Goal: Task Accomplishment & Management: Complete application form

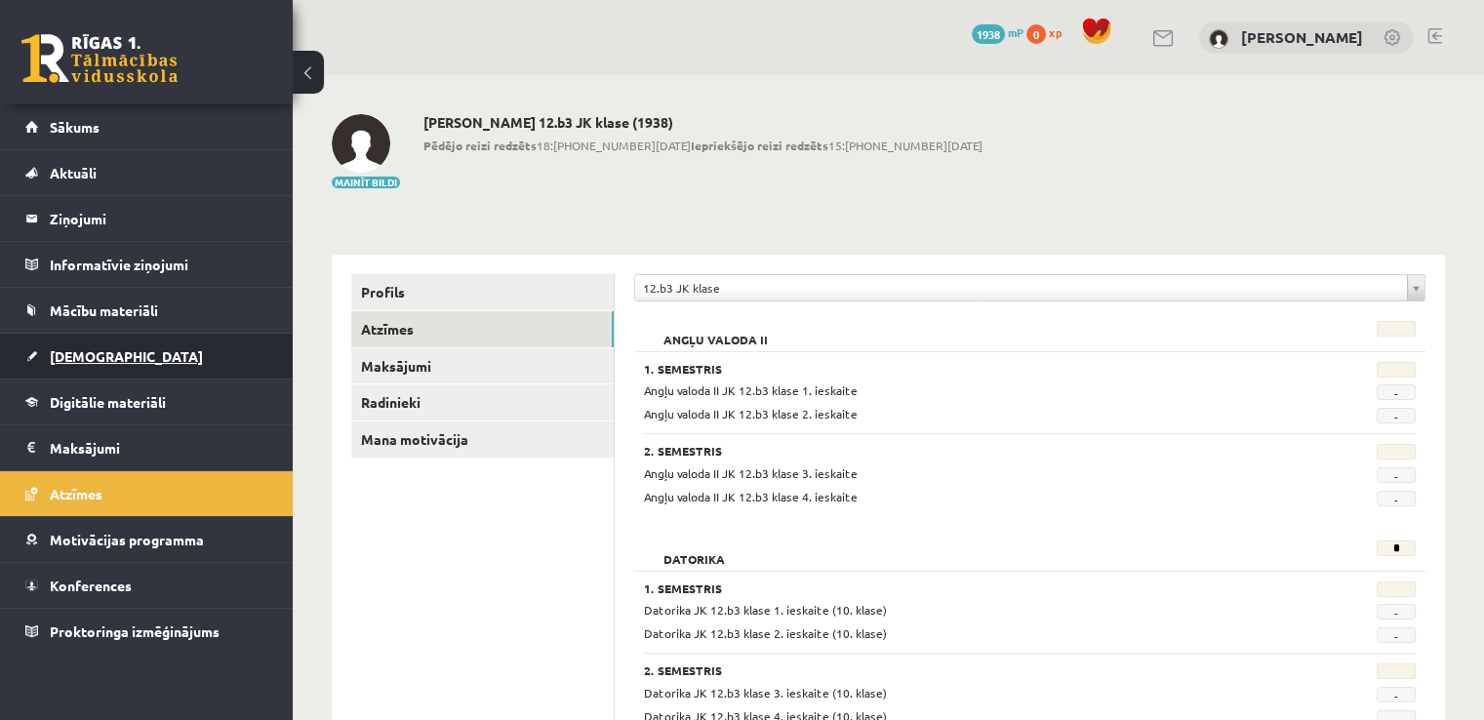
click at [132, 376] on link "[DEMOGRAPHIC_DATA]" at bounding box center [146, 356] width 243 height 45
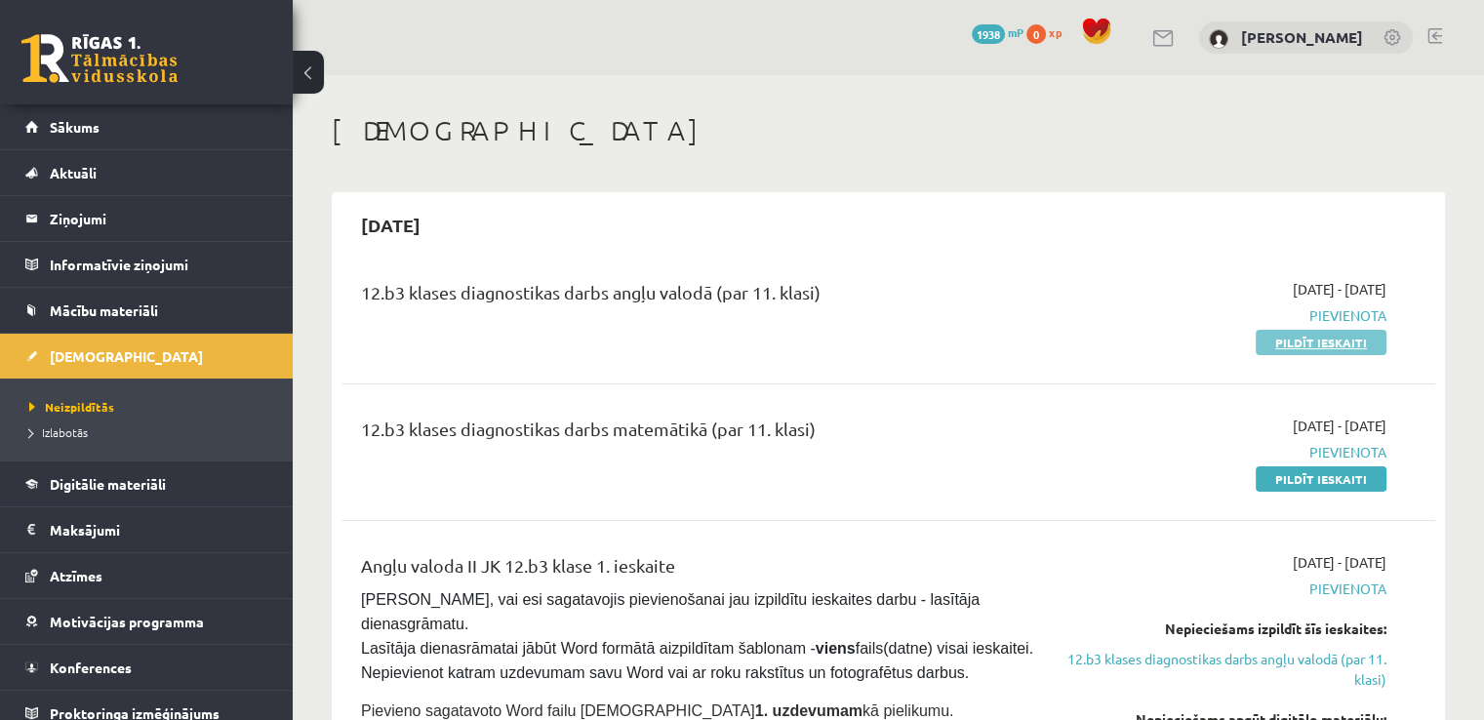
click at [1321, 343] on link "Pildīt ieskaiti" at bounding box center [1321, 342] width 131 height 25
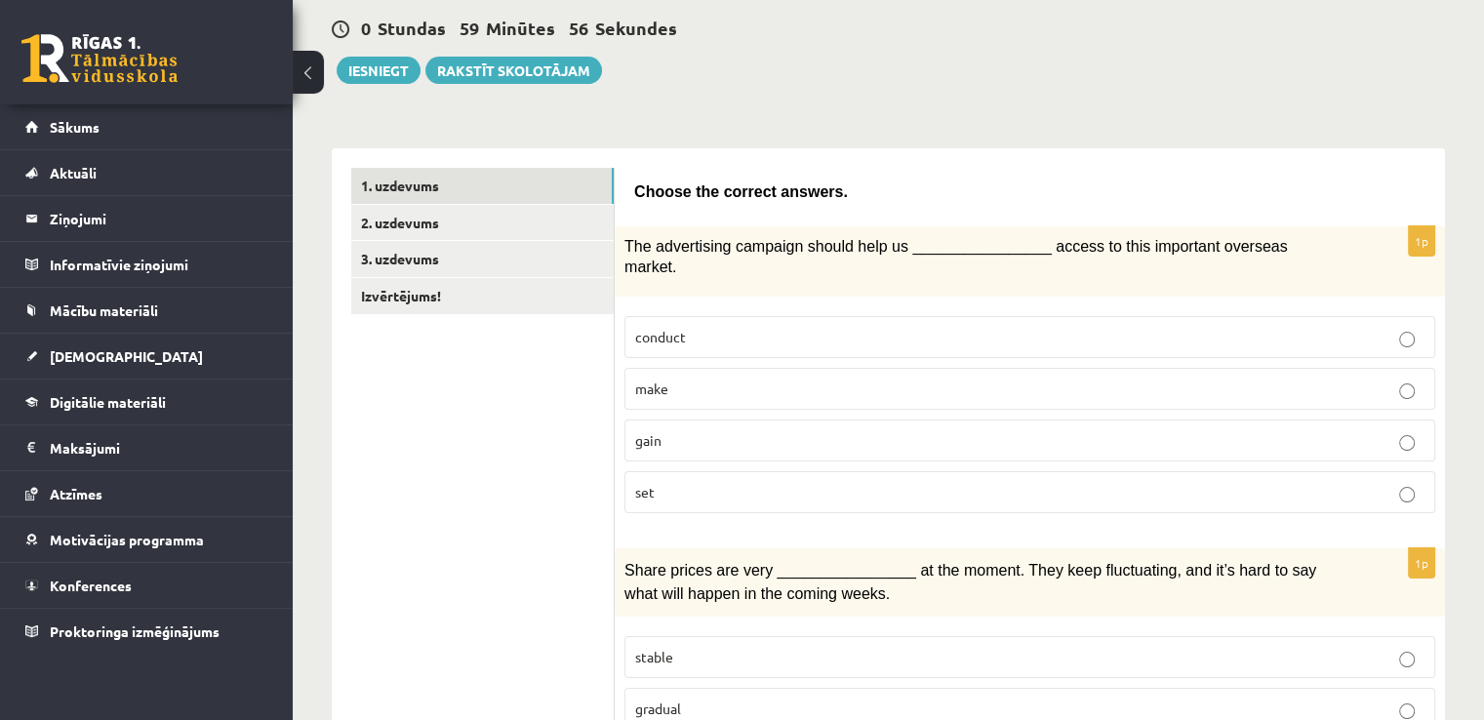
scroll to position [195, 0]
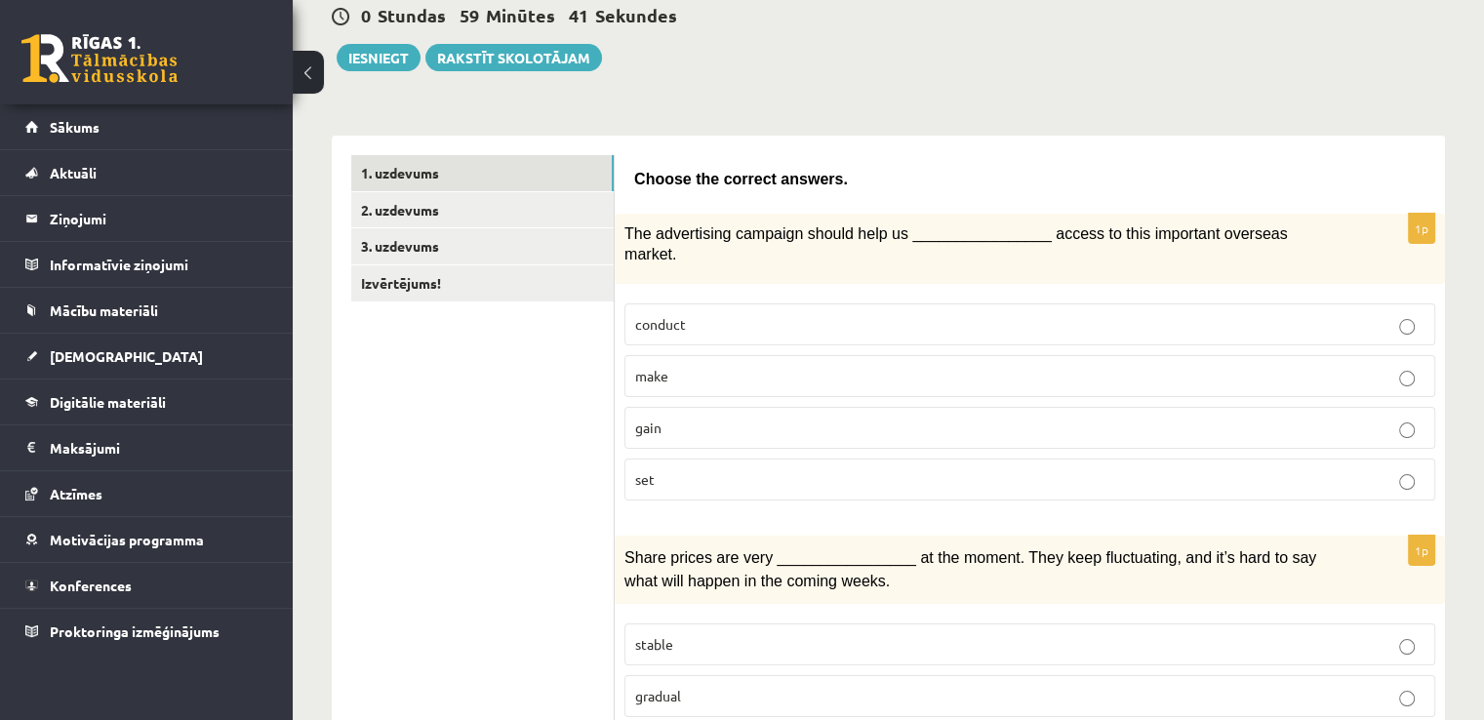
click at [734, 418] on p "gain" at bounding box center [1029, 428] width 789 height 20
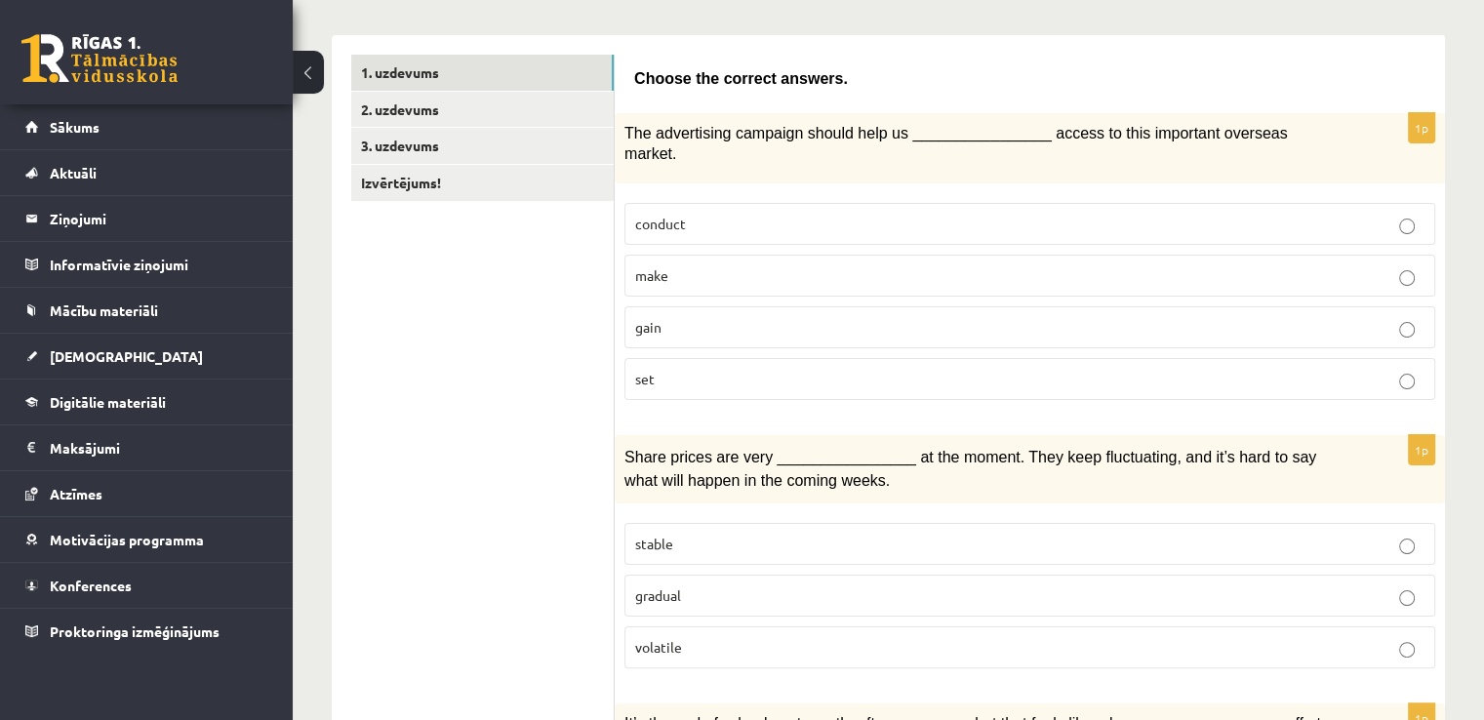
scroll to position [488, 0]
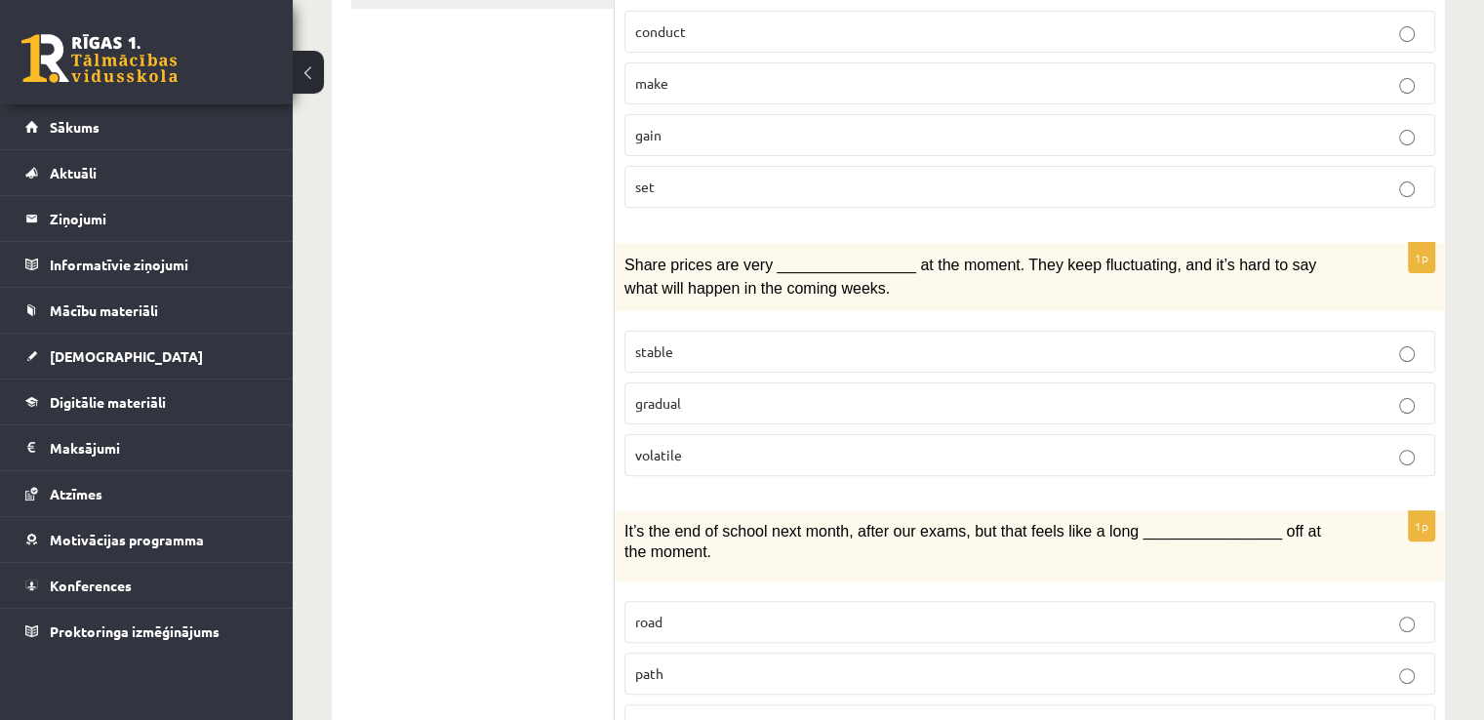
click at [778, 442] on label "volatile" at bounding box center [1029, 455] width 811 height 42
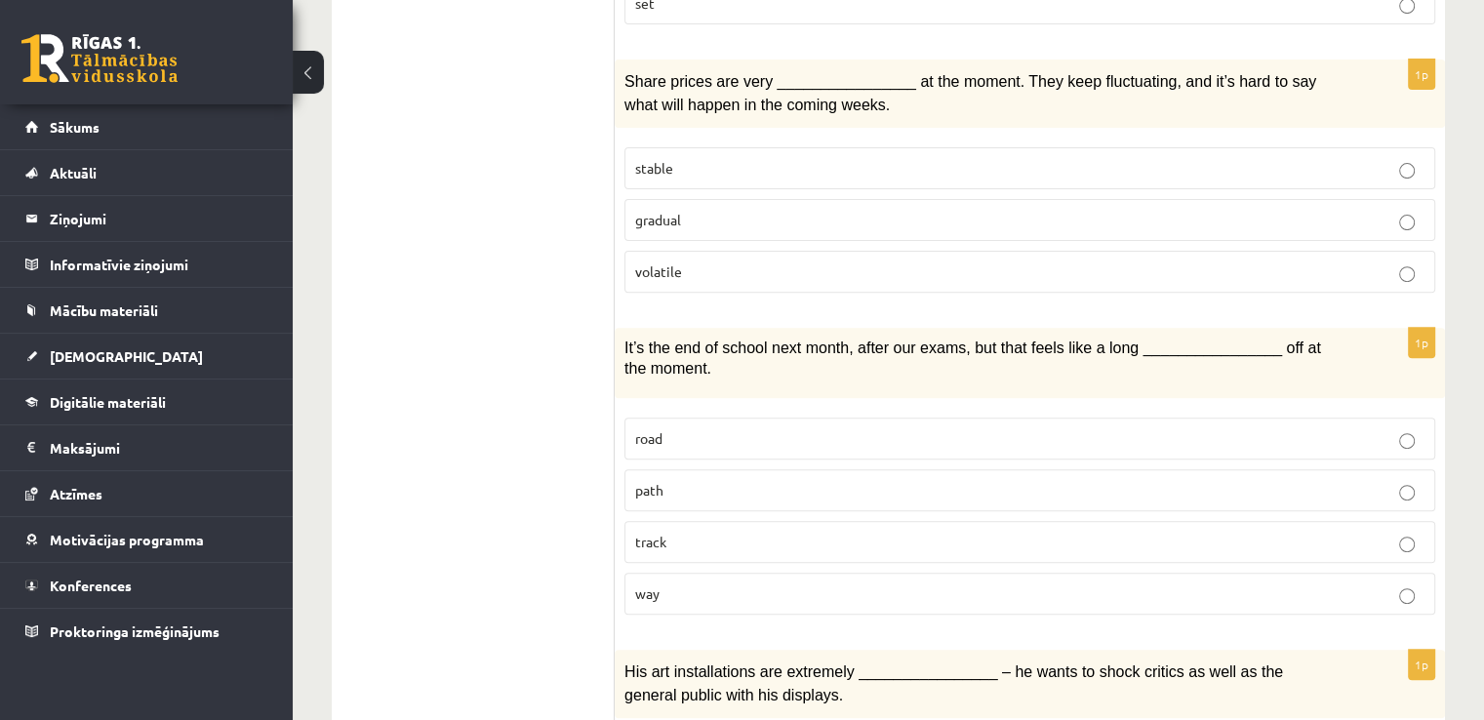
scroll to position [683, 0]
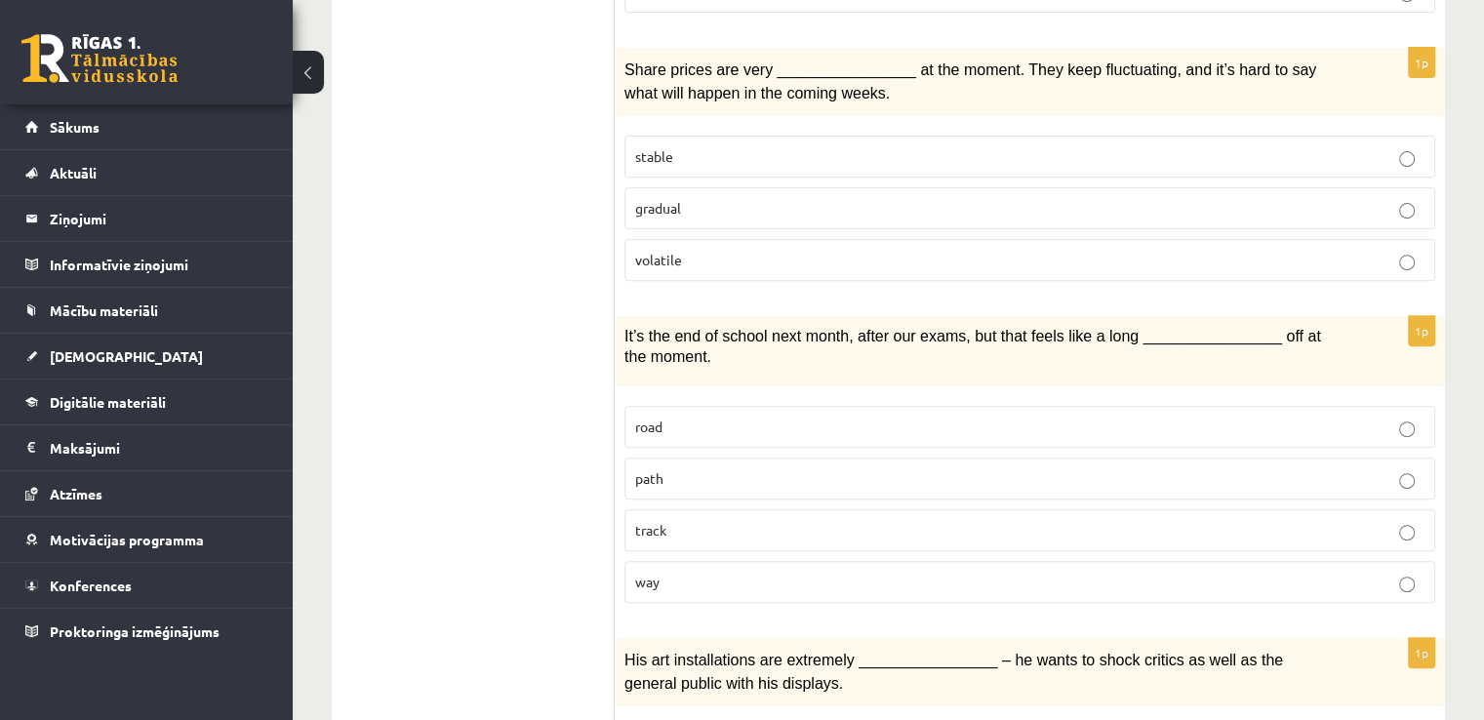
click at [688, 417] on p "road" at bounding box center [1029, 427] width 789 height 20
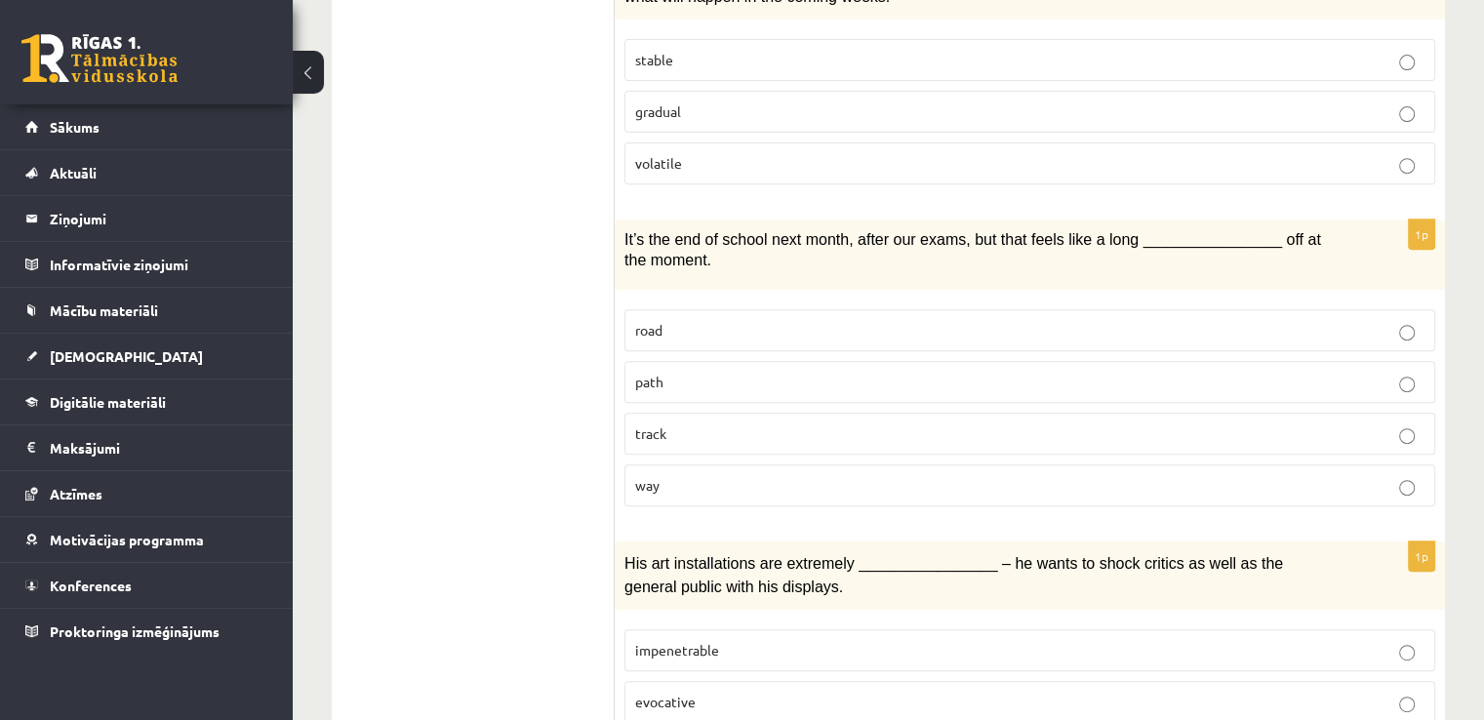
scroll to position [781, 0]
click at [790, 467] on label "way" at bounding box center [1029, 484] width 811 height 42
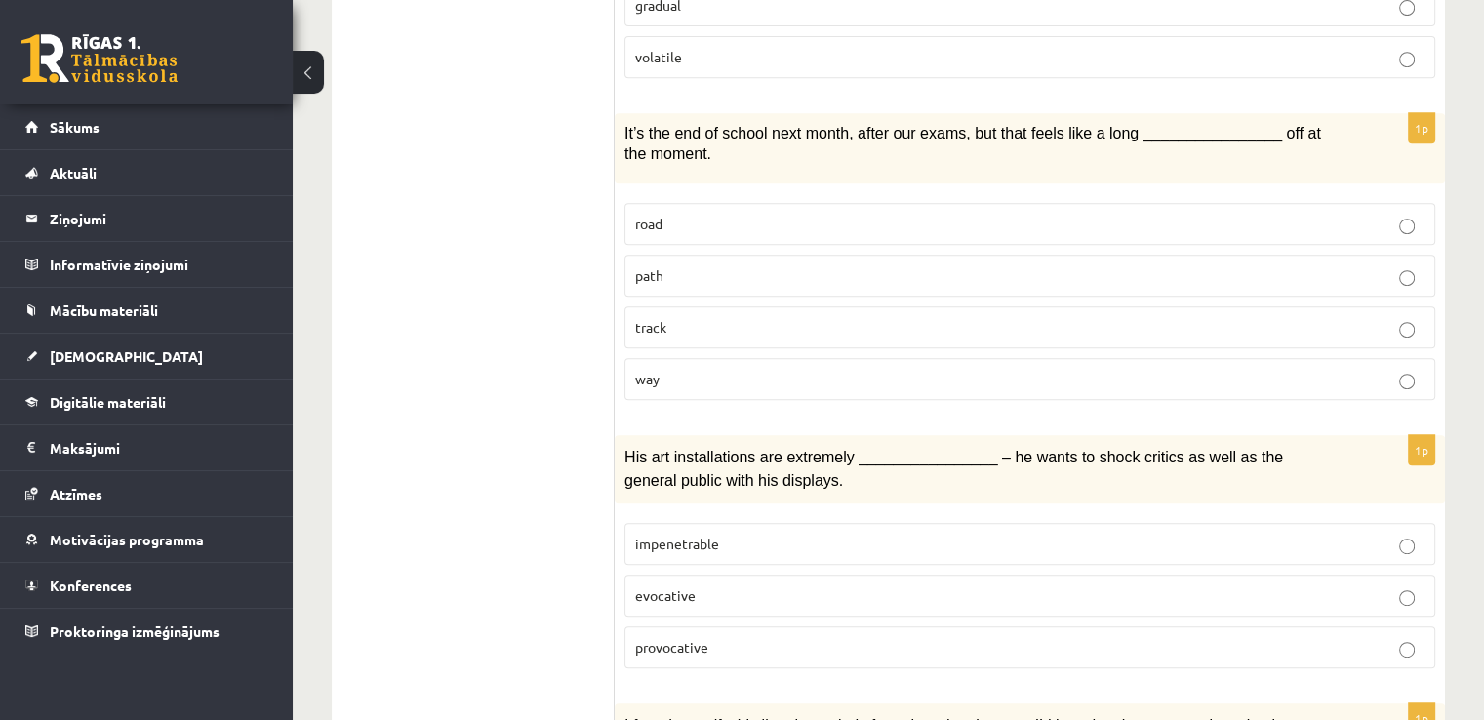
scroll to position [878, 0]
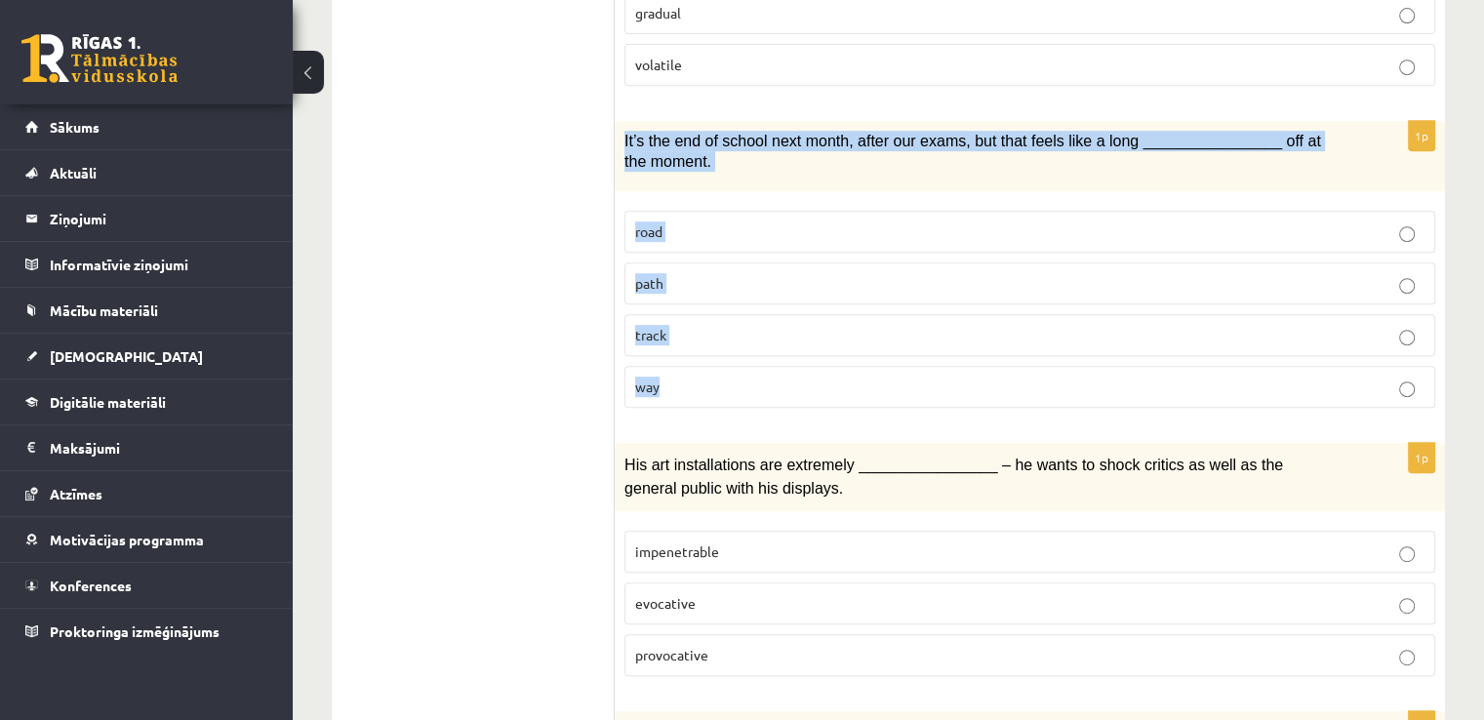
drag, startPoint x: 619, startPoint y: 105, endPoint x: 675, endPoint y: 357, distance: 258.0
click at [675, 357] on div "1p It’s the end of school next month, after our exams, but that feels like a lo…" at bounding box center [1030, 272] width 830 height 302
copy div "It’s the end of school next month, after our exams, but that feels like a long …"
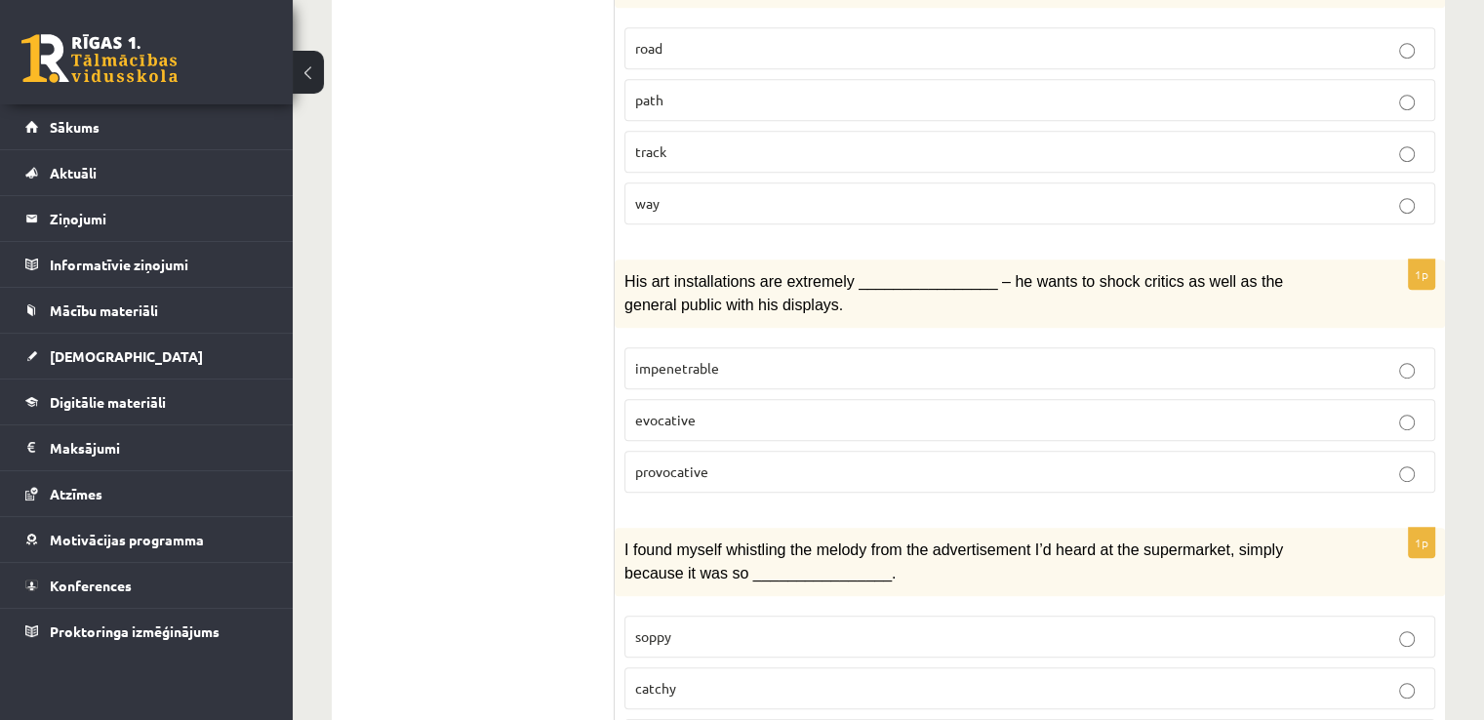
scroll to position [1073, 0]
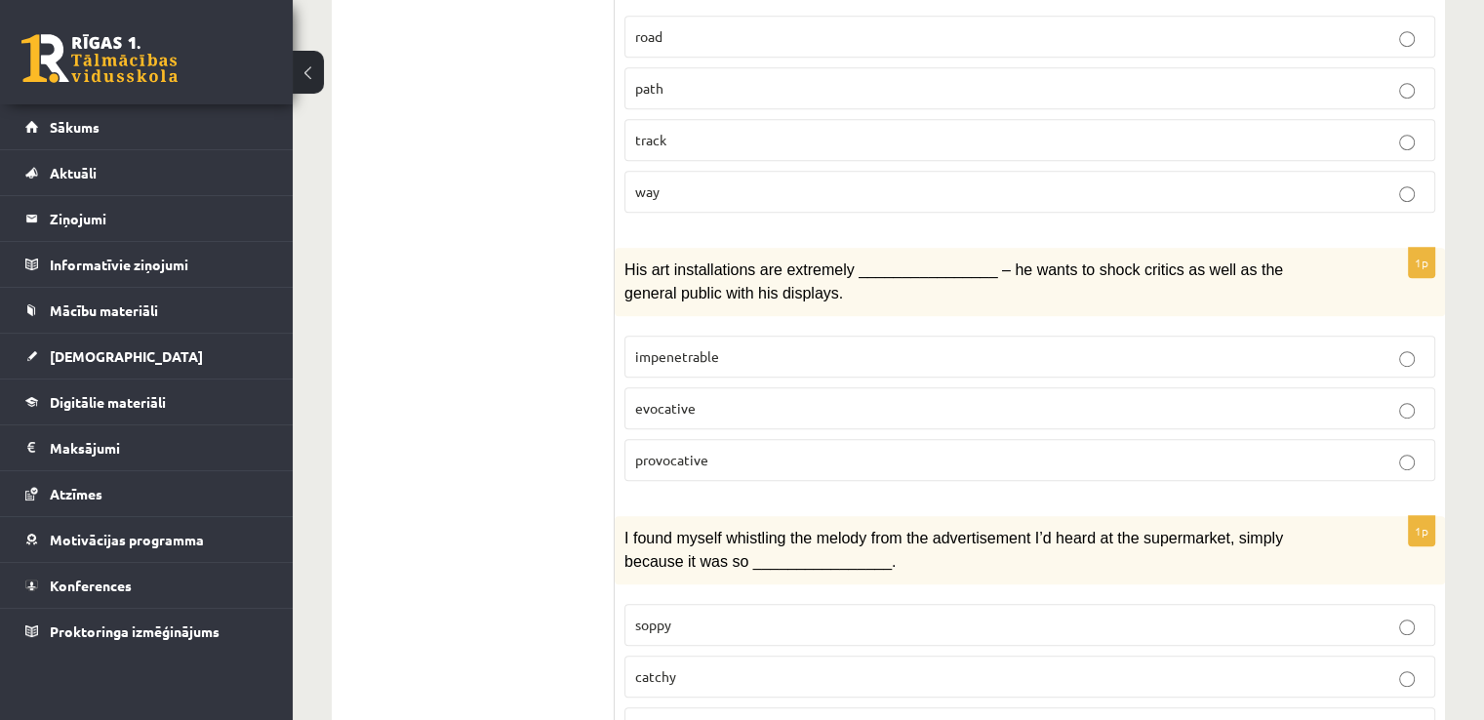
click at [644, 399] on span "evocative" at bounding box center [665, 408] width 60 height 18
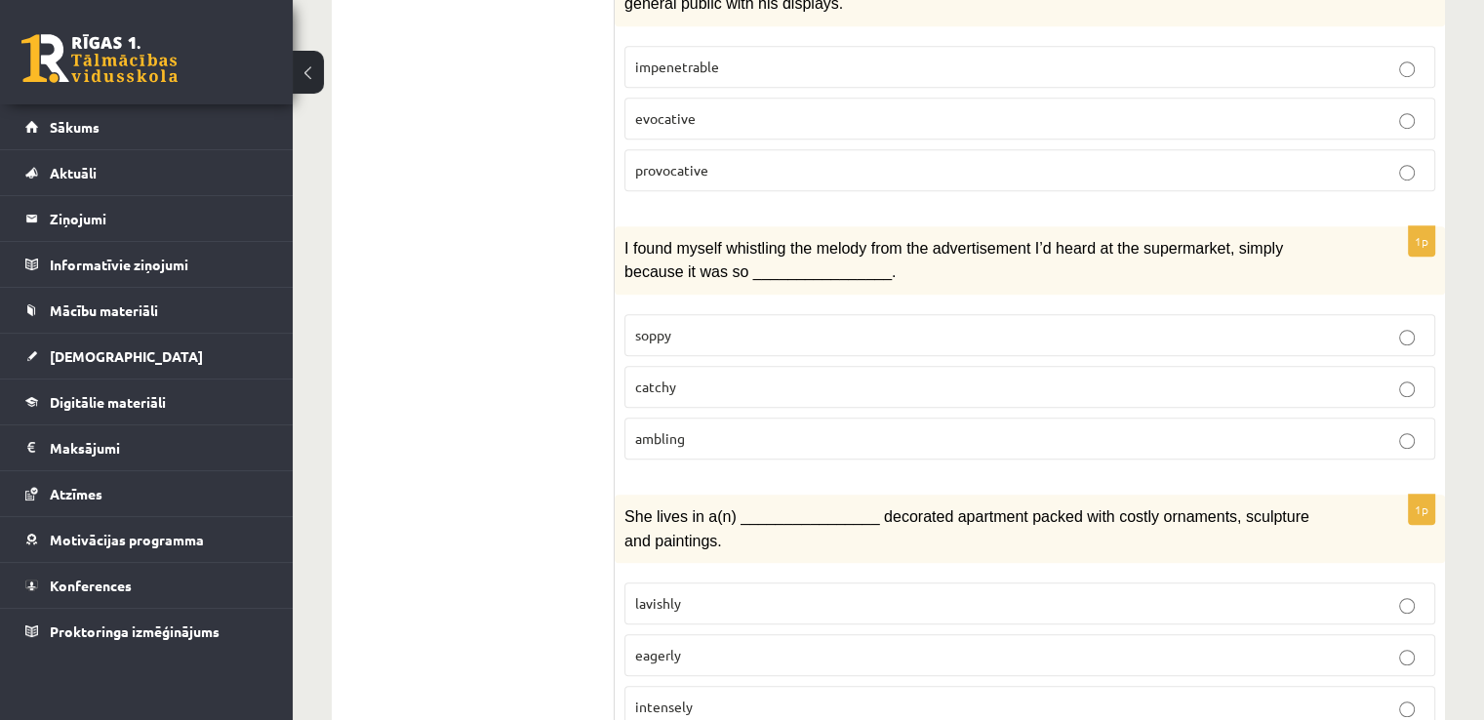
scroll to position [1366, 0]
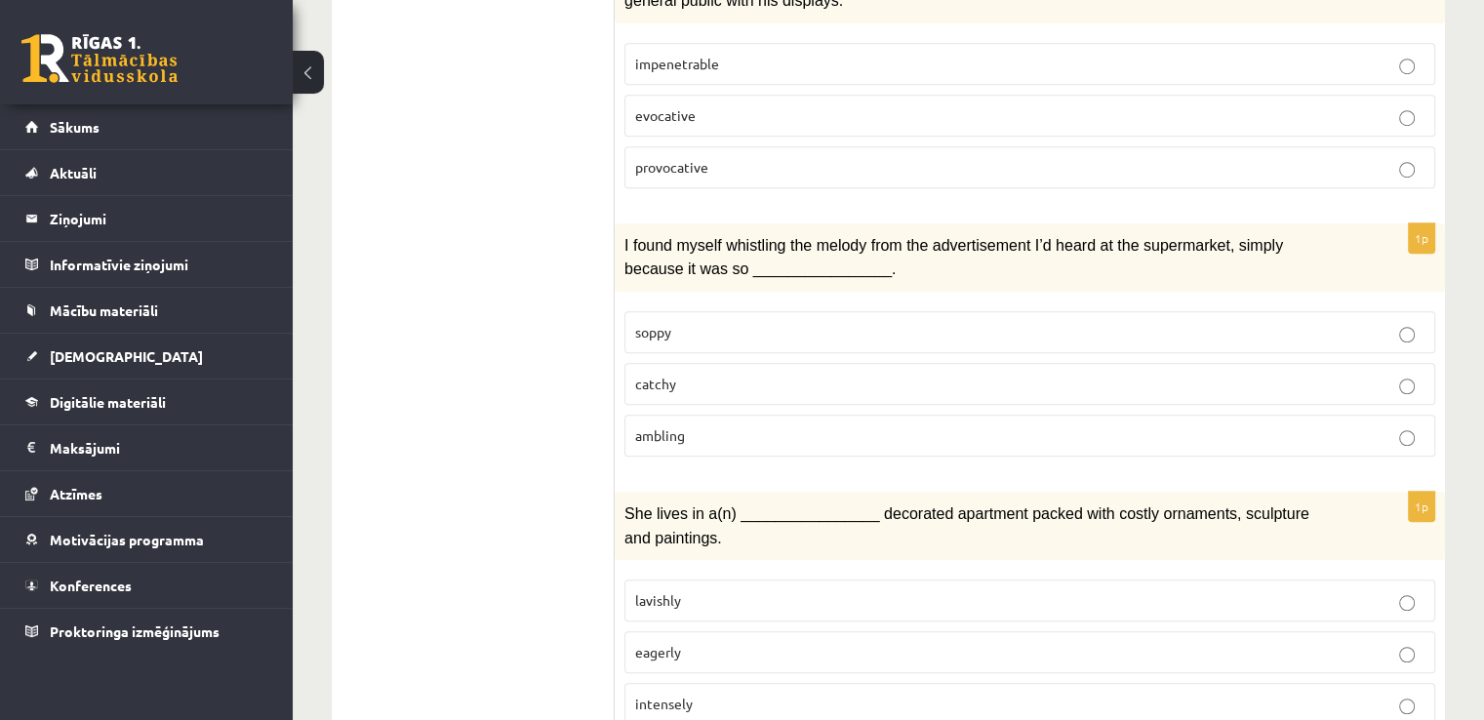
click at [656, 375] on span "catchy" at bounding box center [655, 384] width 41 height 18
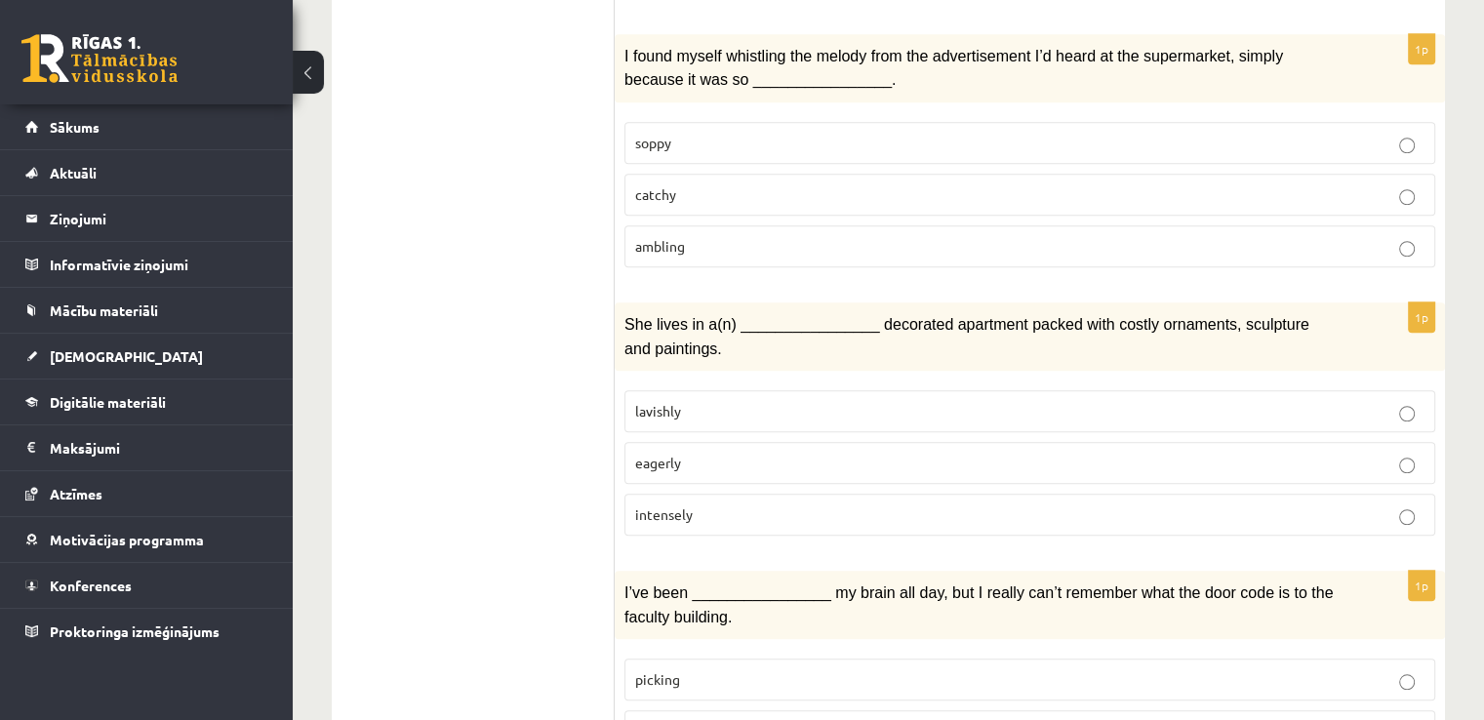
scroll to position [1561, 0]
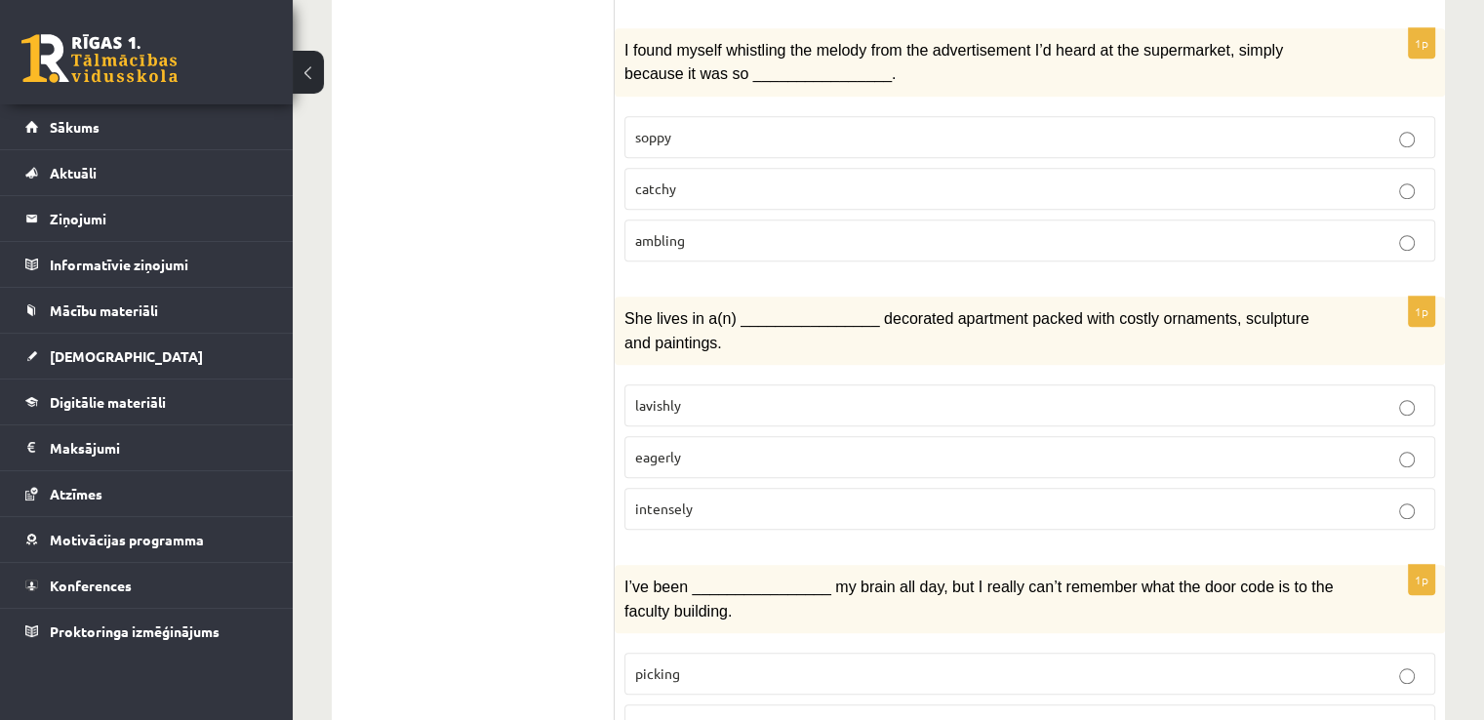
click at [642, 396] on span "lavishly" at bounding box center [658, 405] width 46 height 18
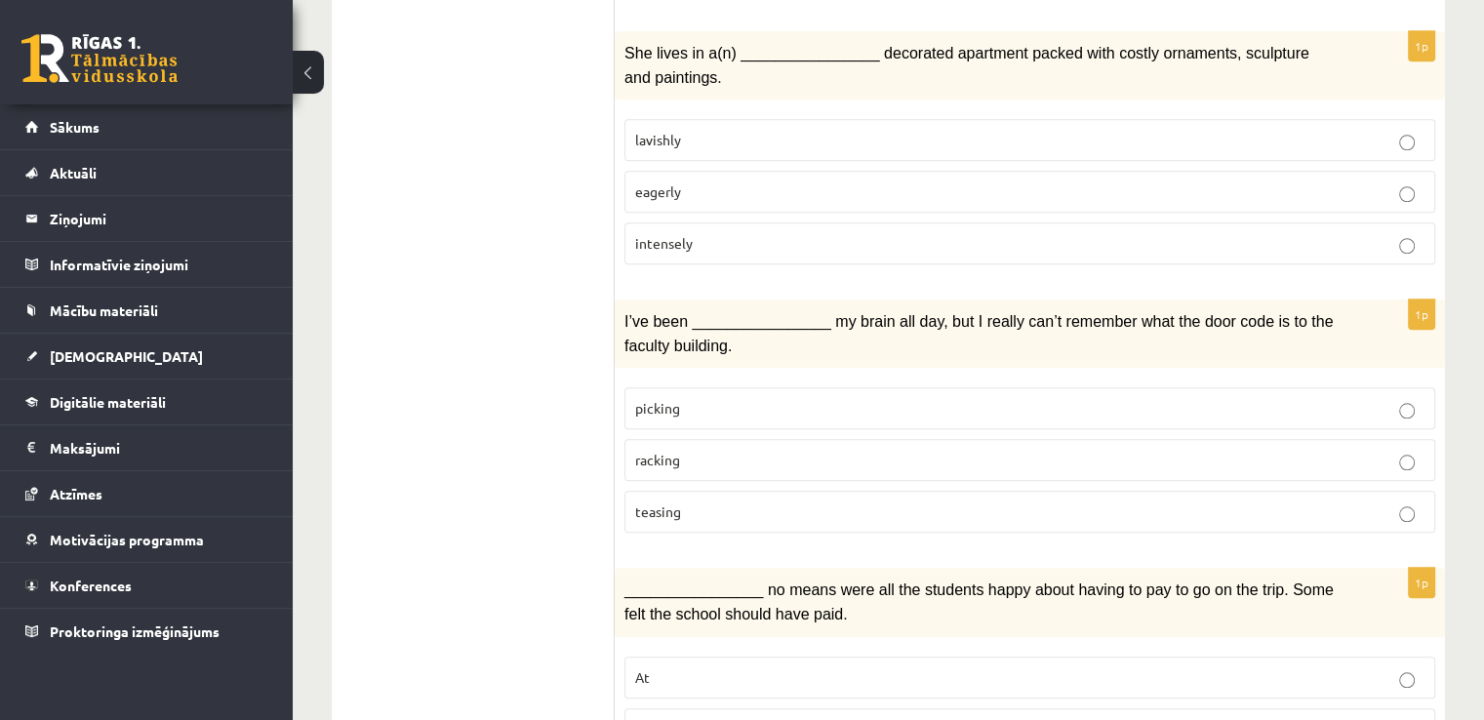
scroll to position [1854, 0]
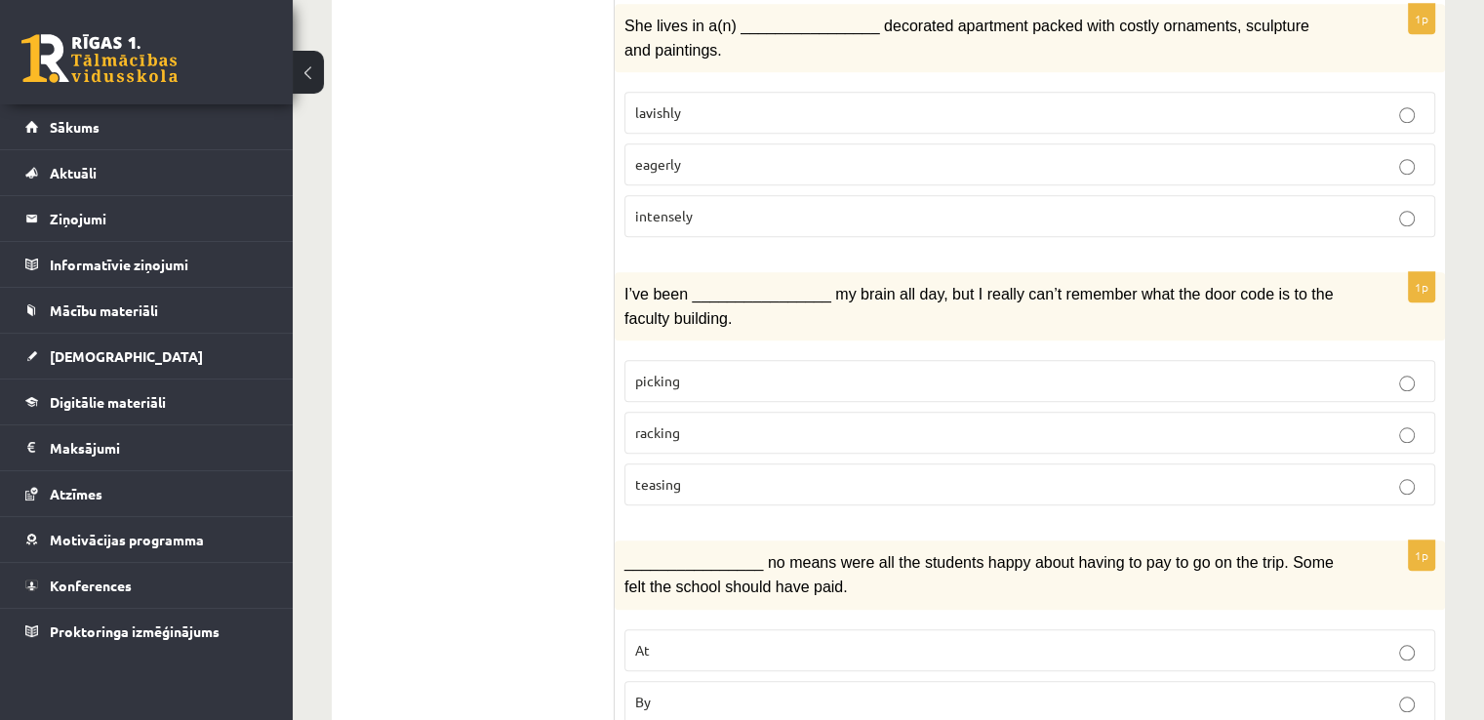
click at [643, 422] on p "racking" at bounding box center [1029, 432] width 789 height 20
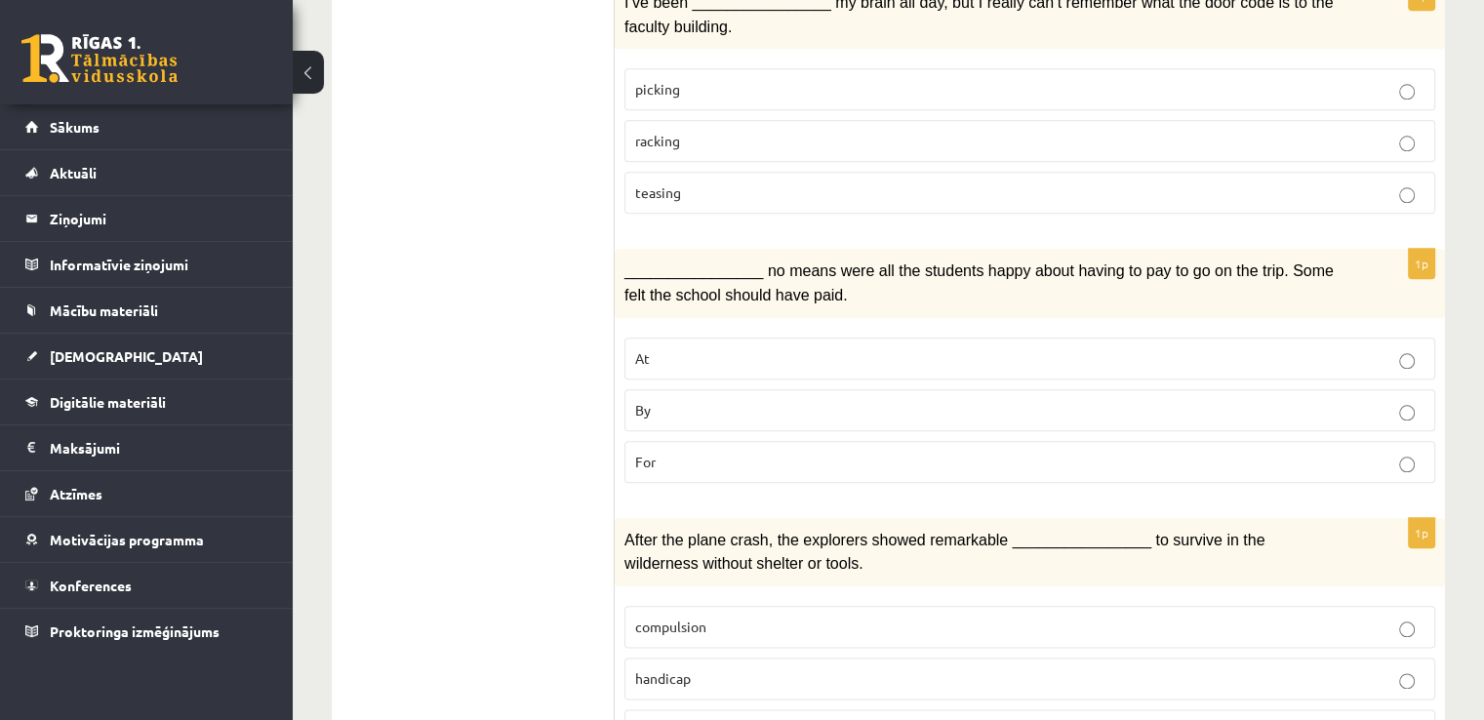
scroll to position [2147, 0]
click at [659, 399] on p "By" at bounding box center [1029, 409] width 789 height 20
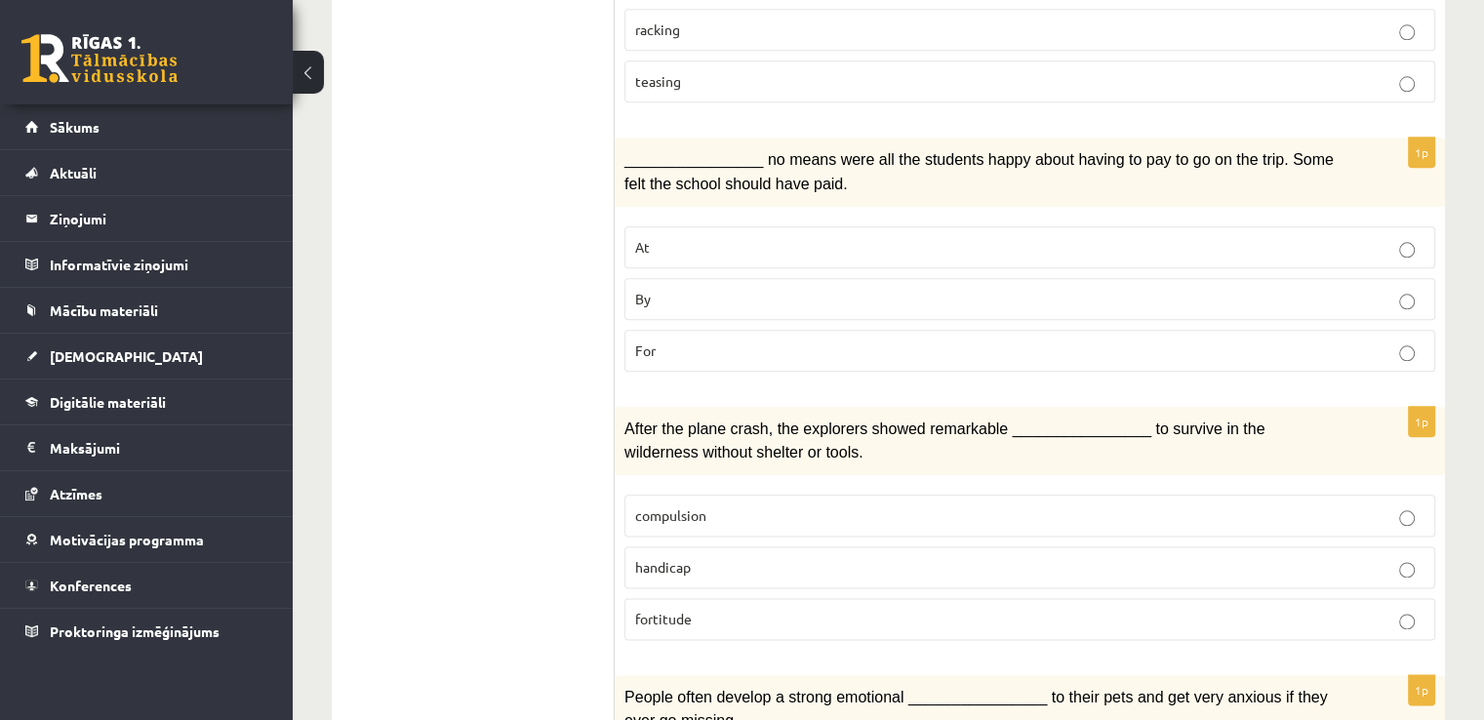
scroll to position [2342, 0]
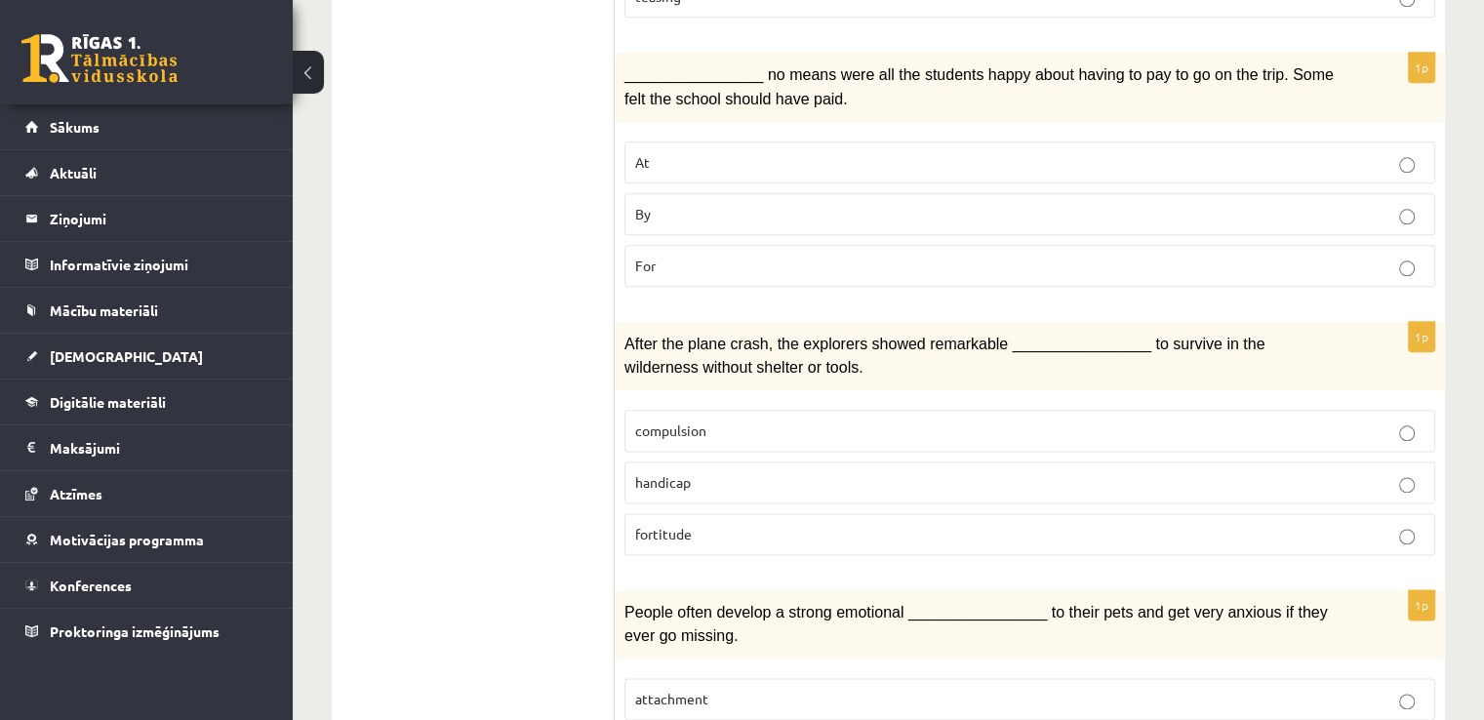
click at [684, 525] on span "fortitude" at bounding box center [663, 534] width 57 height 18
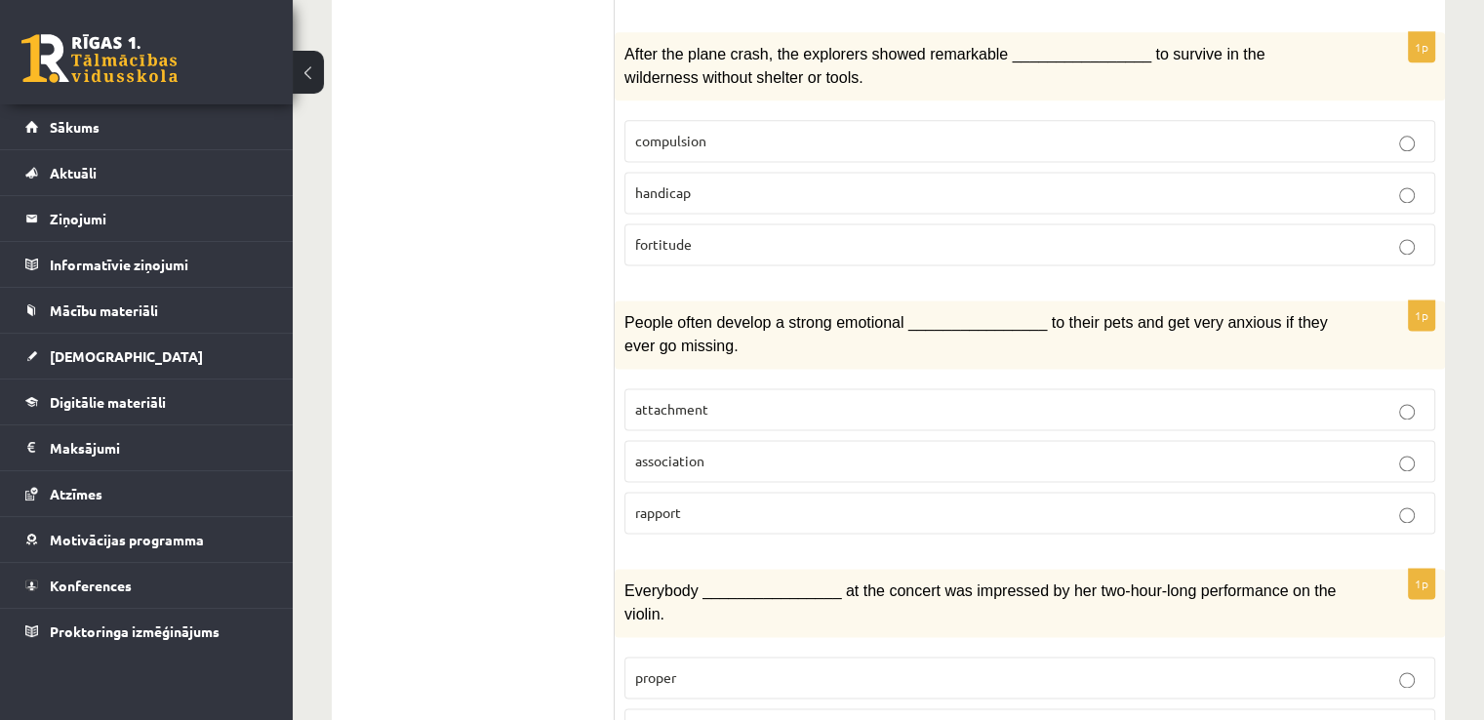
scroll to position [2634, 0]
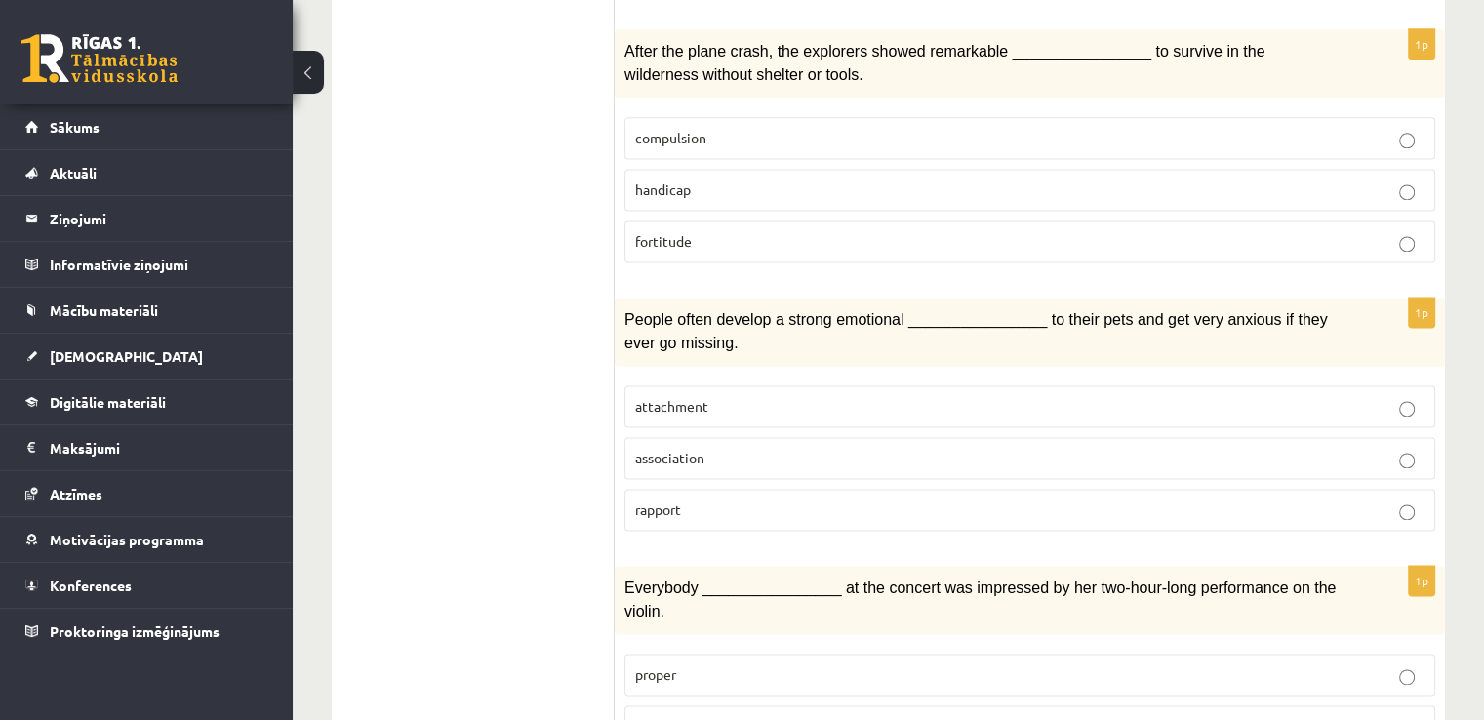
click at [657, 385] on label "attachment" at bounding box center [1029, 406] width 811 height 42
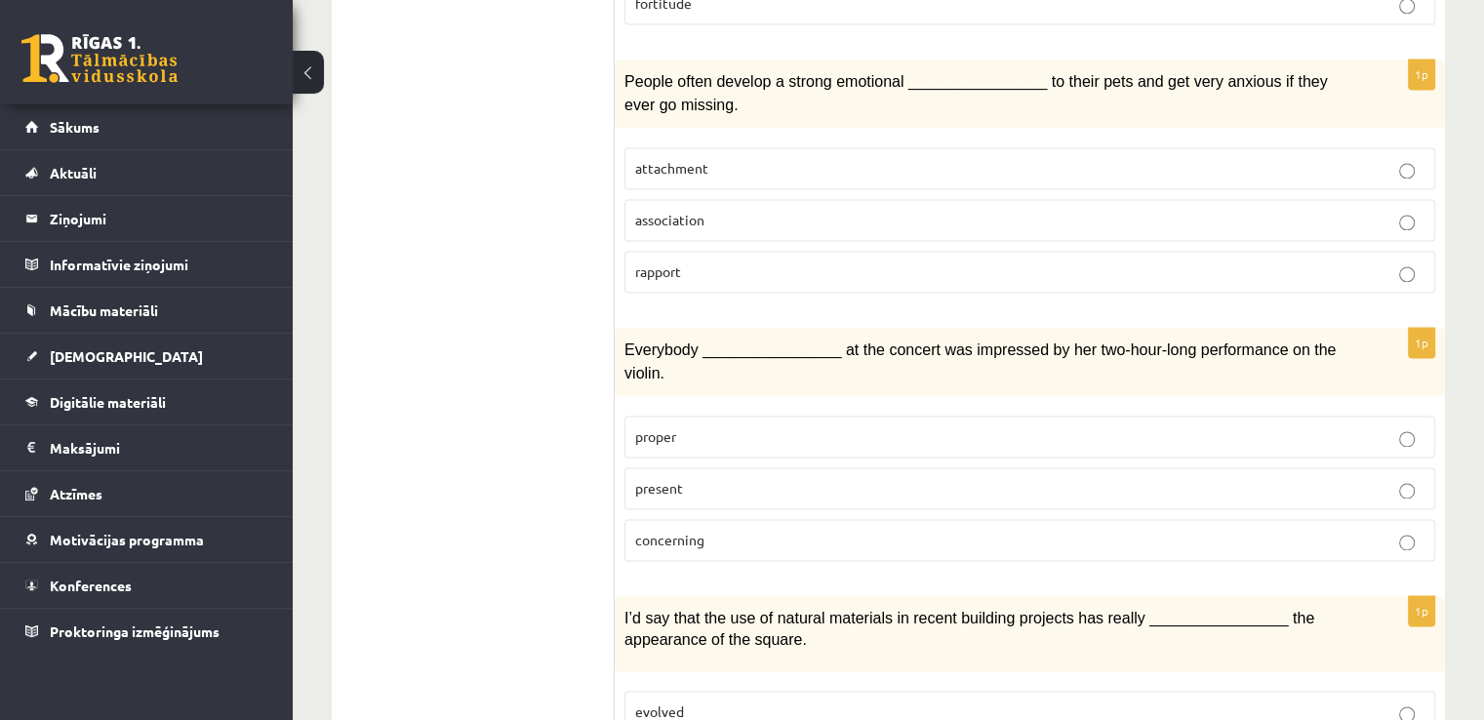
scroll to position [2927, 0]
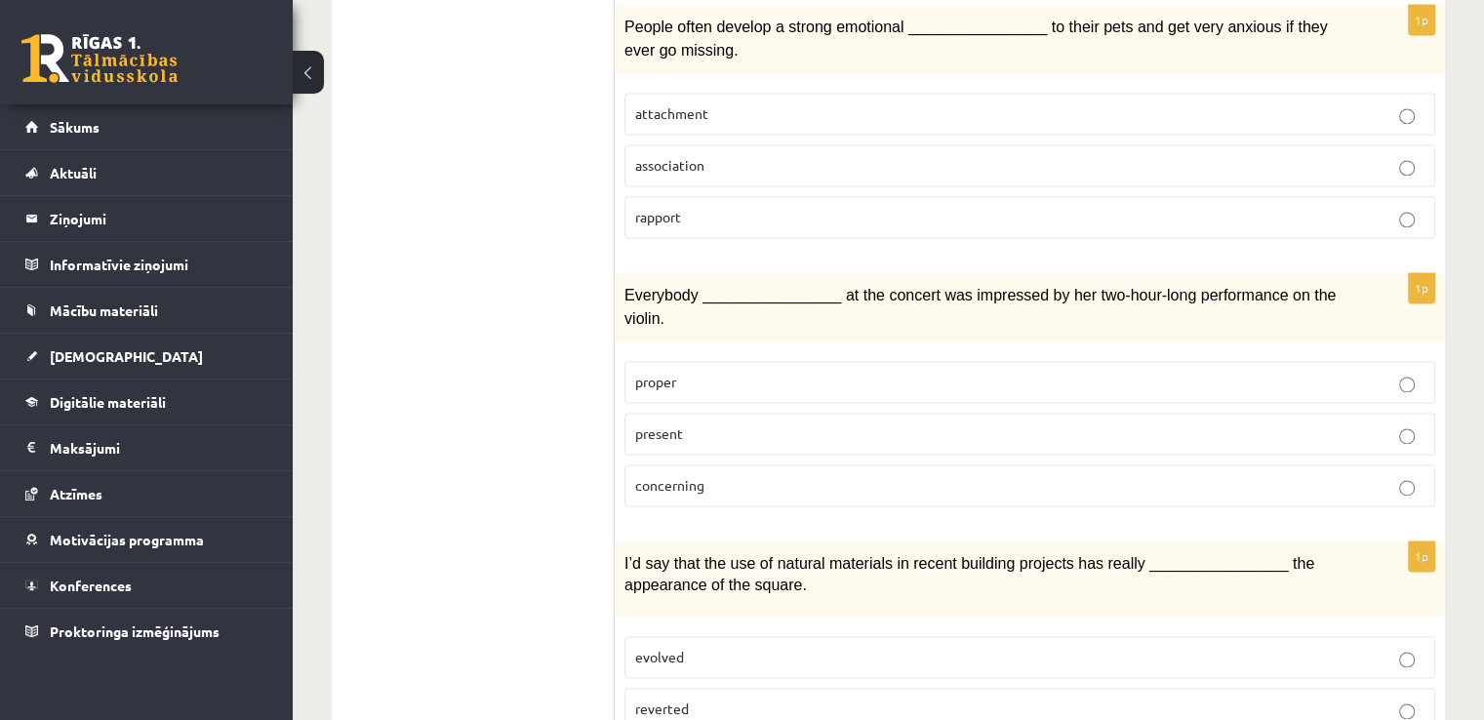
click at [730, 423] on p "present" at bounding box center [1029, 433] width 789 height 20
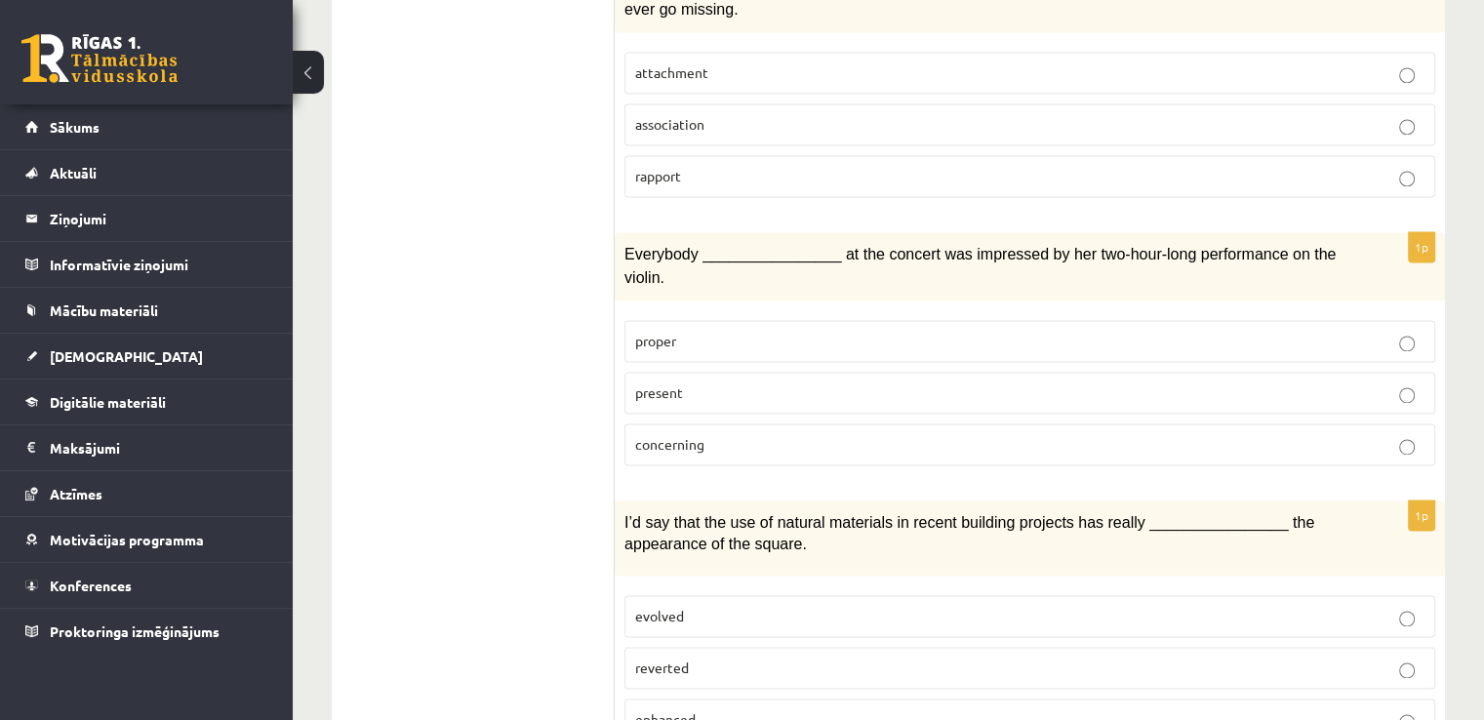
scroll to position [2969, 0]
click at [800, 657] on p "reverted" at bounding box center [1029, 667] width 789 height 20
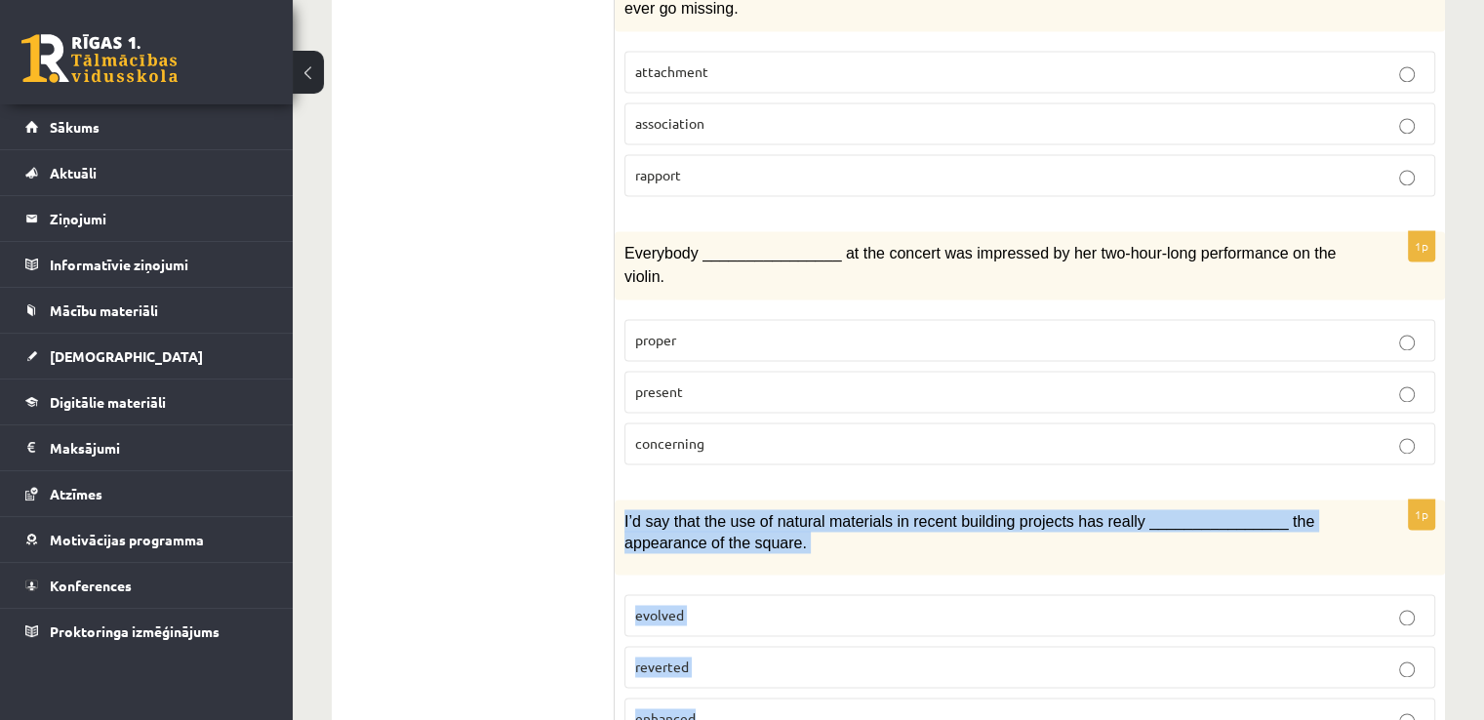
drag, startPoint x: 620, startPoint y: 422, endPoint x: 762, endPoint y: 625, distance: 247.9
click at [762, 625] on div "1p I’d say that the use of natural materials in recent building projects has re…" at bounding box center [1030, 628] width 830 height 256
copy div "I’d say that the use of natural materials in recent building projects has reall…"
click at [669, 709] on span "enhanced" at bounding box center [665, 718] width 60 height 18
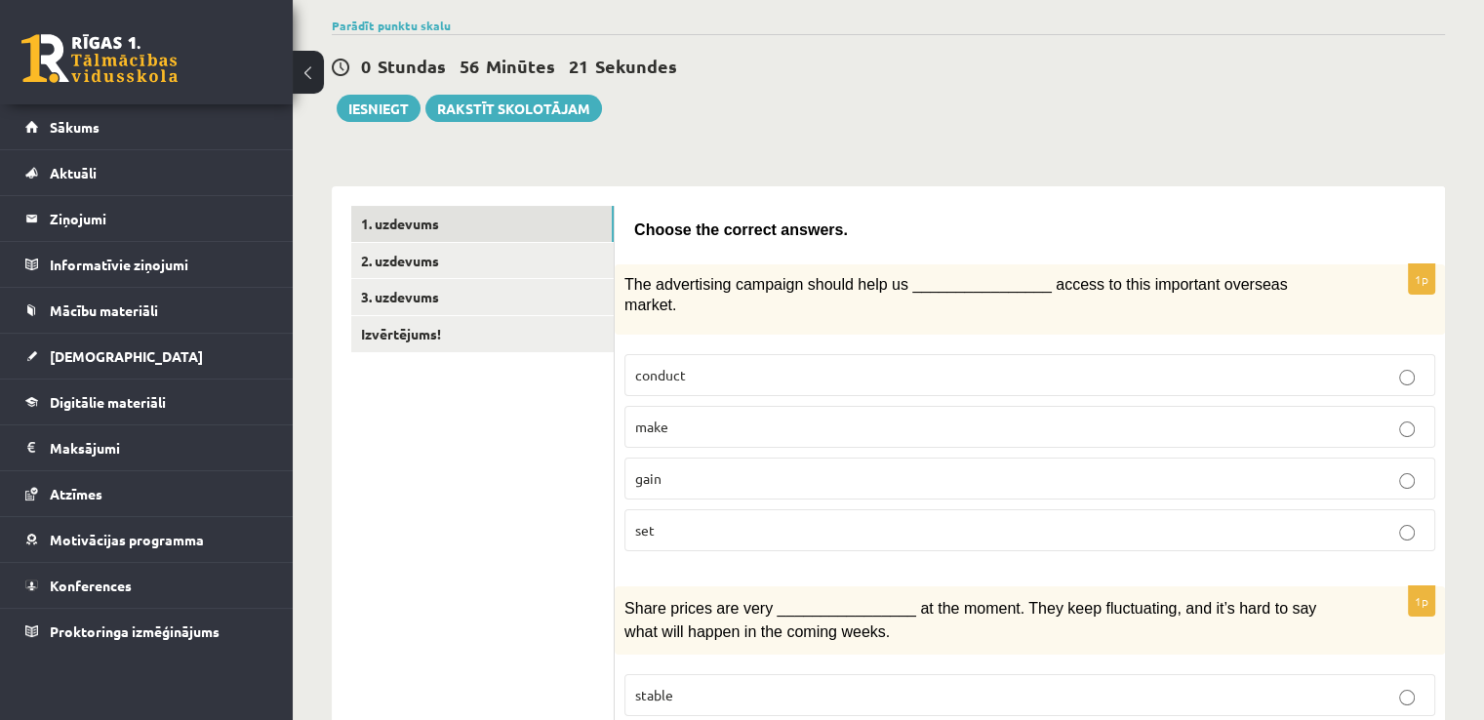
scroll to position [140, 0]
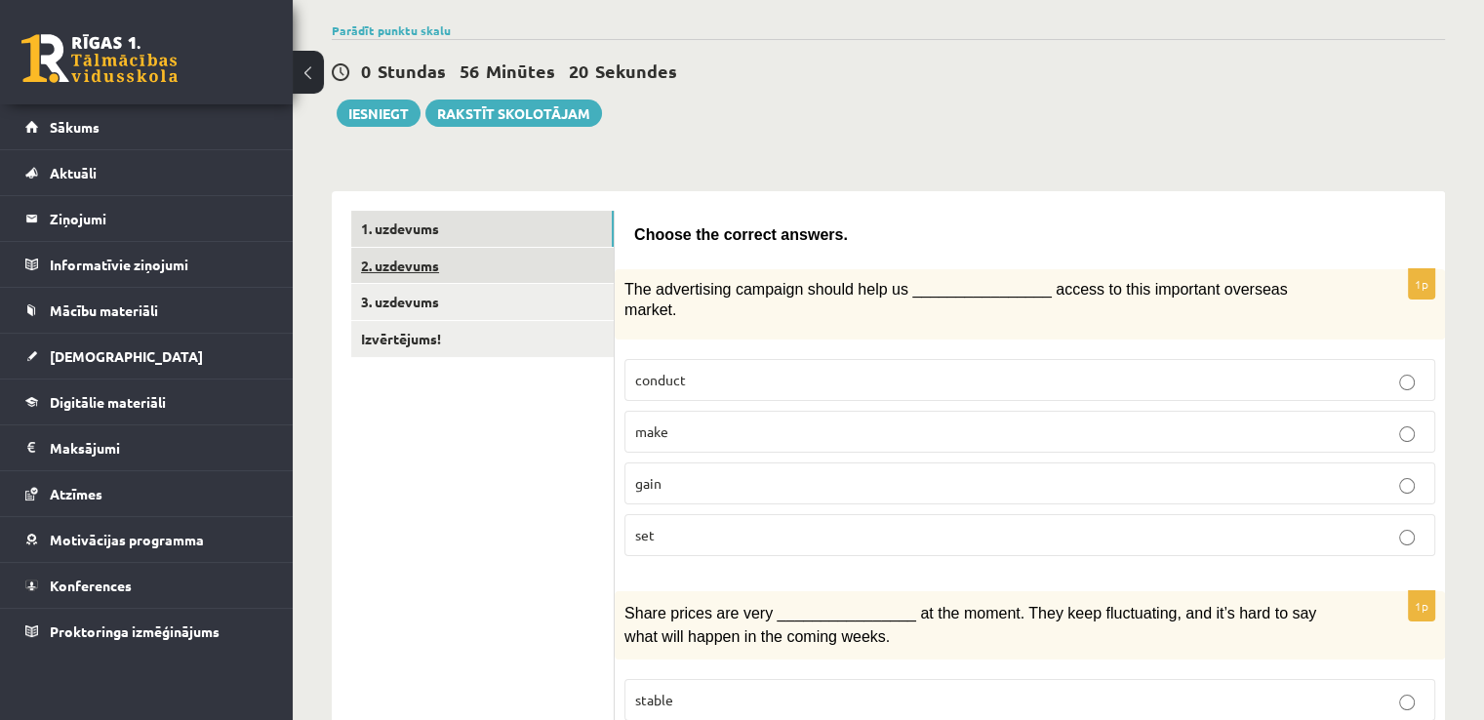
click at [430, 269] on link "2. uzdevums" at bounding box center [482, 266] width 262 height 36
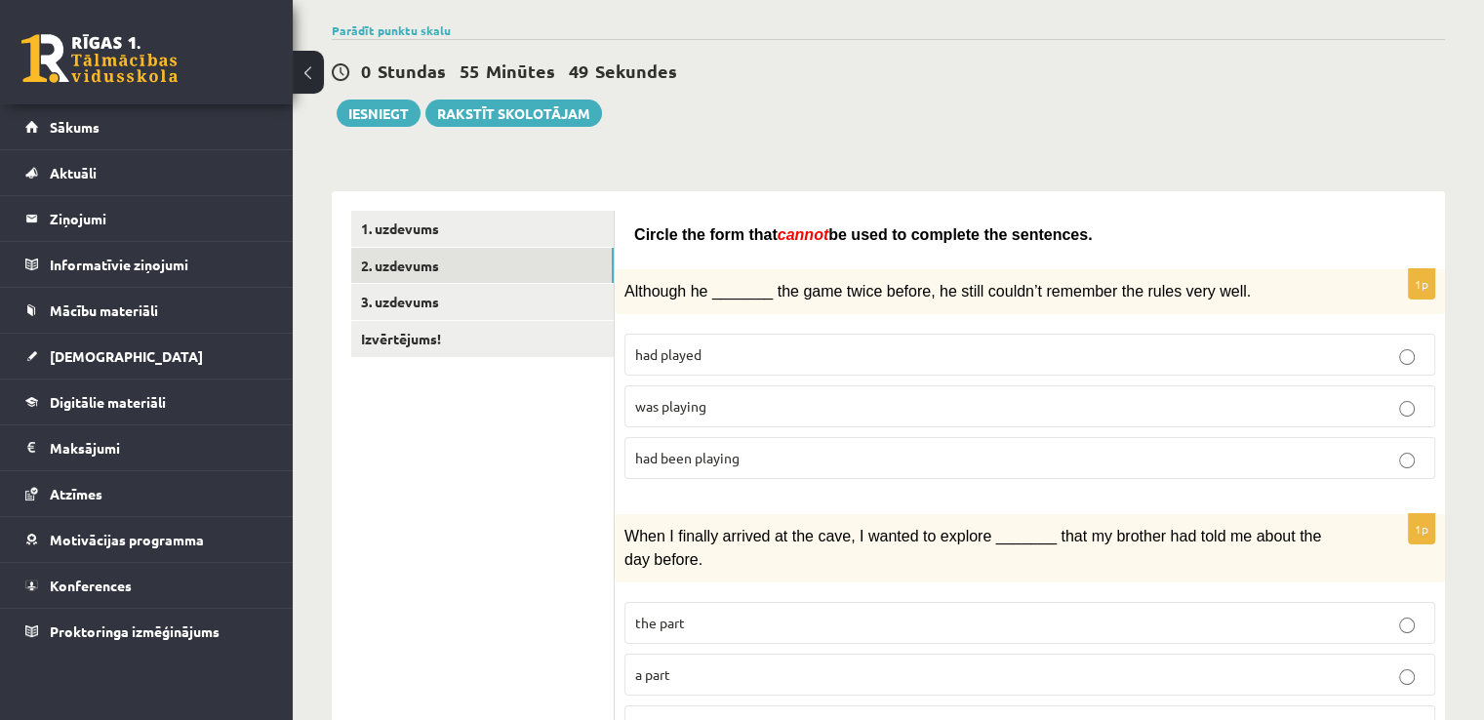
click at [699, 352] on span "had played" at bounding box center [668, 354] width 66 height 18
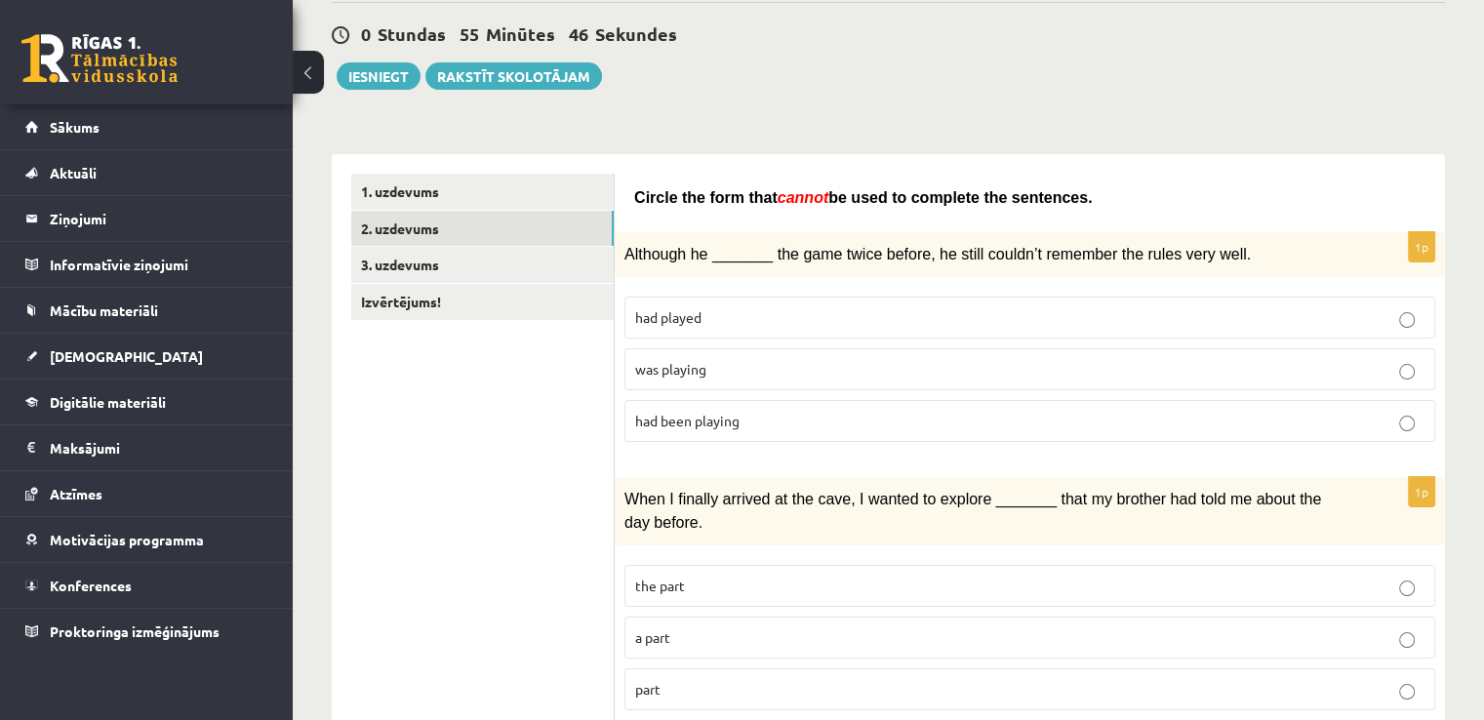
scroll to position [237, 0]
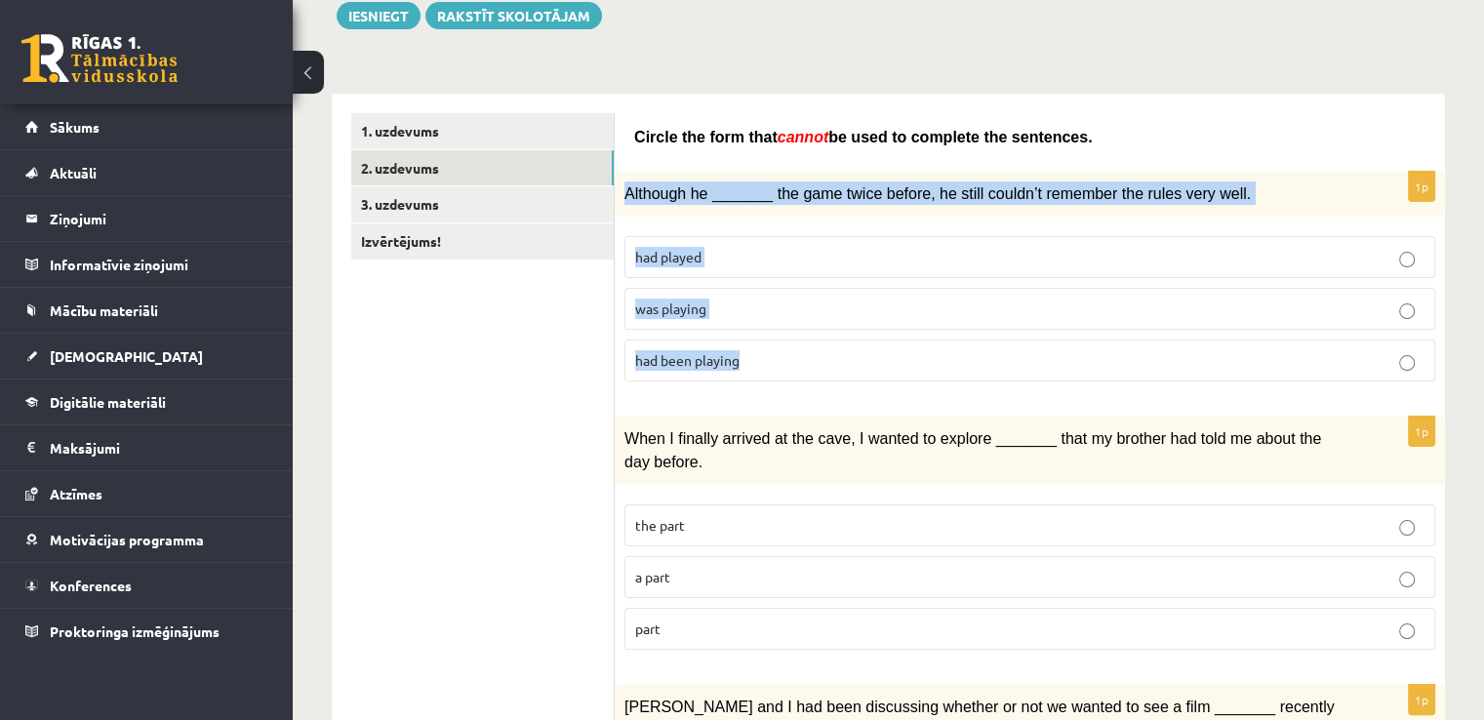
drag, startPoint x: 622, startPoint y: 192, endPoint x: 765, endPoint y: 390, distance: 244.5
click at [765, 390] on div "1p Although he _______ the game twice before, he still couldn’t remember the ru…" at bounding box center [1030, 284] width 830 height 225
copy div "Although he _______ the game twice before, he still couldn’t remember the rules…"
click at [593, 256] on link "Izvērtējums!" at bounding box center [482, 241] width 262 height 36
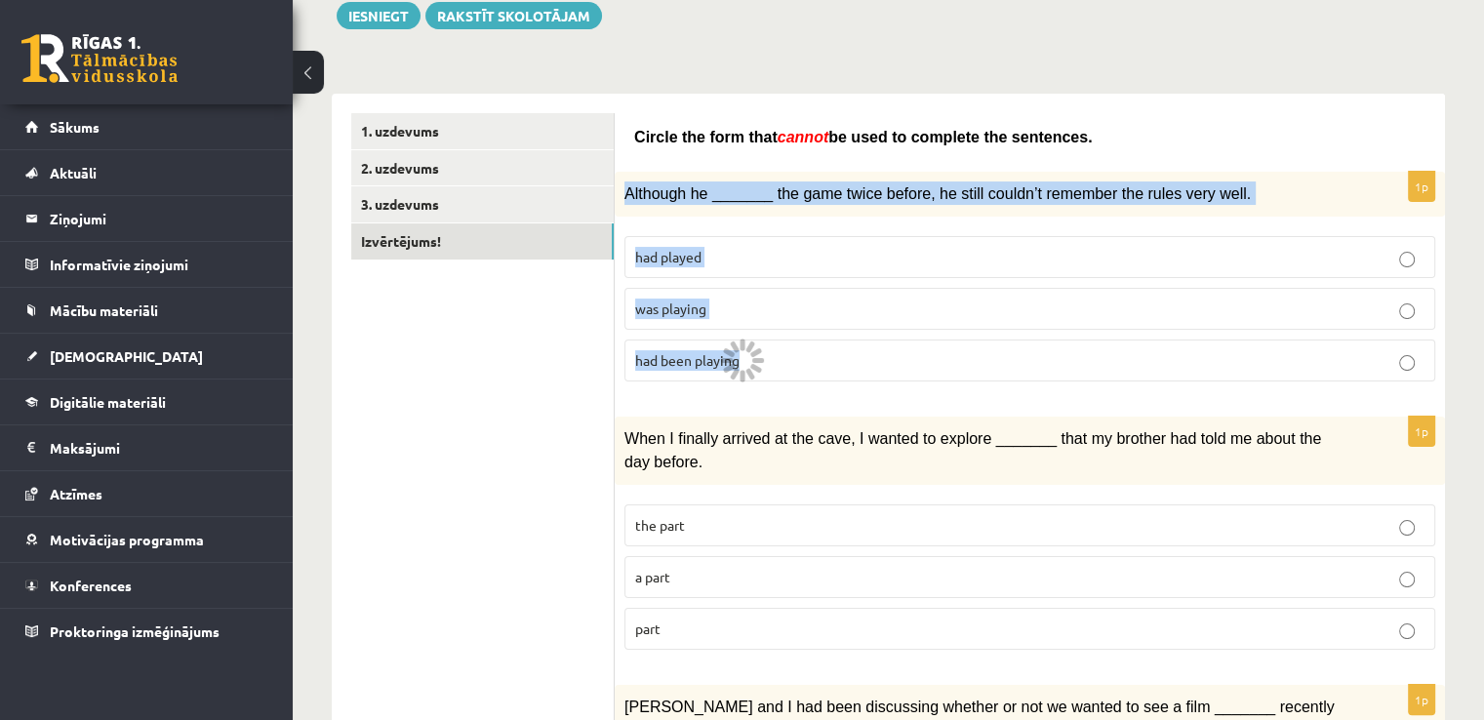
scroll to position [75, 0]
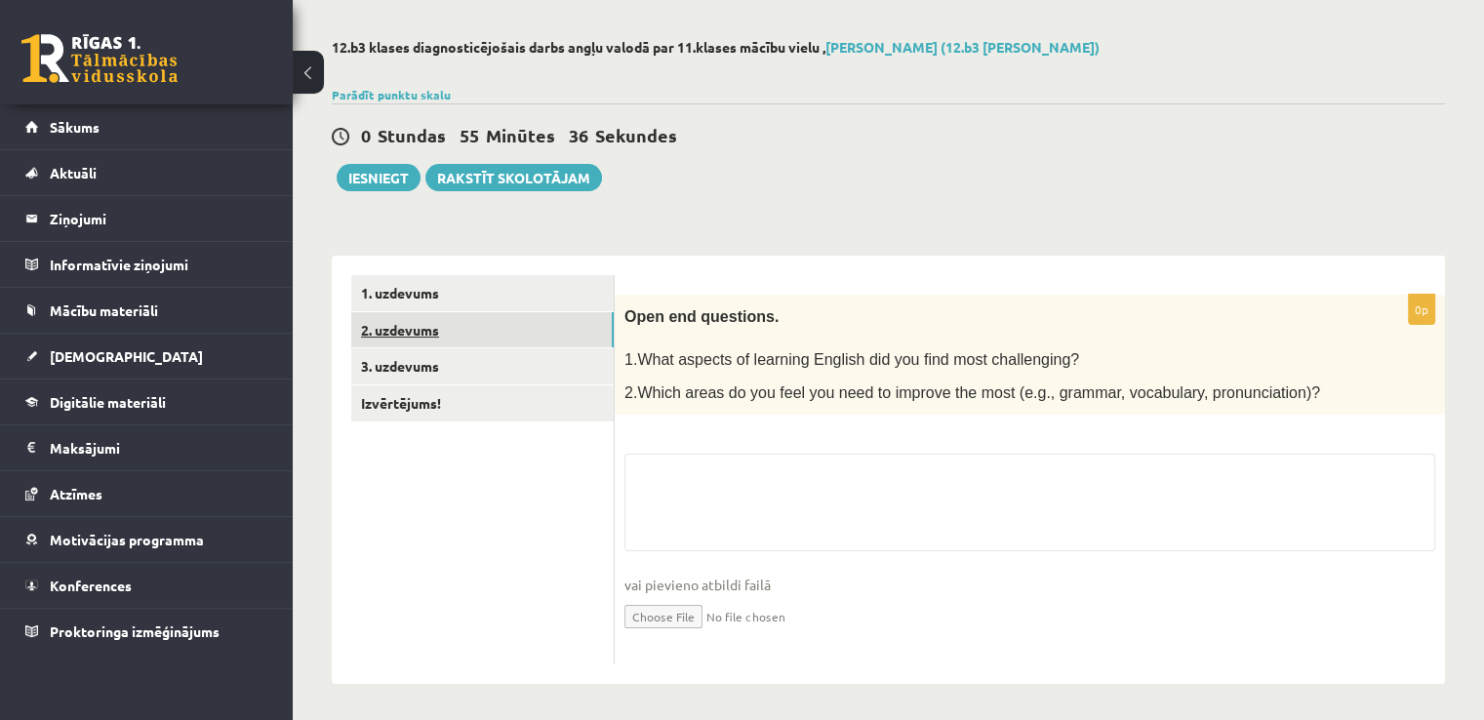
click at [488, 343] on link "2. uzdevums" at bounding box center [482, 330] width 262 height 36
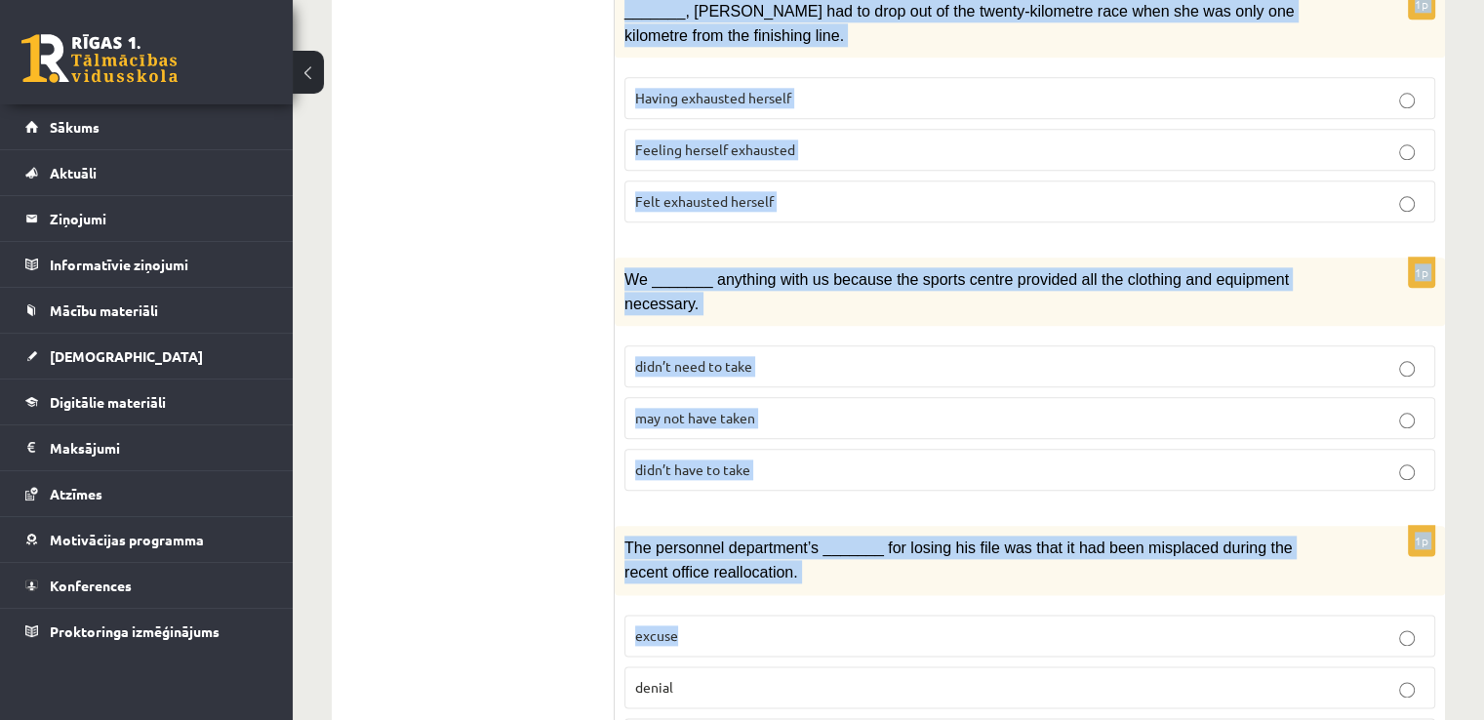
scroll to position [2252, 0]
drag, startPoint x: 628, startPoint y: 352, endPoint x: 775, endPoint y: 633, distance: 316.8
copy form "lthough he _______ the game twice before, he still couldn’t remember the rules …"
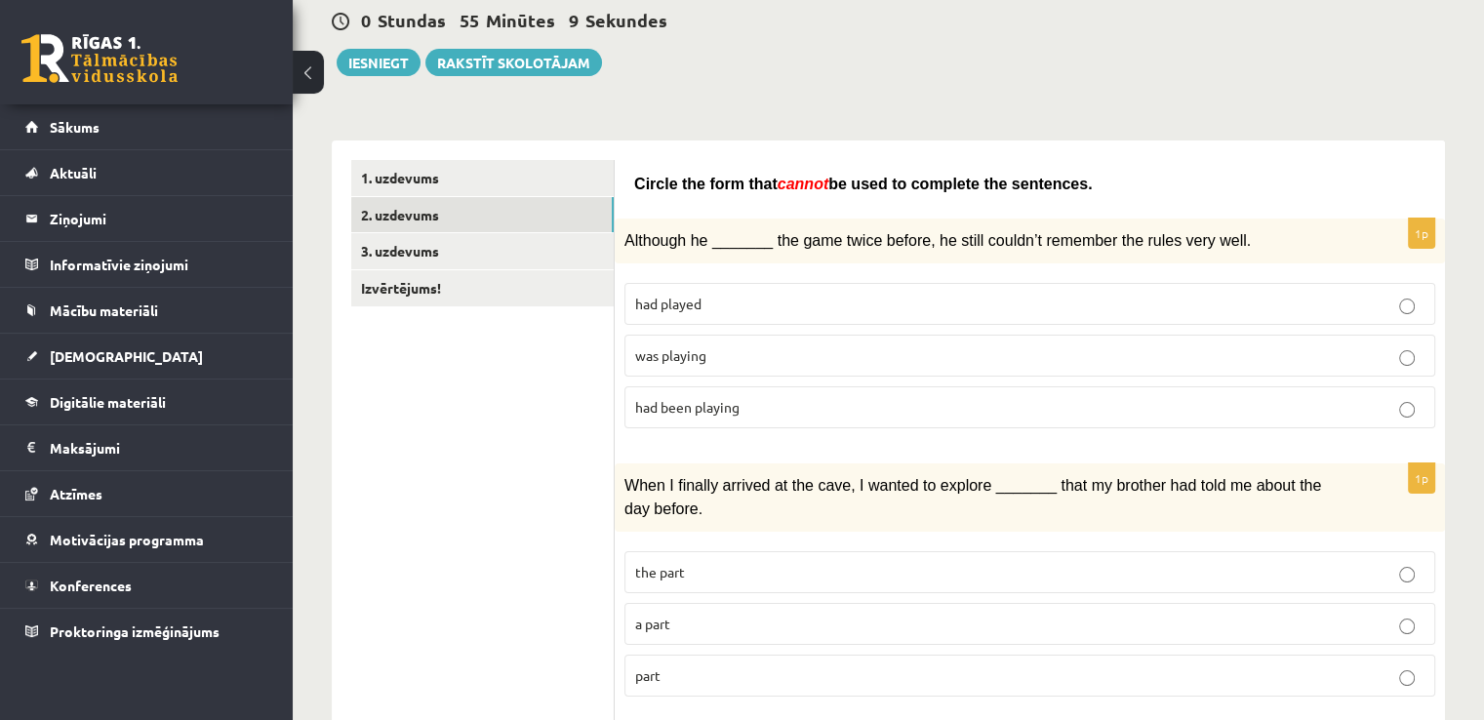
scroll to position [195, 0]
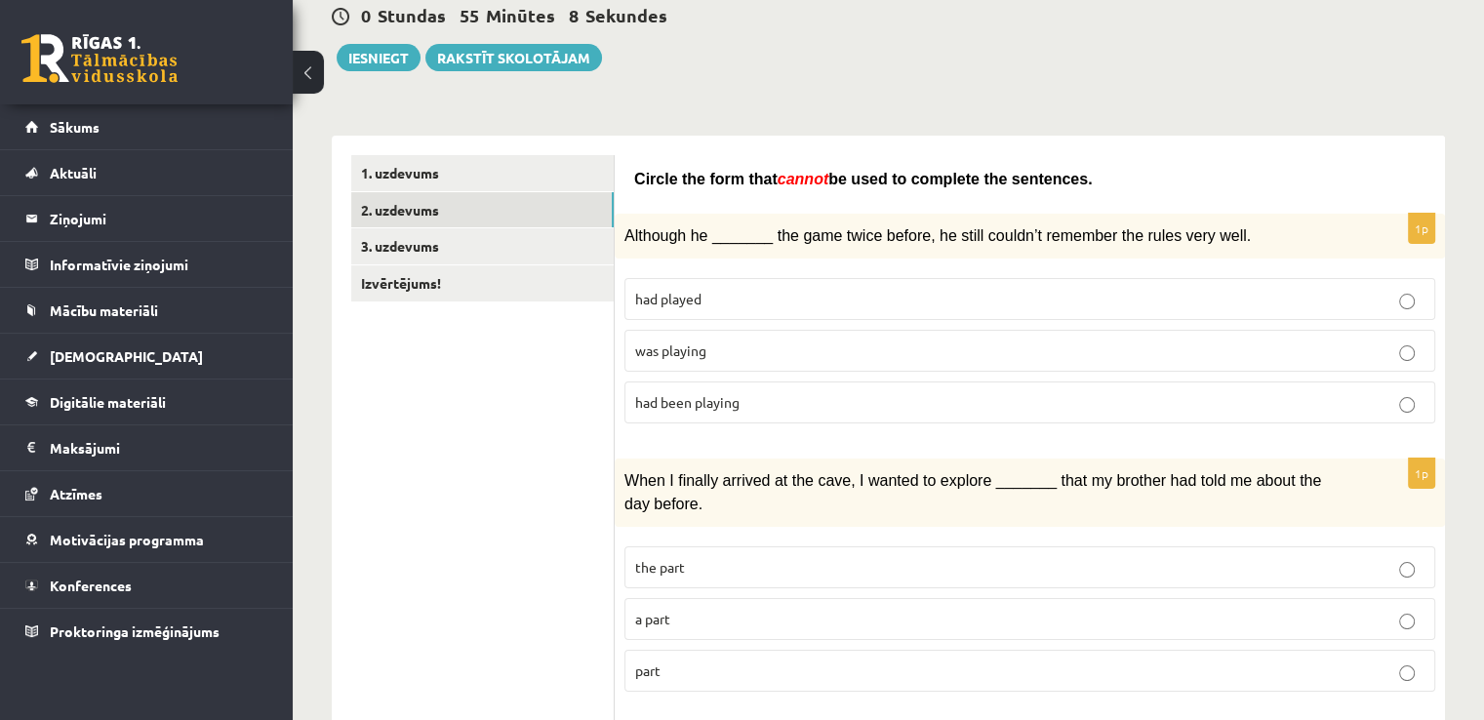
click at [704, 343] on span "was playing" at bounding box center [670, 350] width 71 height 18
click at [532, 176] on link "1. uzdevums" at bounding box center [482, 173] width 262 height 36
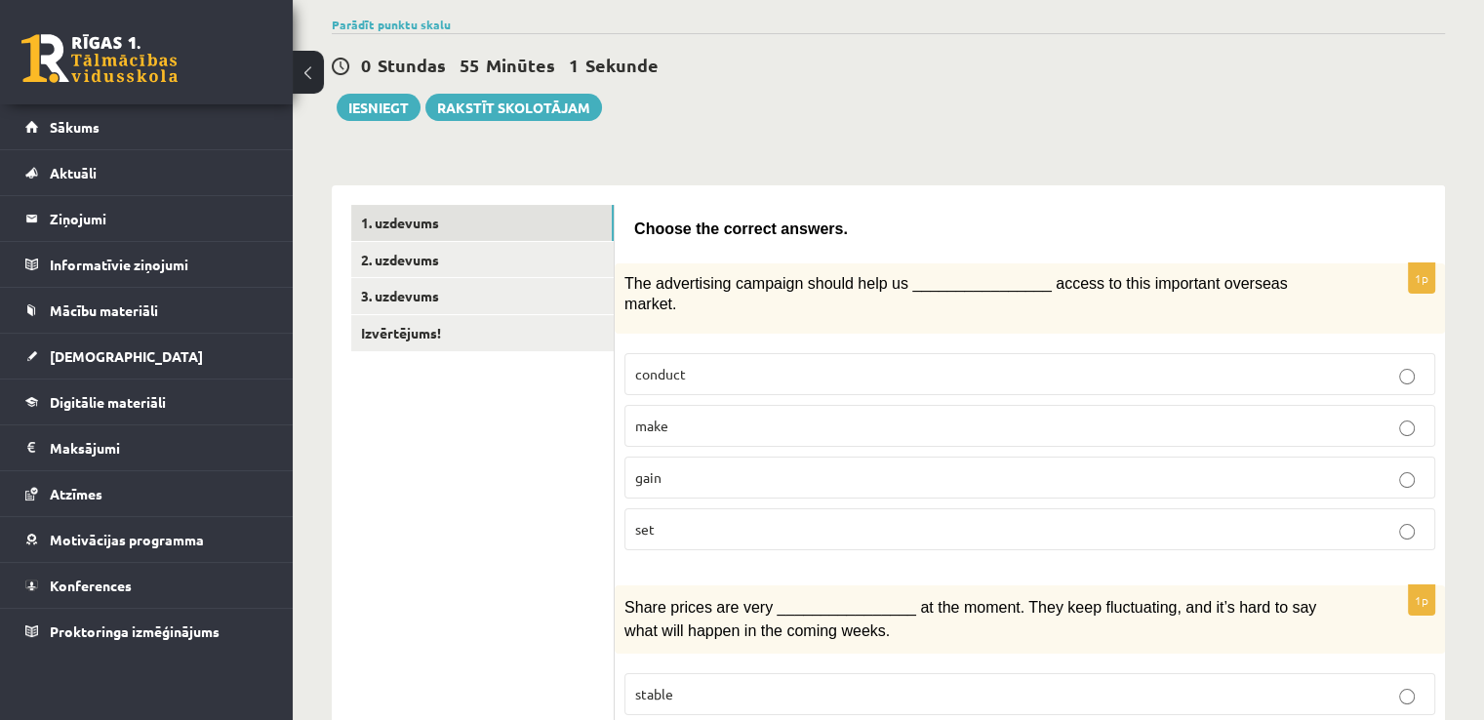
scroll to position [98, 0]
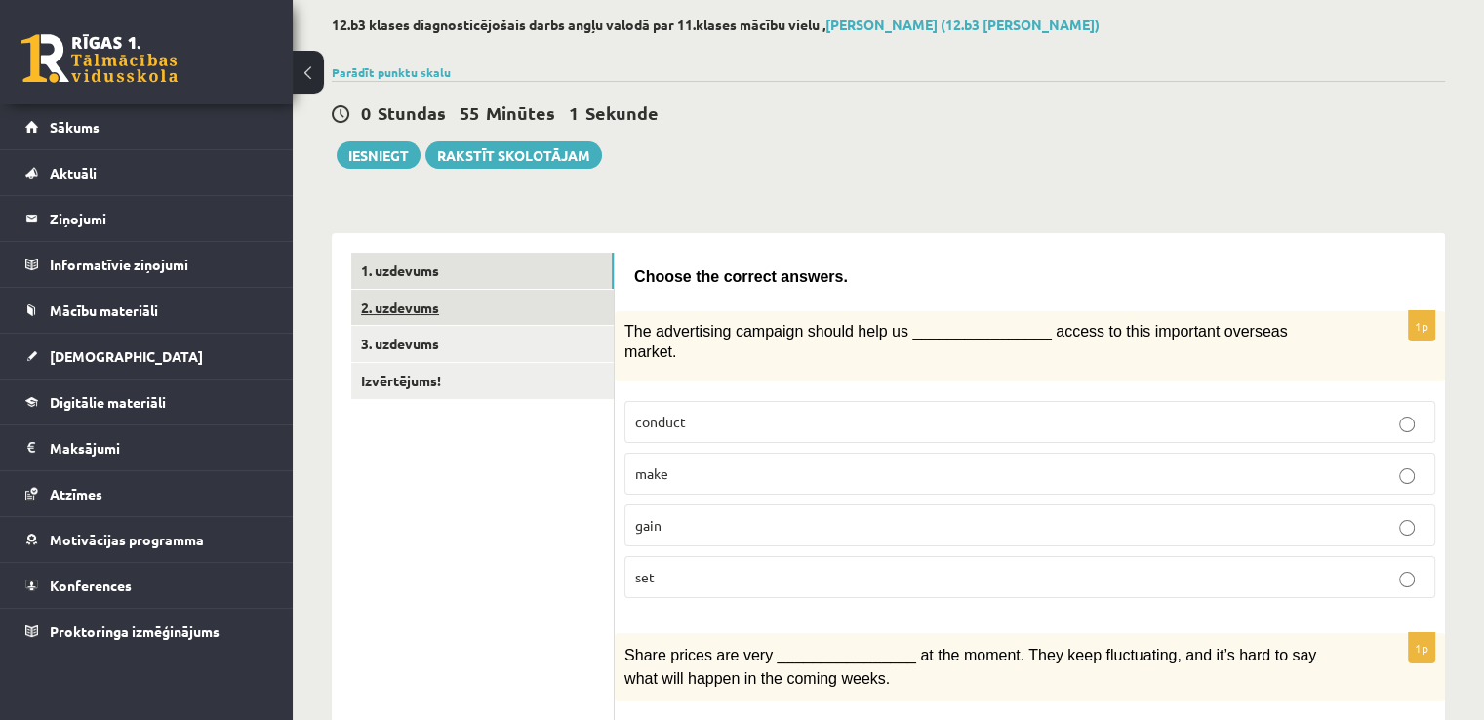
click at [547, 296] on link "2. uzdevums" at bounding box center [482, 308] width 262 height 36
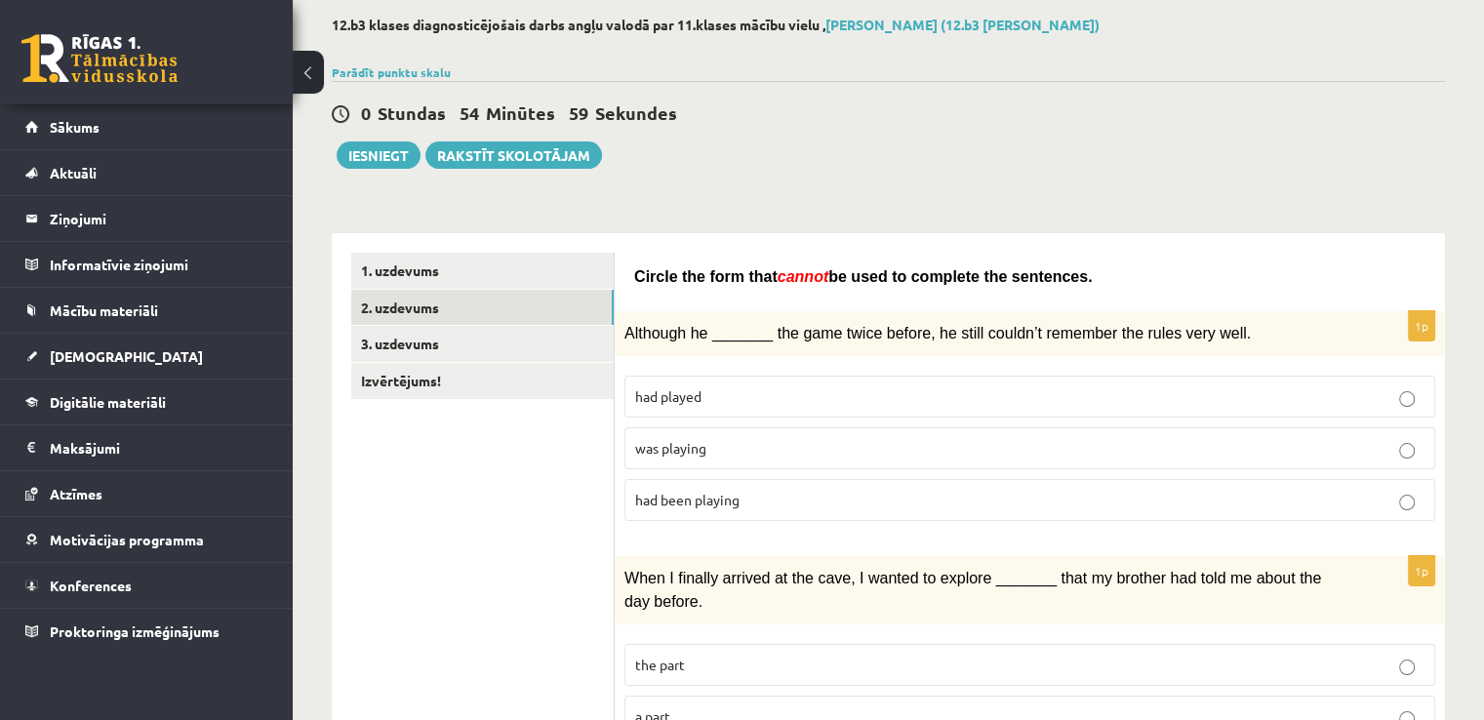
drag, startPoint x: 630, startPoint y: 275, endPoint x: 1050, endPoint y: 266, distance: 419.6
copy span "Circle the form that cannot be used to complete the sentences."
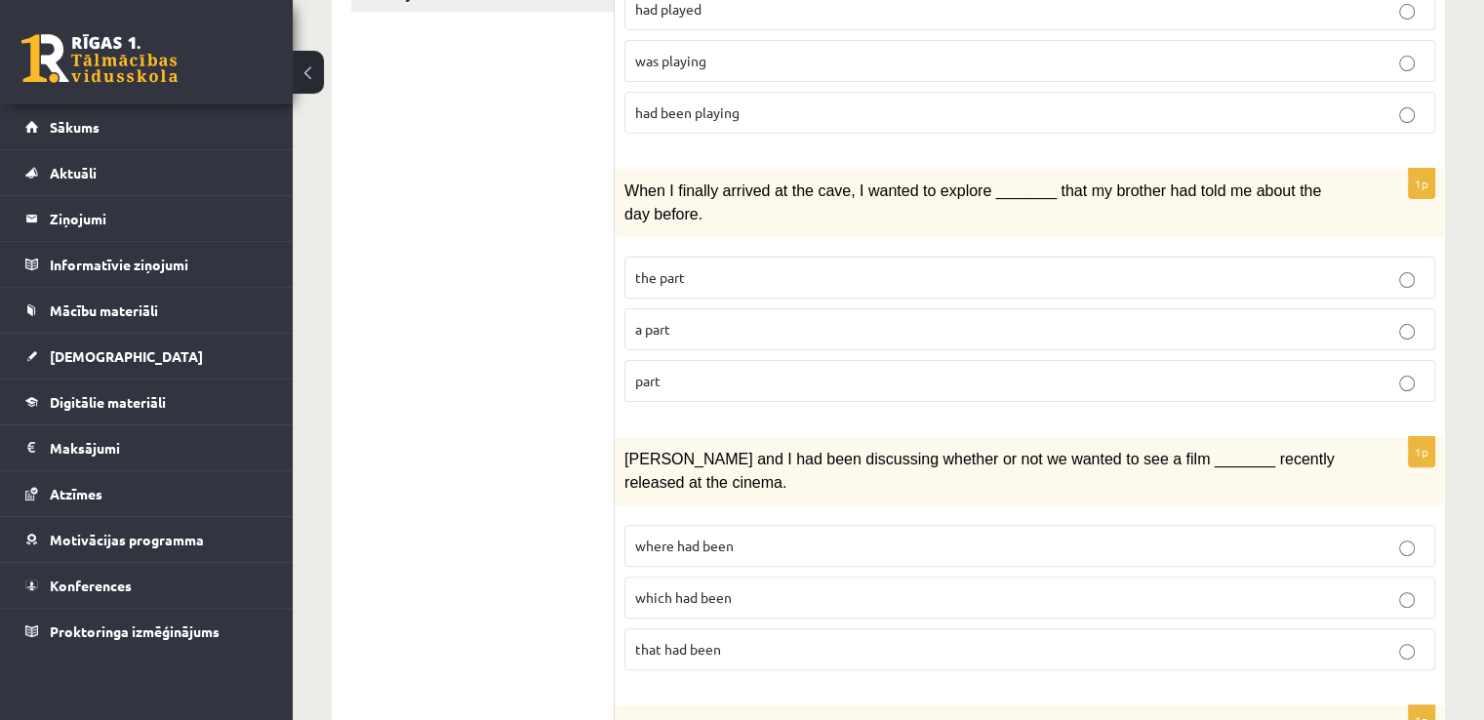
scroll to position [488, 0]
click at [688, 372] on p "part" at bounding box center [1029, 378] width 789 height 20
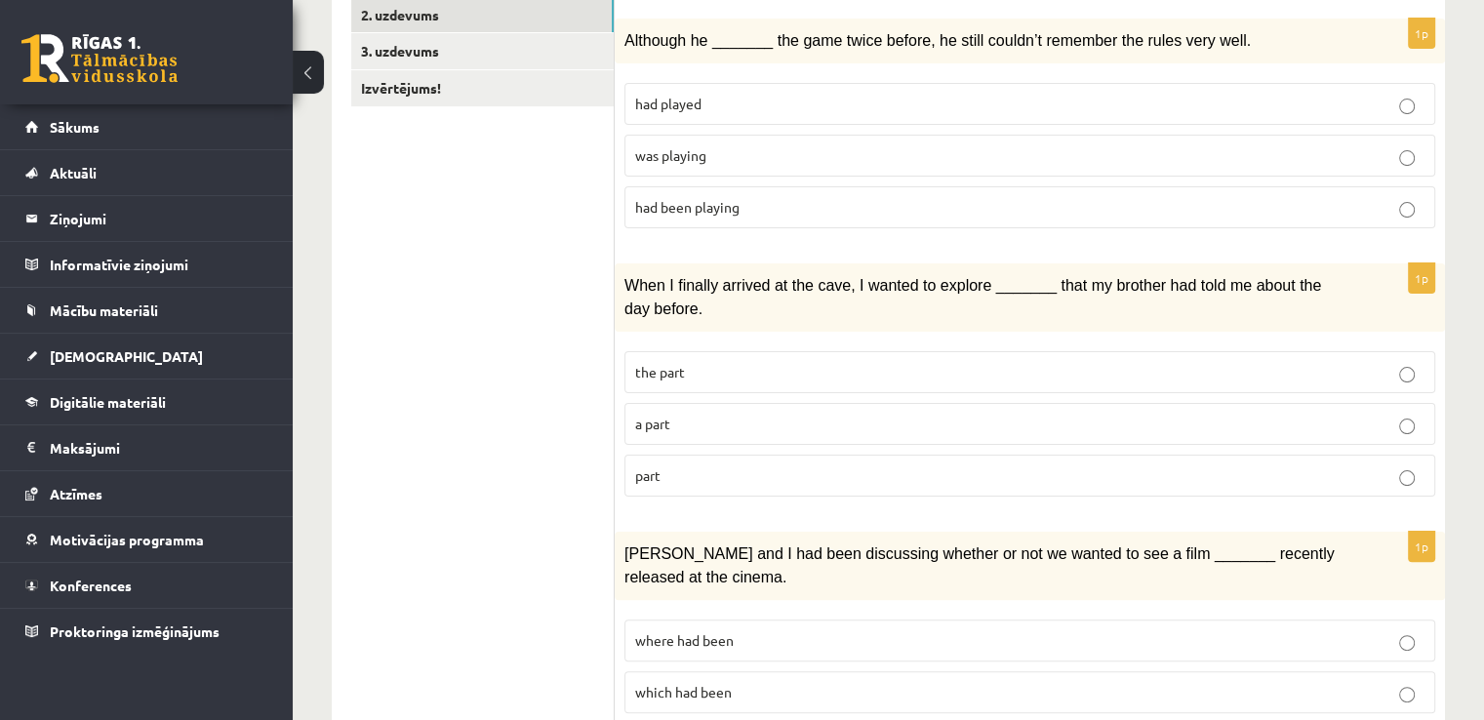
scroll to position [683, 0]
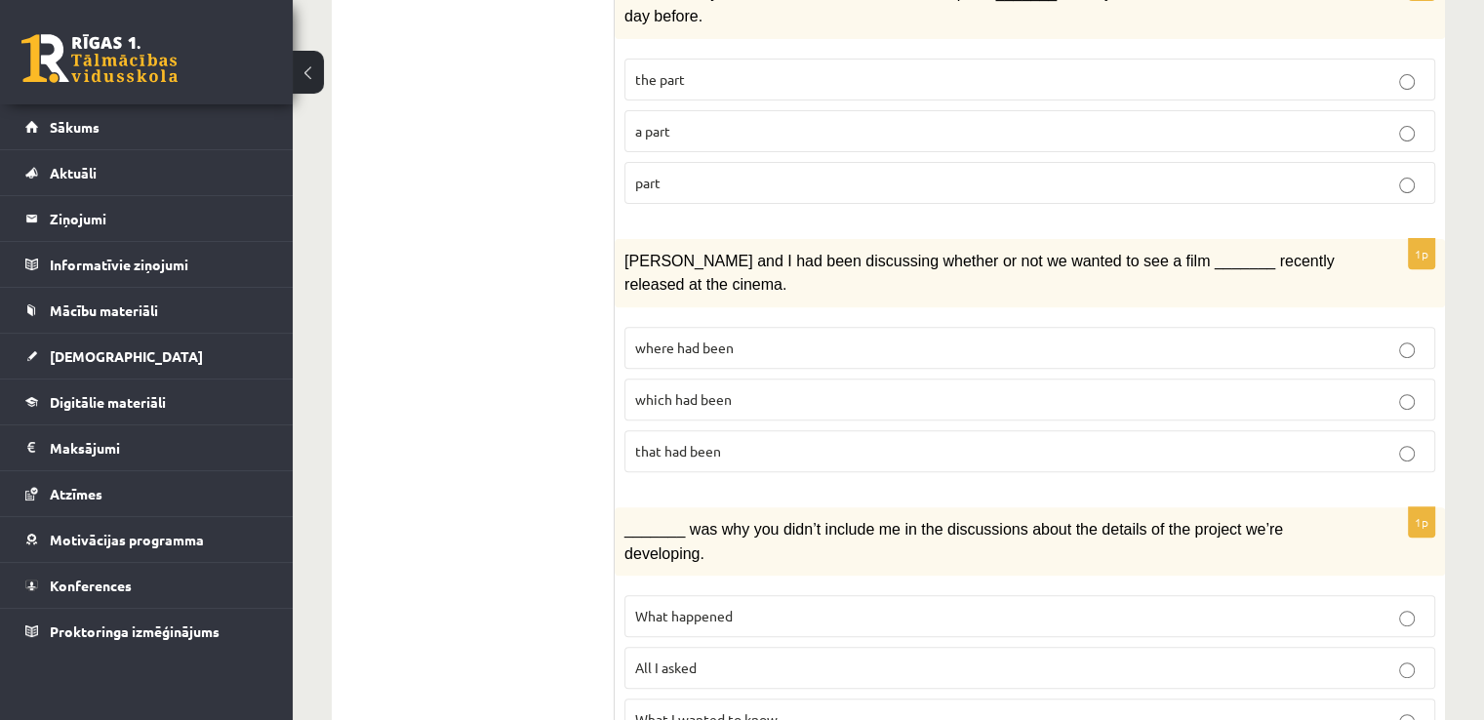
click at [689, 343] on p "where had been" at bounding box center [1029, 348] width 789 height 20
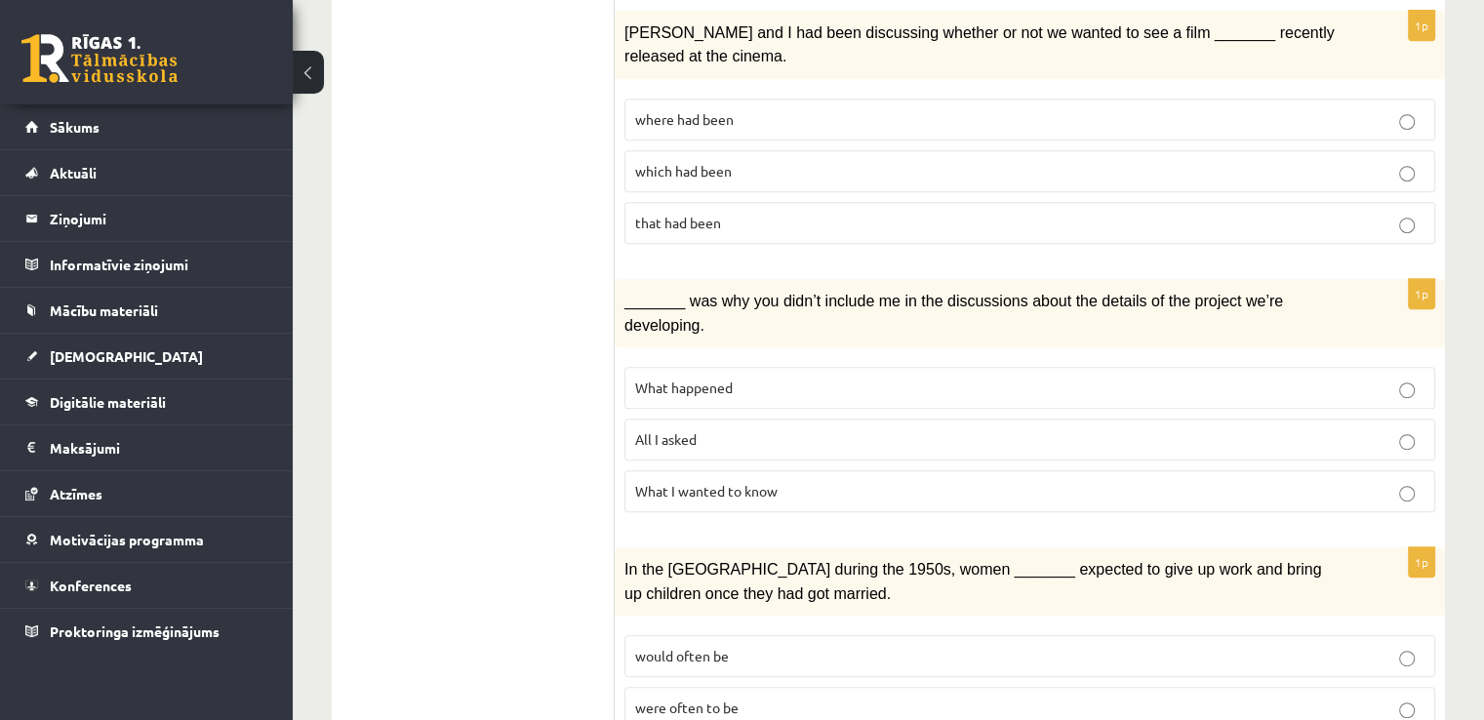
scroll to position [976, 0]
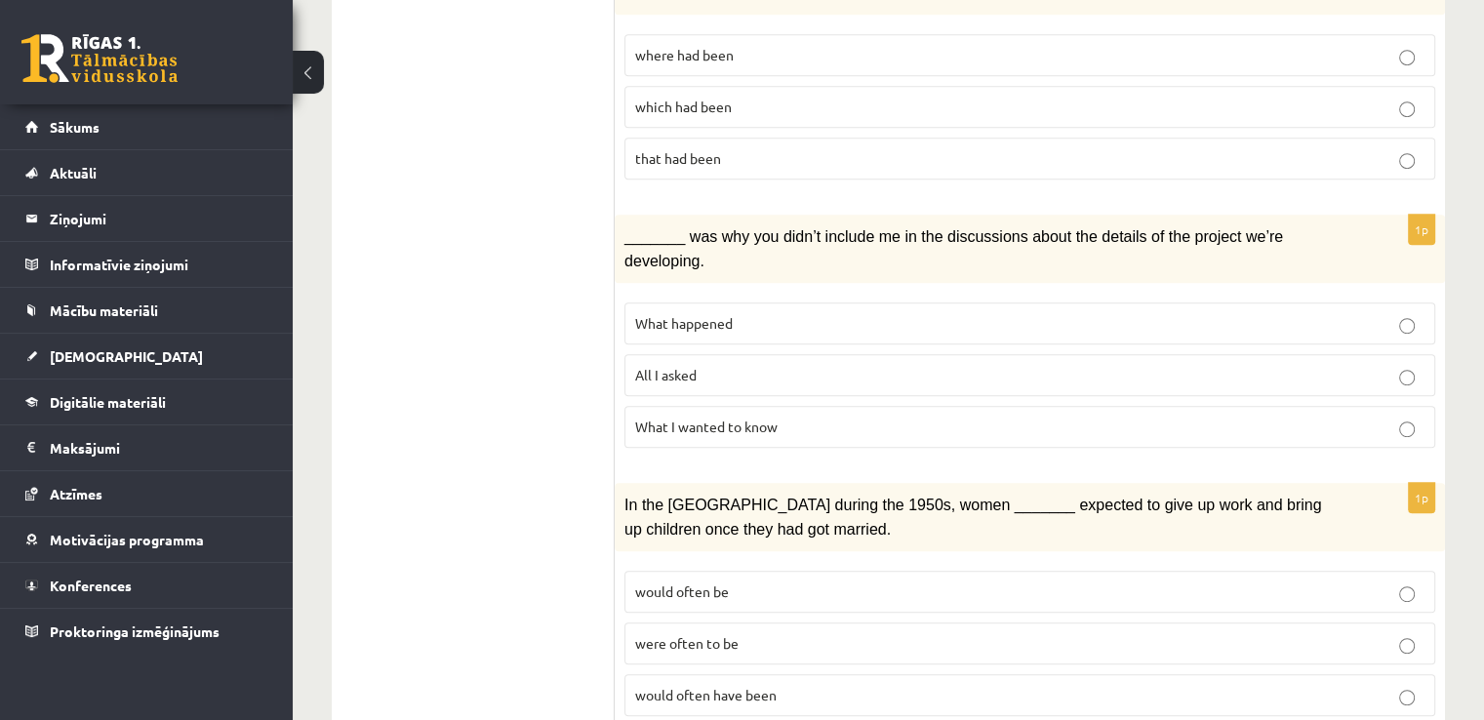
click at [685, 314] on span "What happened" at bounding box center [684, 323] width 98 height 18
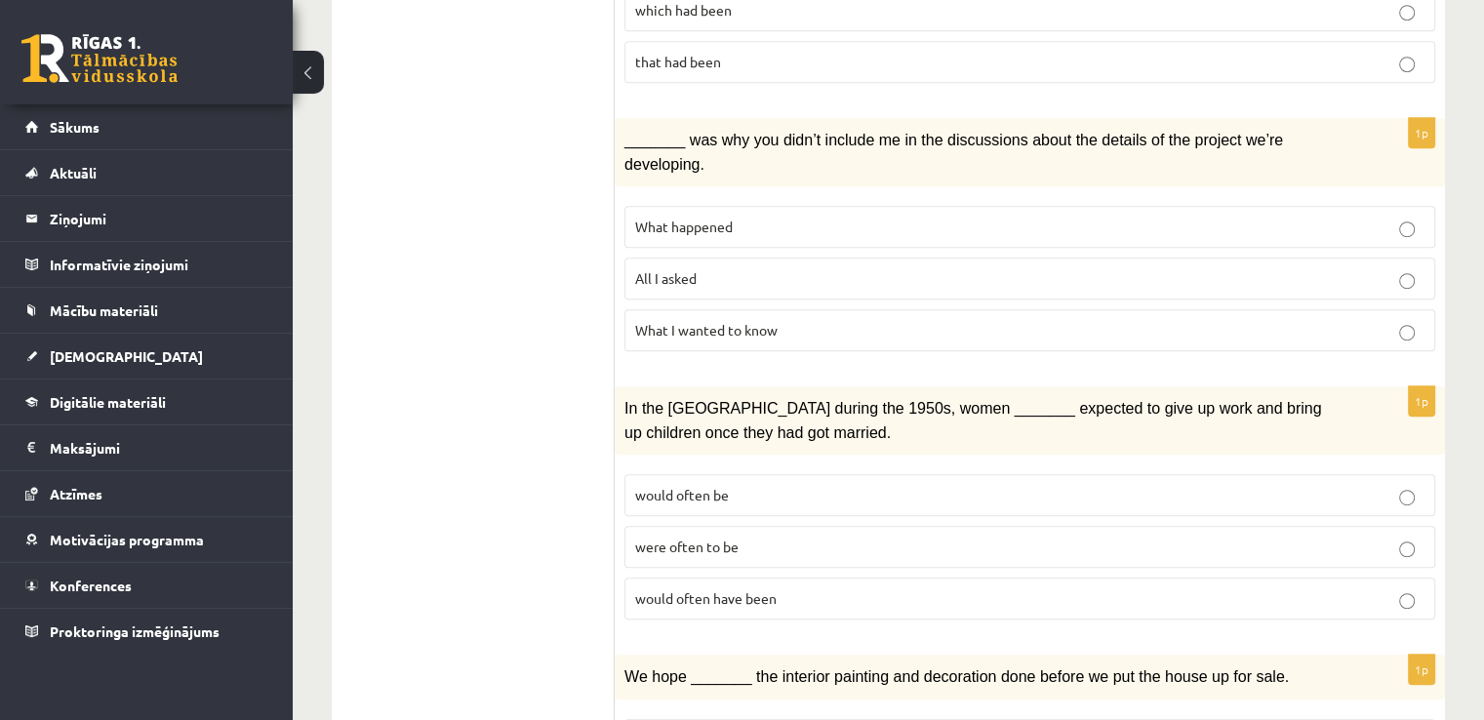
scroll to position [1171, 0]
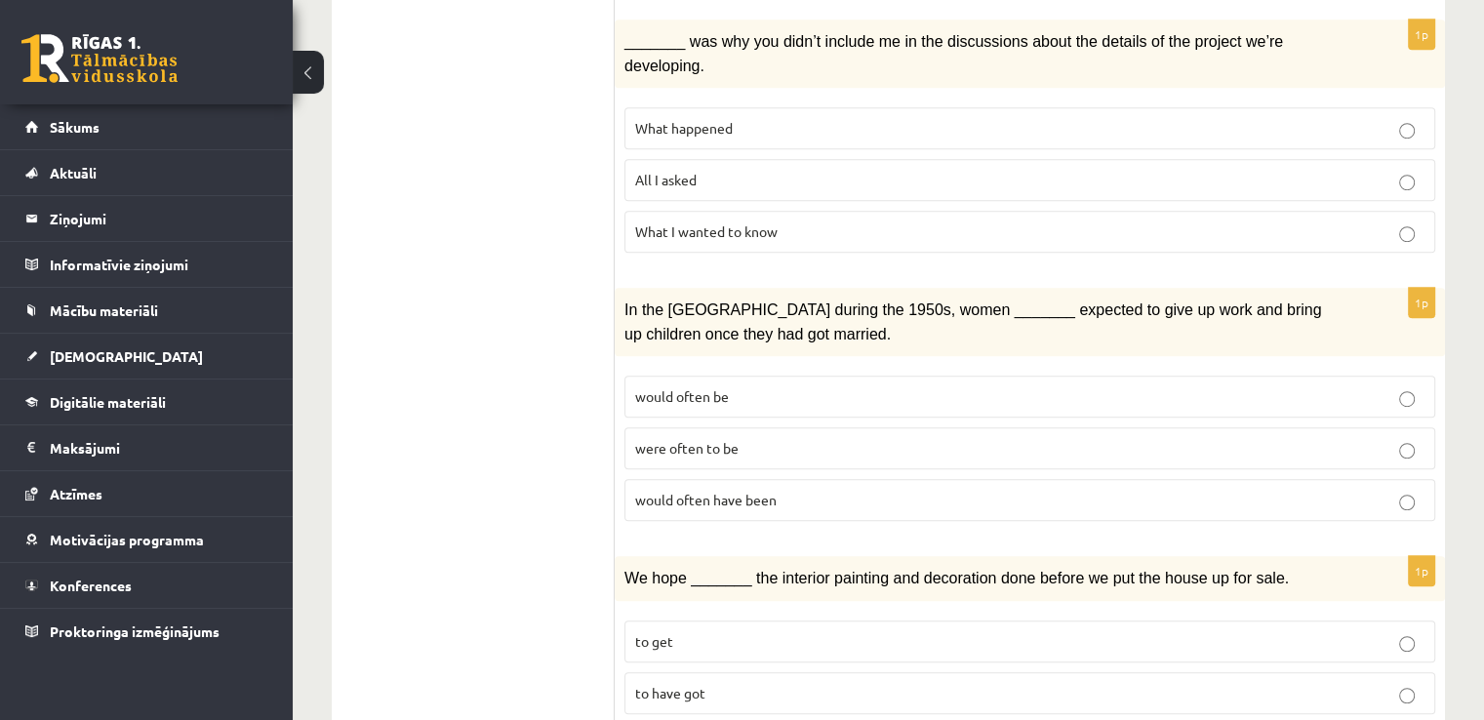
click at [736, 491] on span "would often have been" at bounding box center [705, 500] width 141 height 18
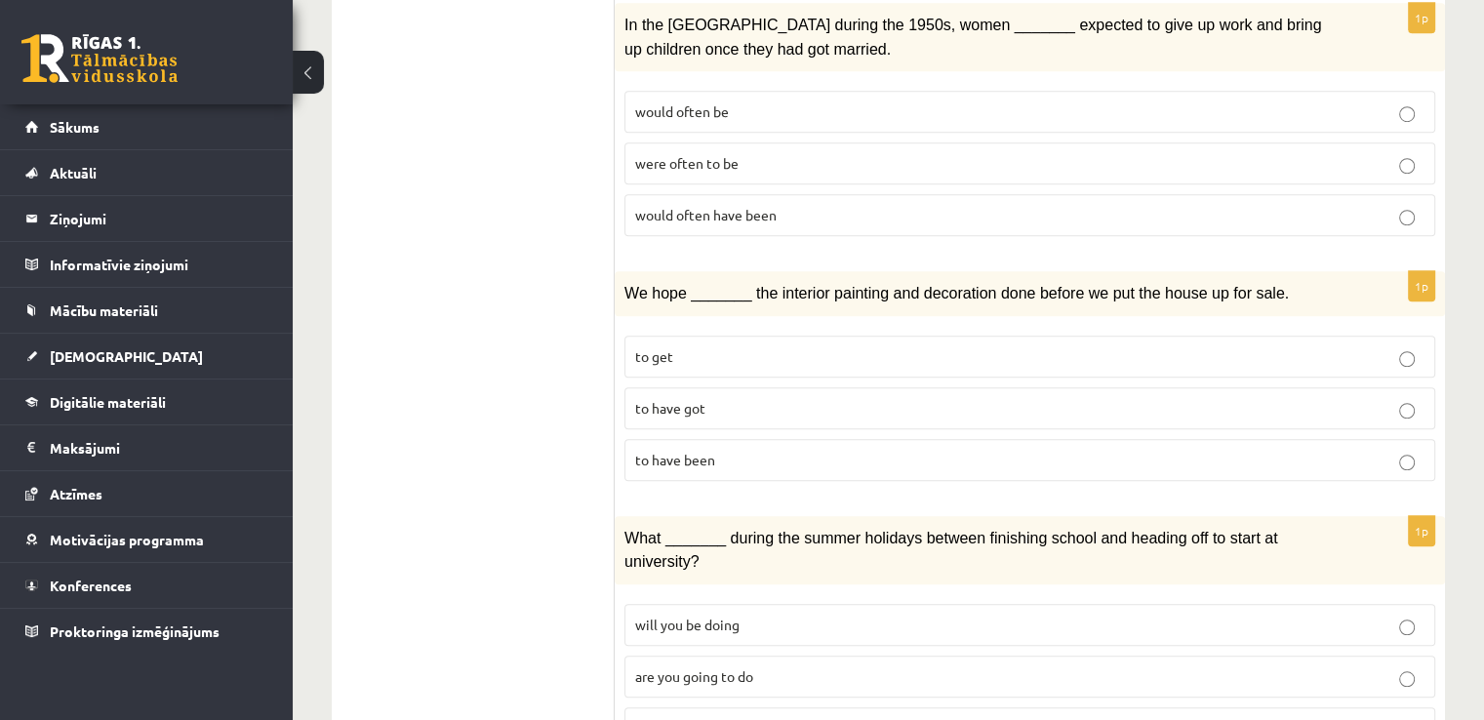
scroll to position [1464, 0]
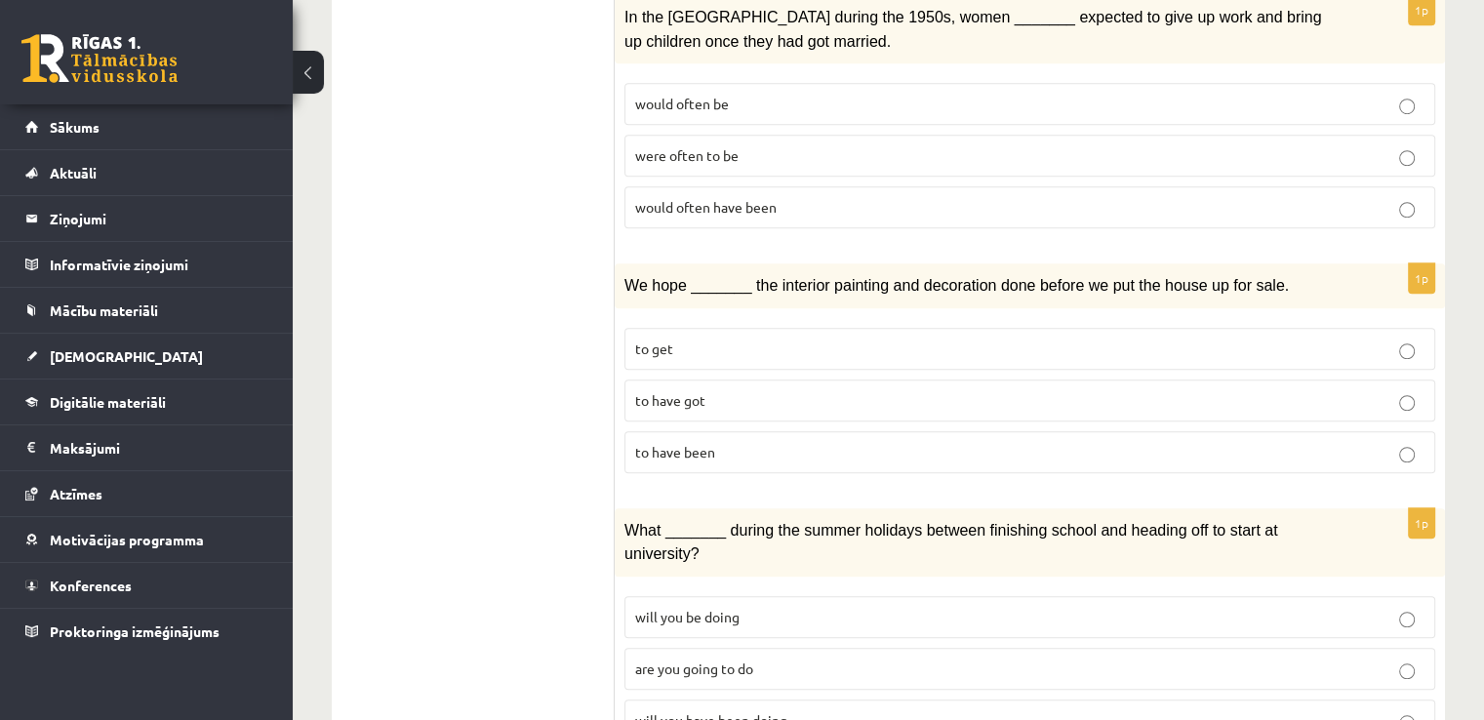
click at [695, 442] on p "to have been" at bounding box center [1029, 452] width 789 height 20
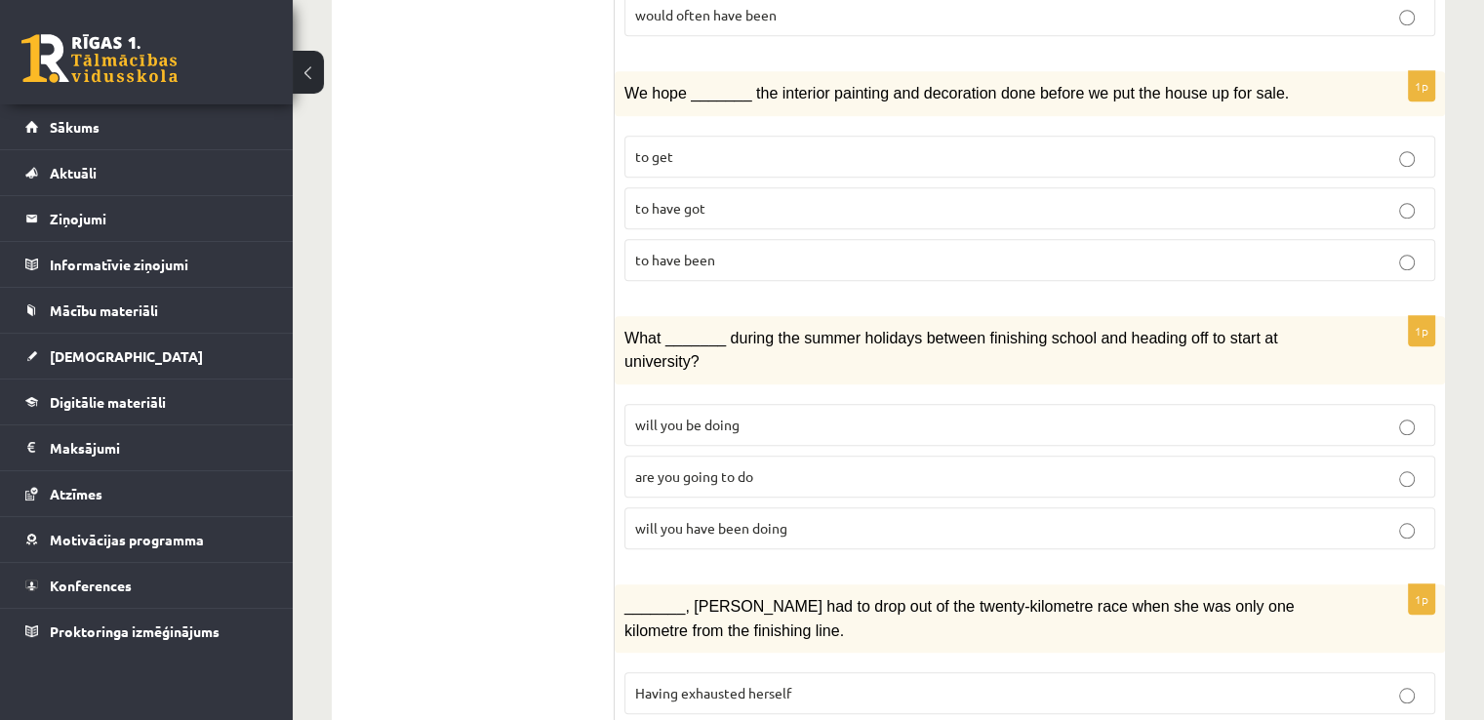
scroll to position [1659, 0]
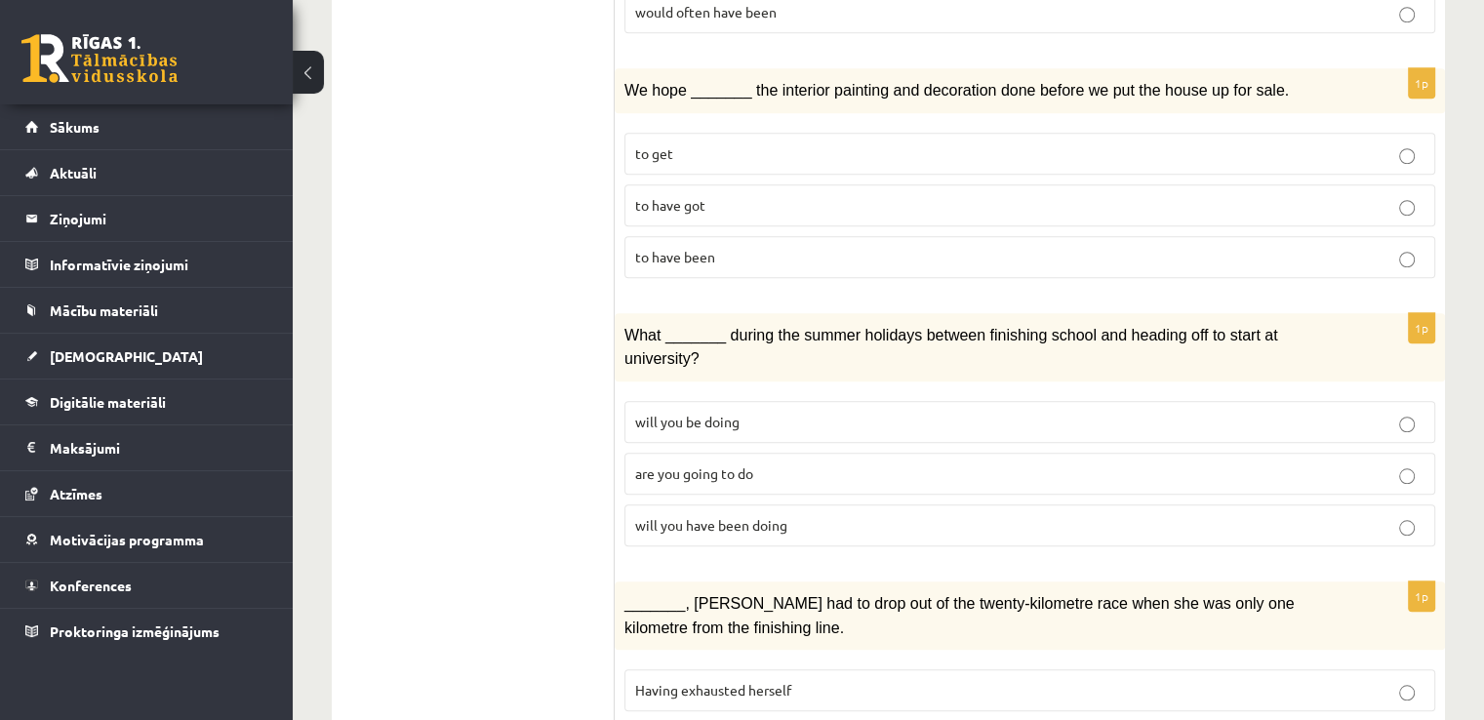
click at [829, 470] on fieldset "will you be doing are you going to do will you have been doing" at bounding box center [1029, 471] width 811 height 161
click at [839, 504] on label "will you have been doing" at bounding box center [1029, 525] width 811 height 42
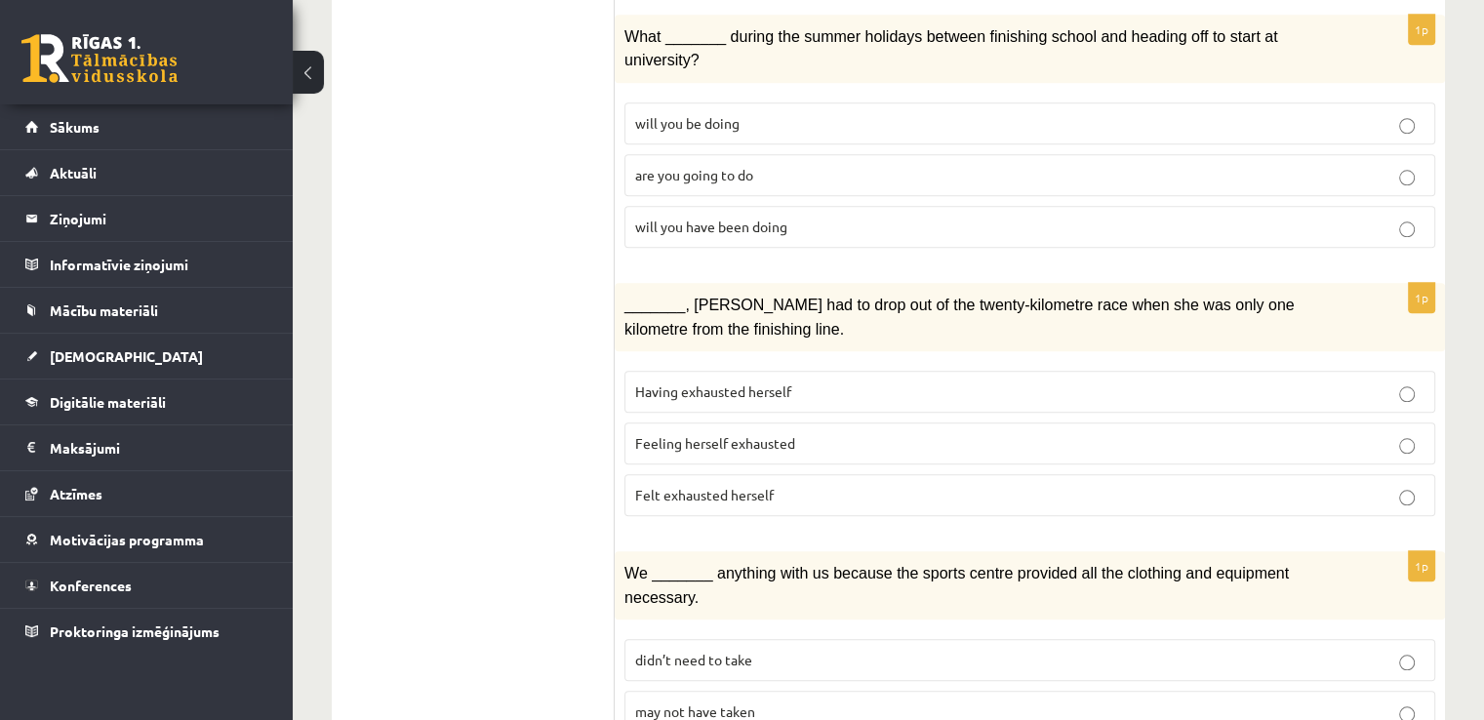
scroll to position [1951, 0]
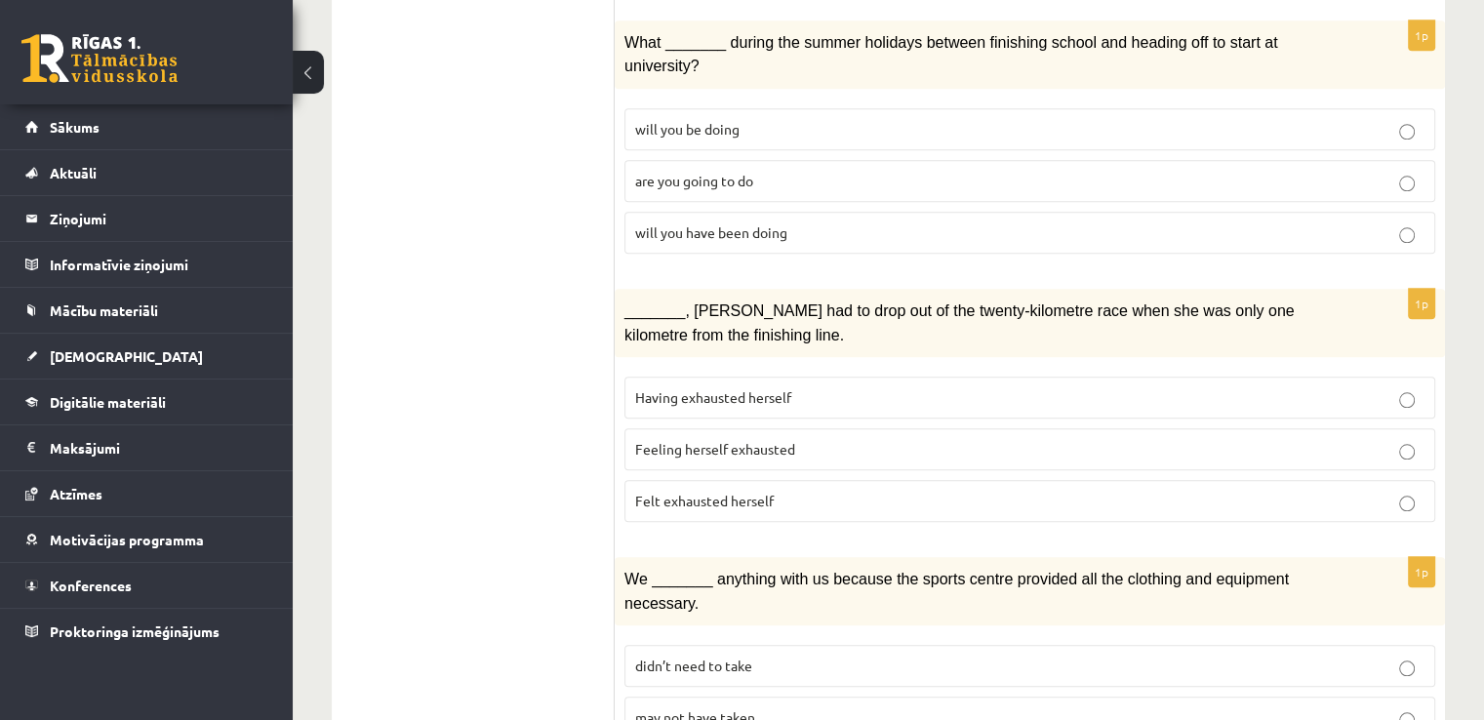
click at [687, 480] on label "Felt exhausted herself" at bounding box center [1029, 501] width 811 height 42
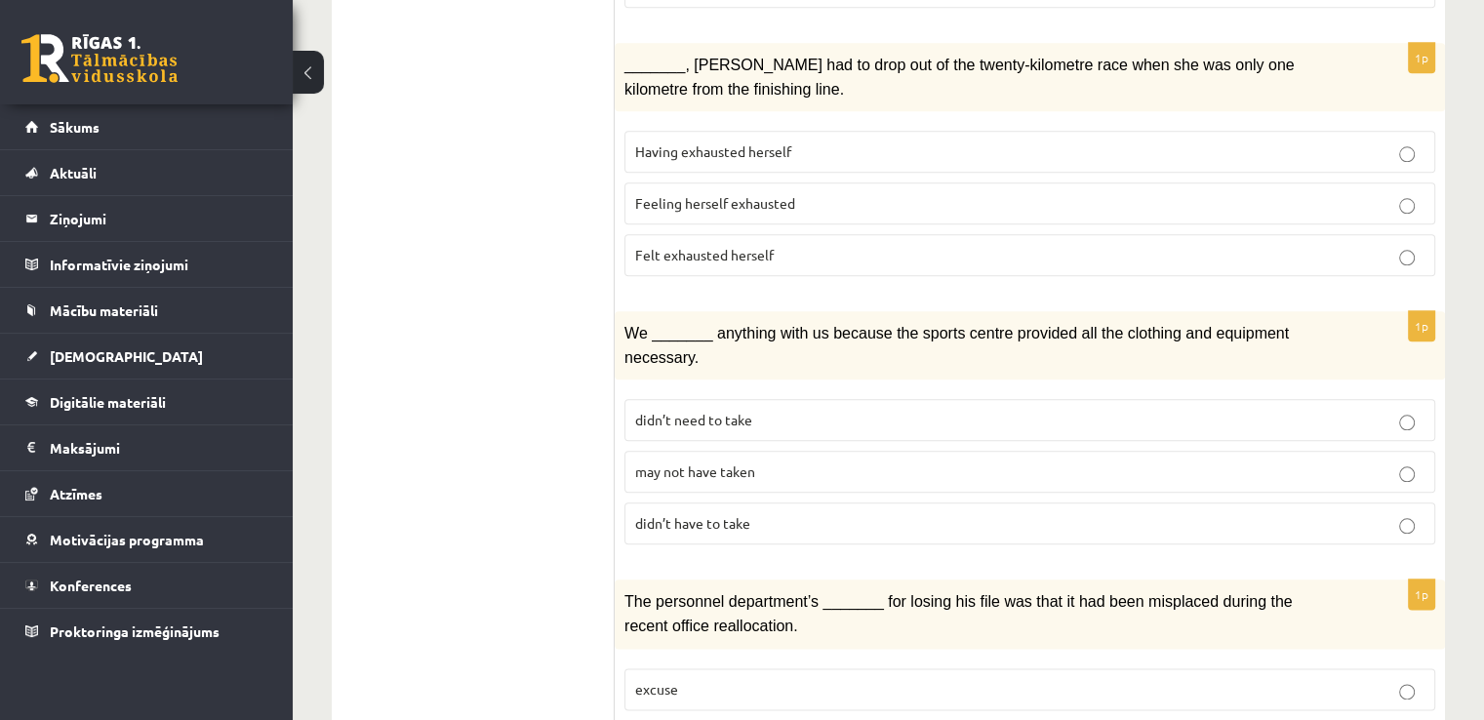
scroll to position [2244, 0]
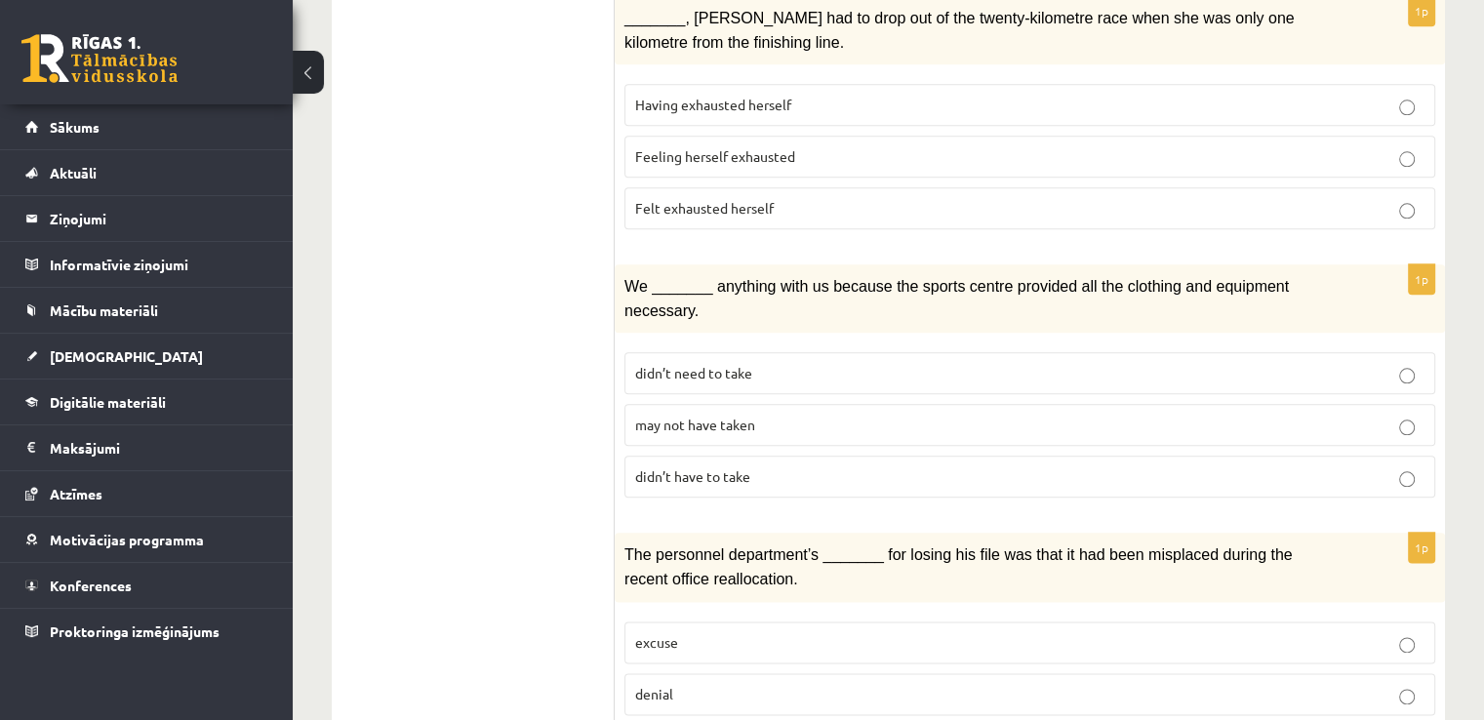
click at [658, 416] on span "may not have taken" at bounding box center [695, 425] width 120 height 18
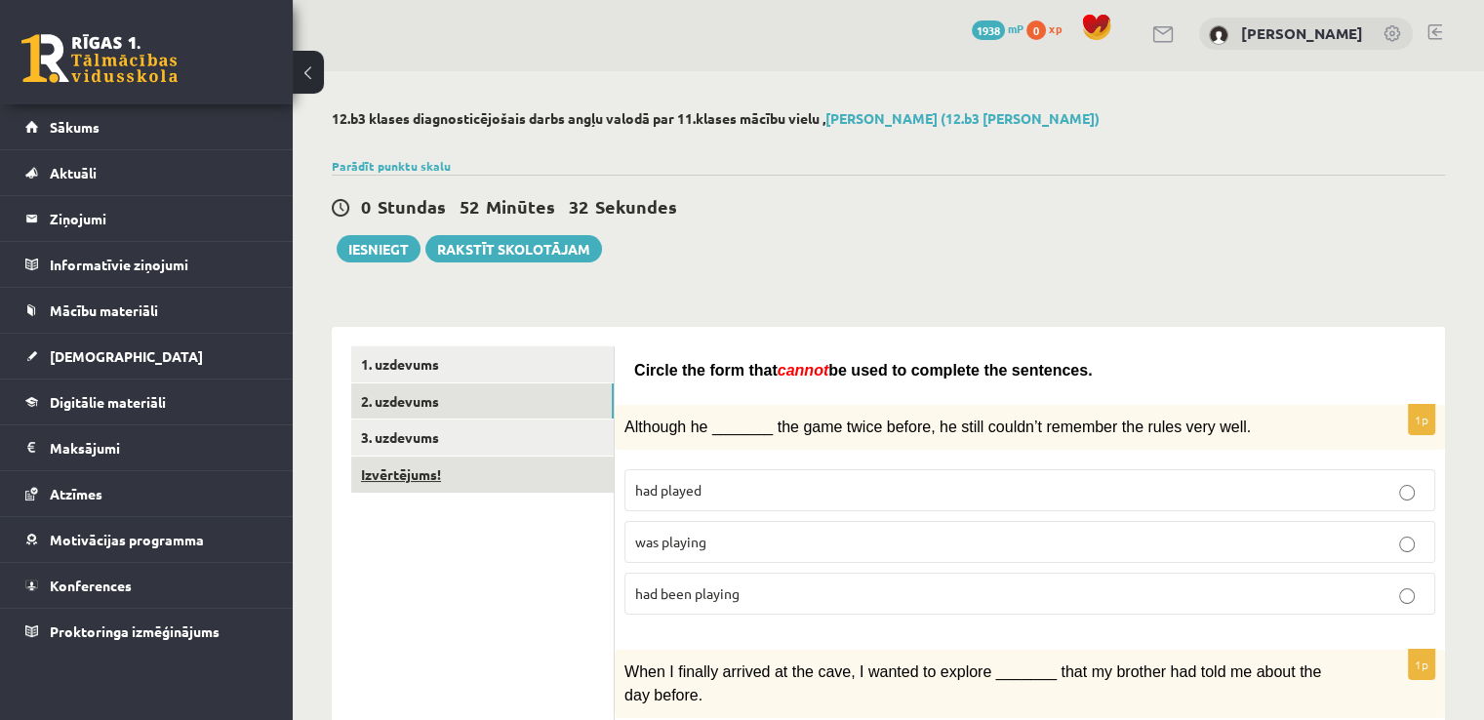
scroll to position [0, 0]
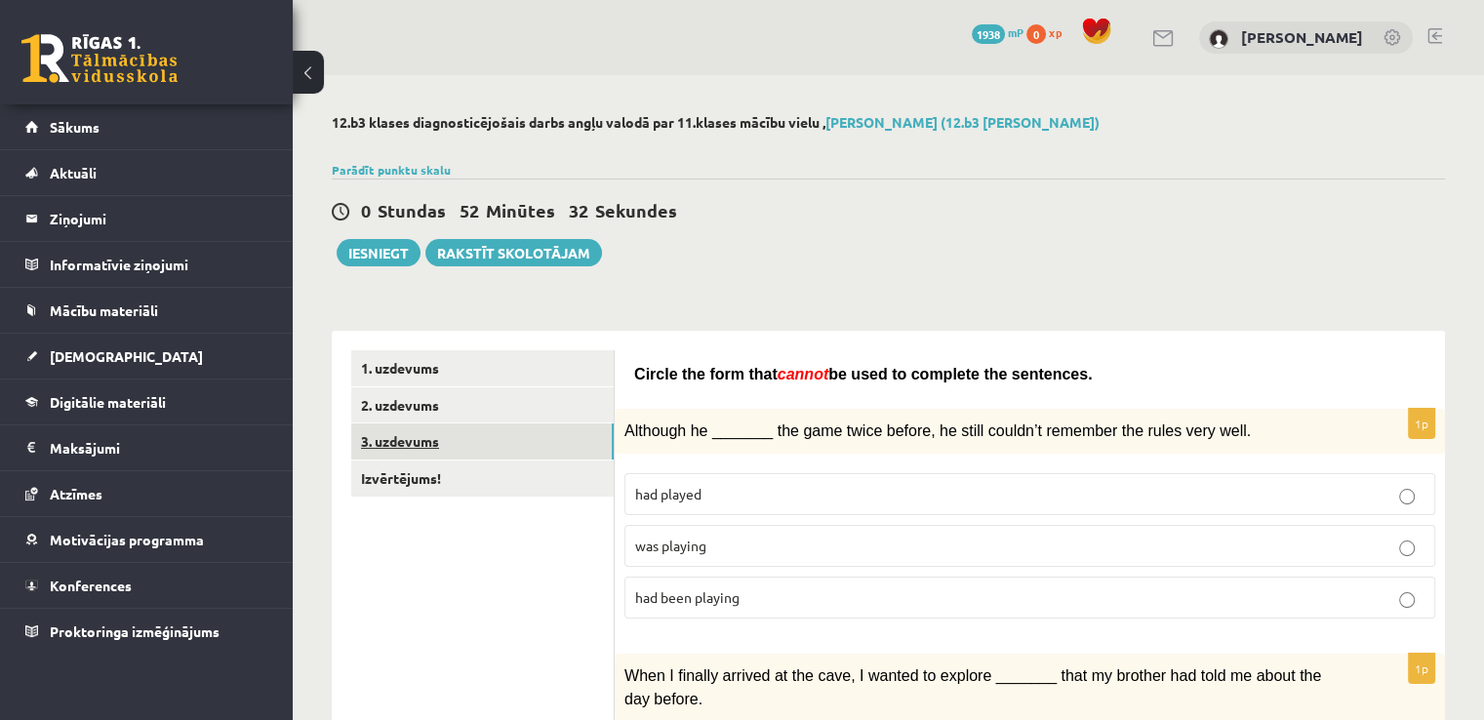
click at [445, 445] on link "3. uzdevums" at bounding box center [482, 441] width 262 height 36
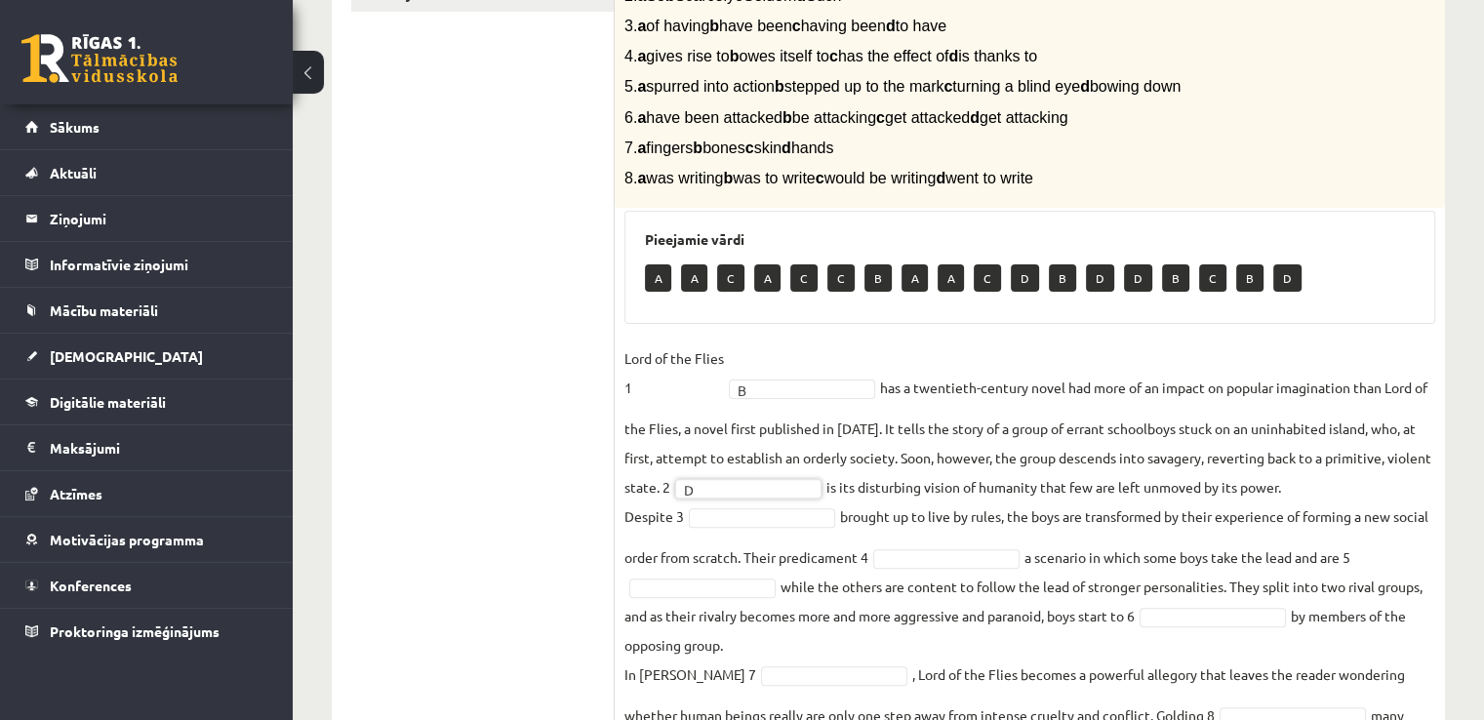
scroll to position [488, 0]
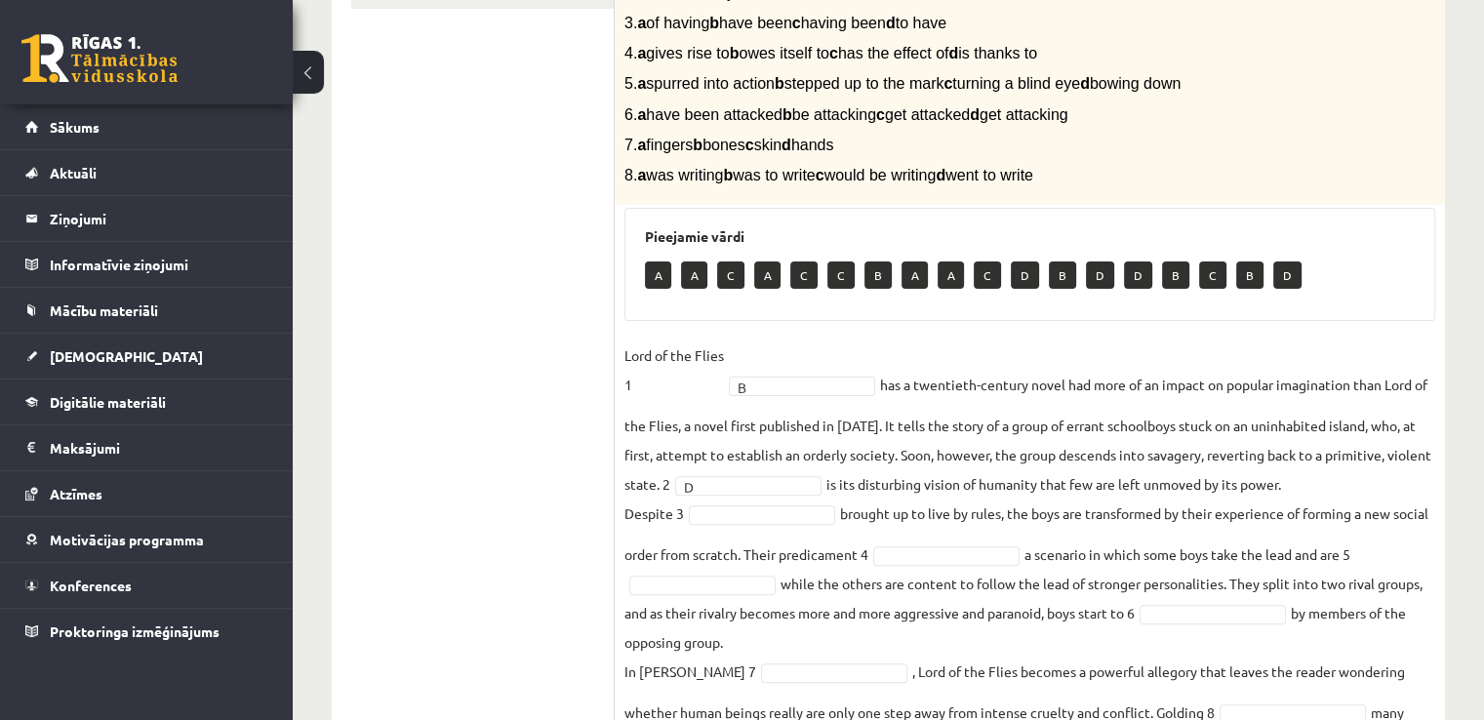
click at [518, 305] on ul "1. uzdevums 2. uzdevums 3. uzdevums Izvērtējums!" at bounding box center [482, 328] width 263 height 933
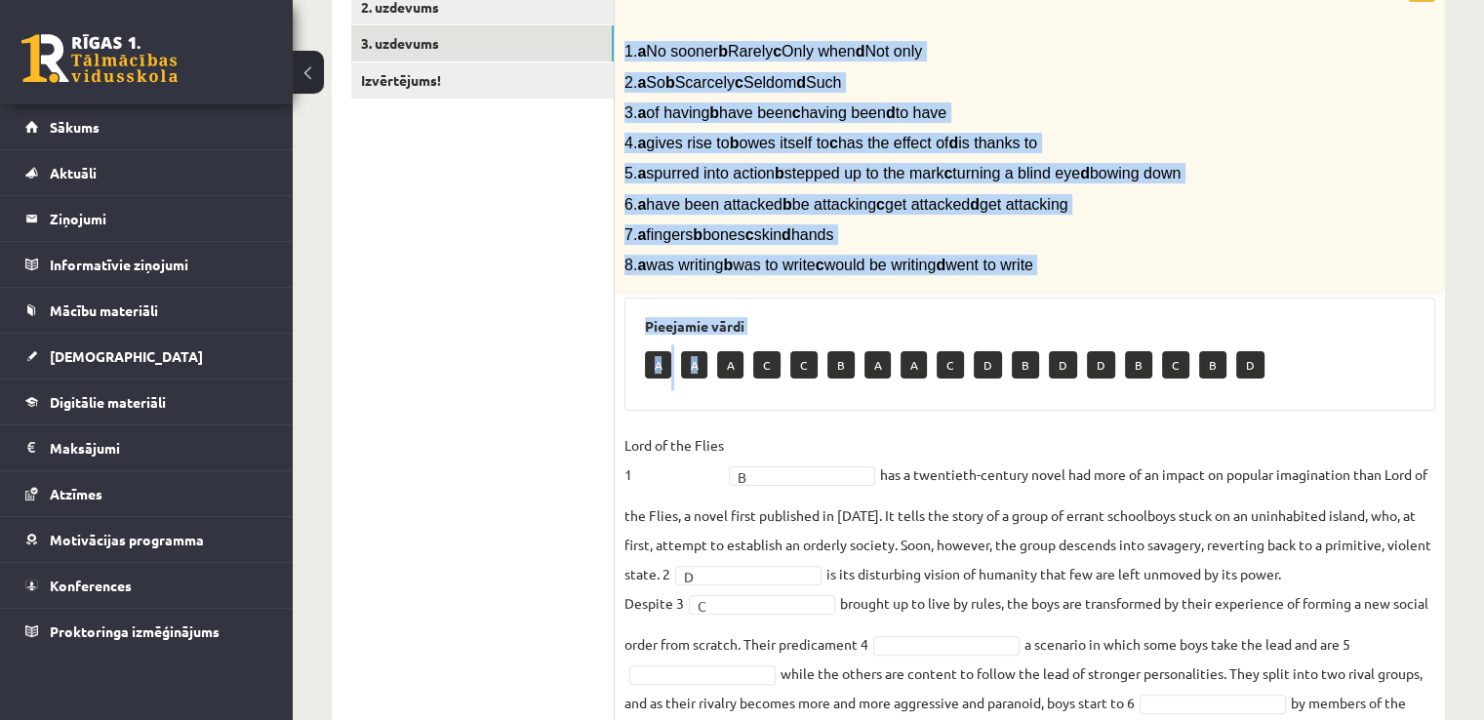
scroll to position [622, 0]
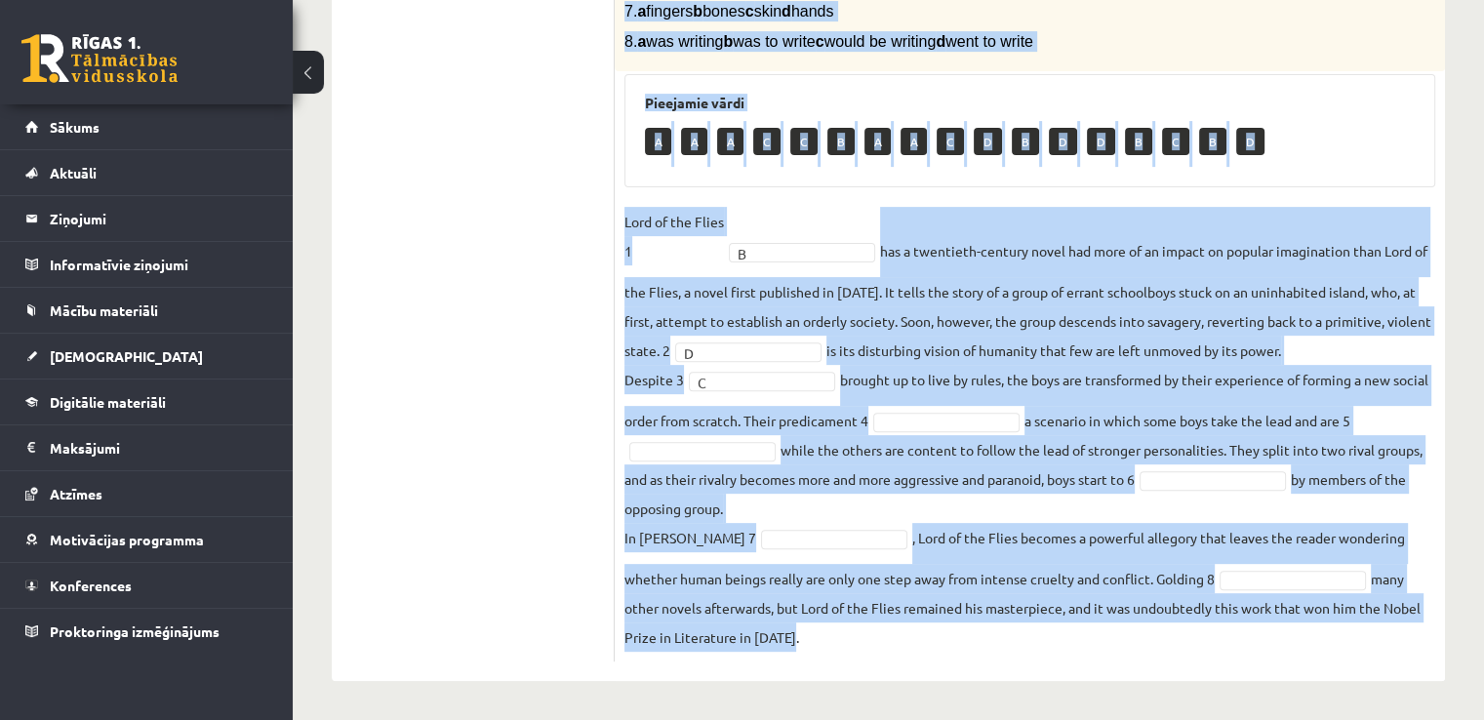
drag, startPoint x: 622, startPoint y: 149, endPoint x: 990, endPoint y: 648, distance: 620.2
click at [991, 649] on div "8p Complete the text with the correct words (a–d). 1. a No sooner b Rarely c On…" at bounding box center [1030, 204] width 830 height 913
copy div "1. a No sooner b Rarely c Only when d Not only 2. a So b Scarcely c Seldom d Su…"
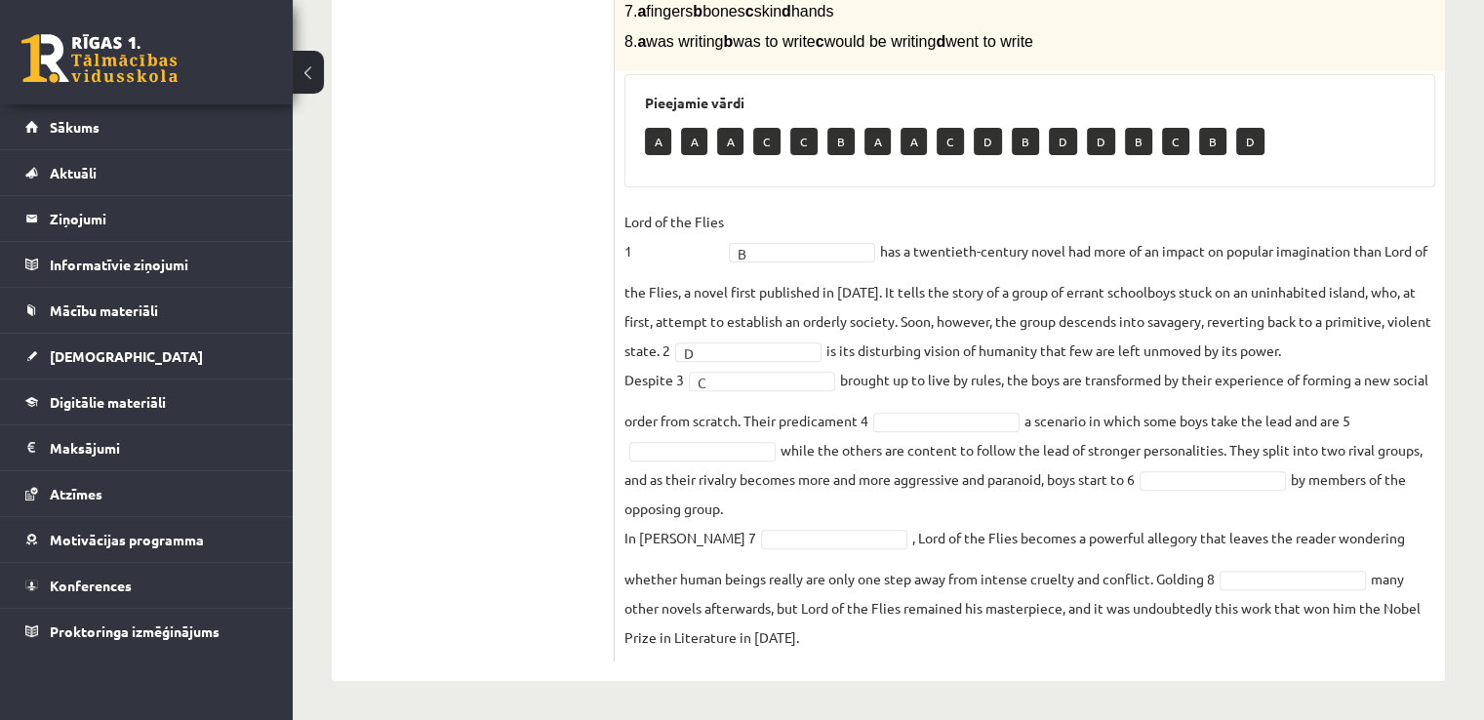
click at [518, 344] on ul "1. uzdevums 2. uzdevums 3. uzdevums Izvērtējums!" at bounding box center [482, 195] width 263 height 933
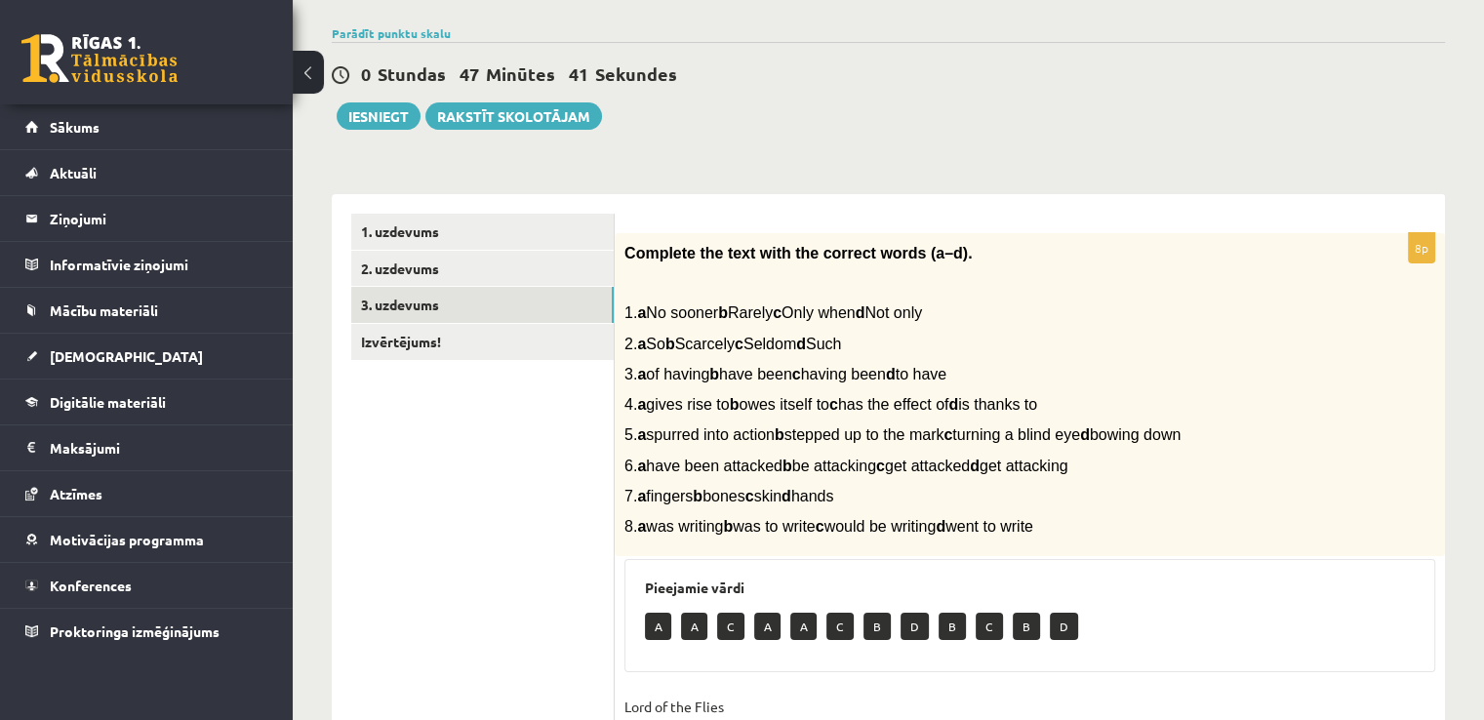
scroll to position [0, 0]
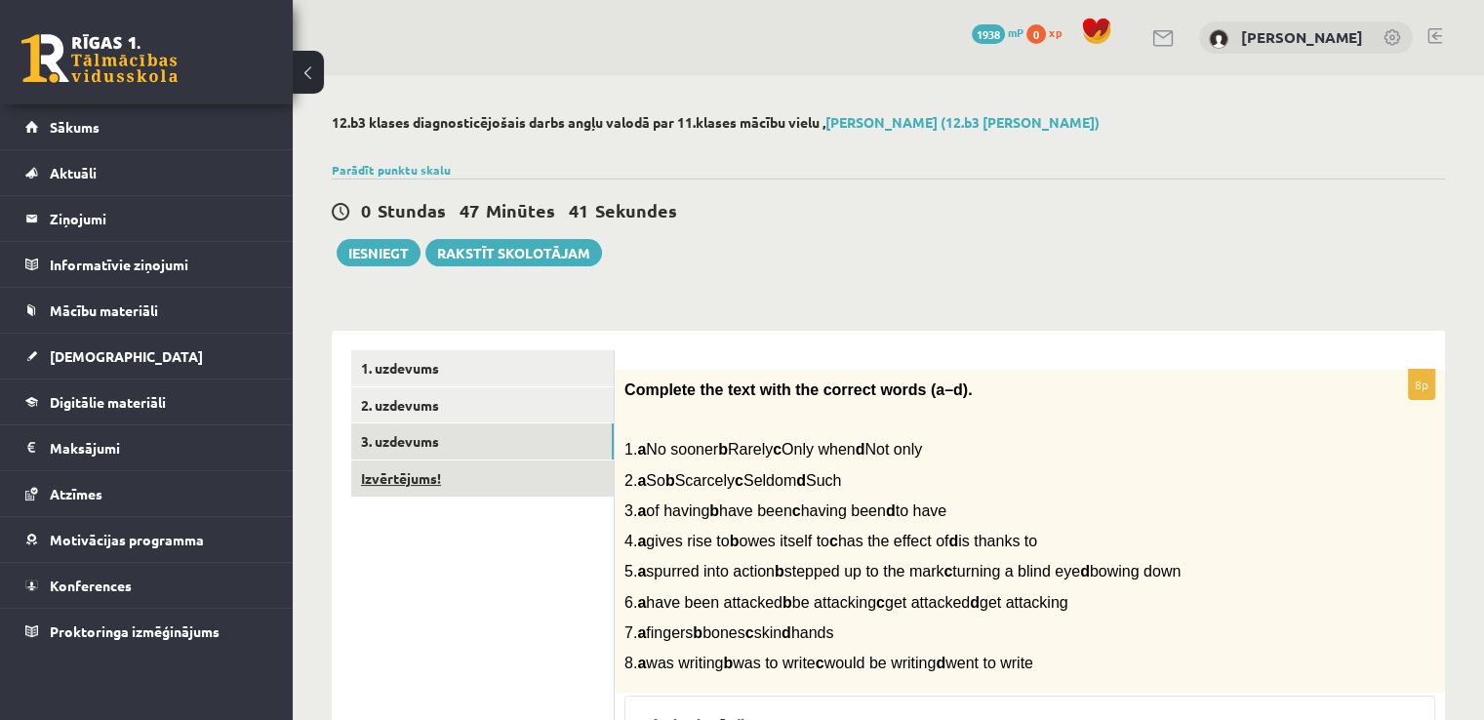
click at [488, 484] on link "Izvērtējums!" at bounding box center [482, 479] width 262 height 36
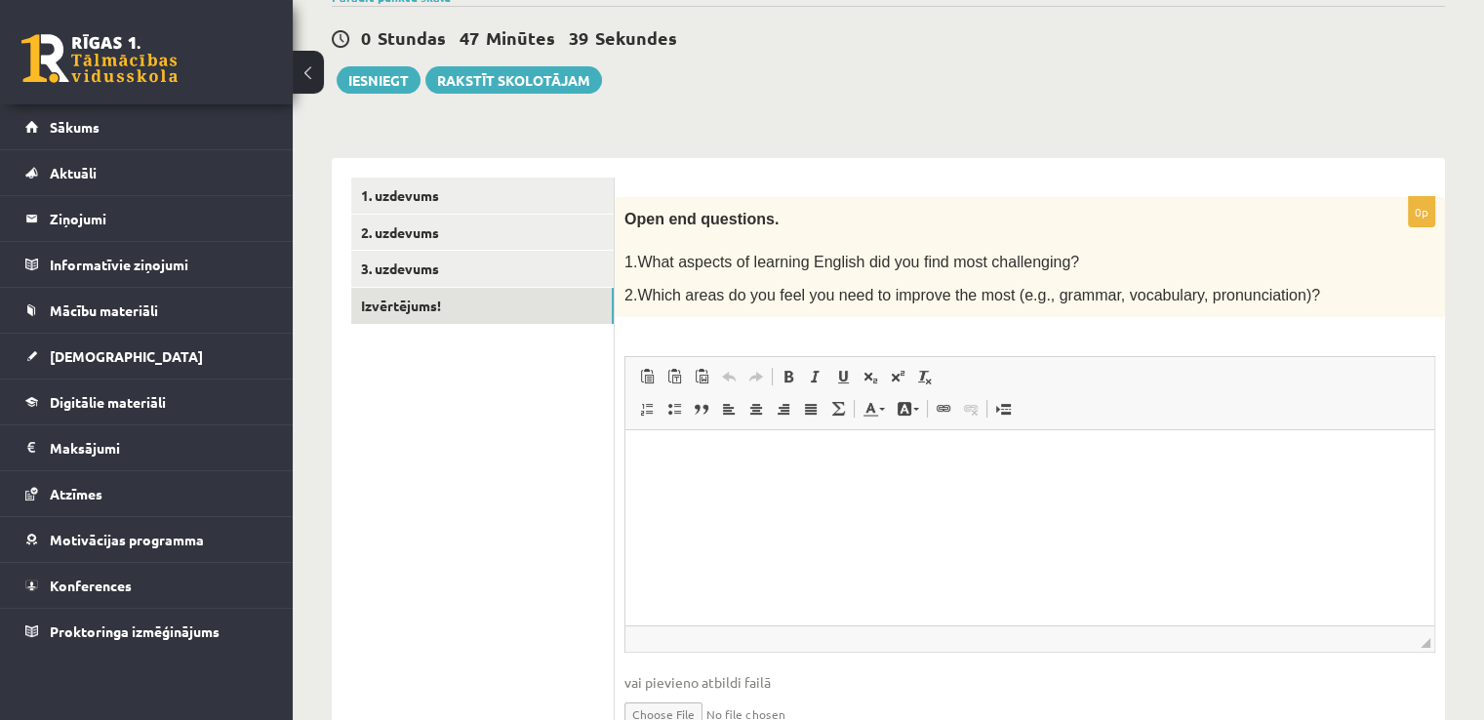
scroll to position [174, 0]
click at [731, 489] on html at bounding box center [1029, 459] width 809 height 60
click at [438, 263] on link "3. uzdevums" at bounding box center [482, 268] width 262 height 36
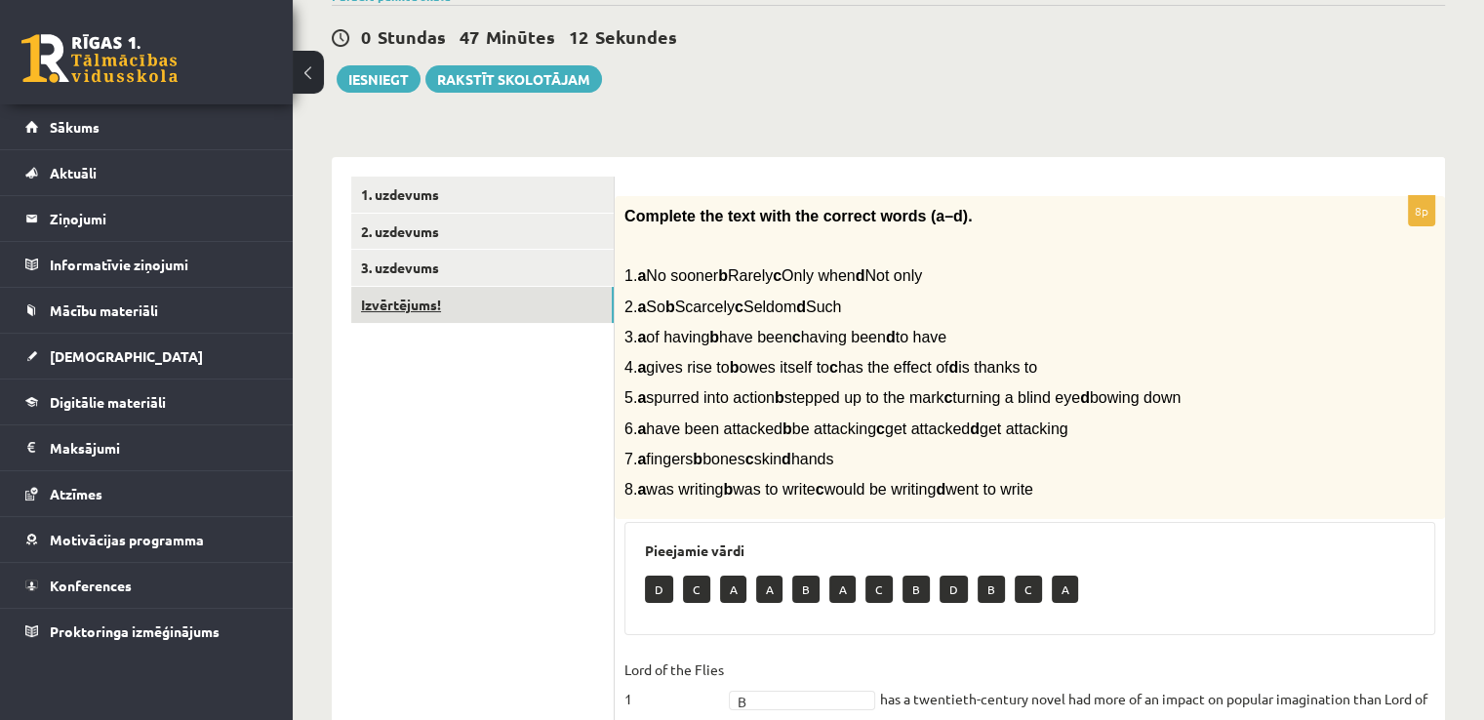
click at [440, 308] on link "Izvērtējums!" at bounding box center [482, 305] width 262 height 36
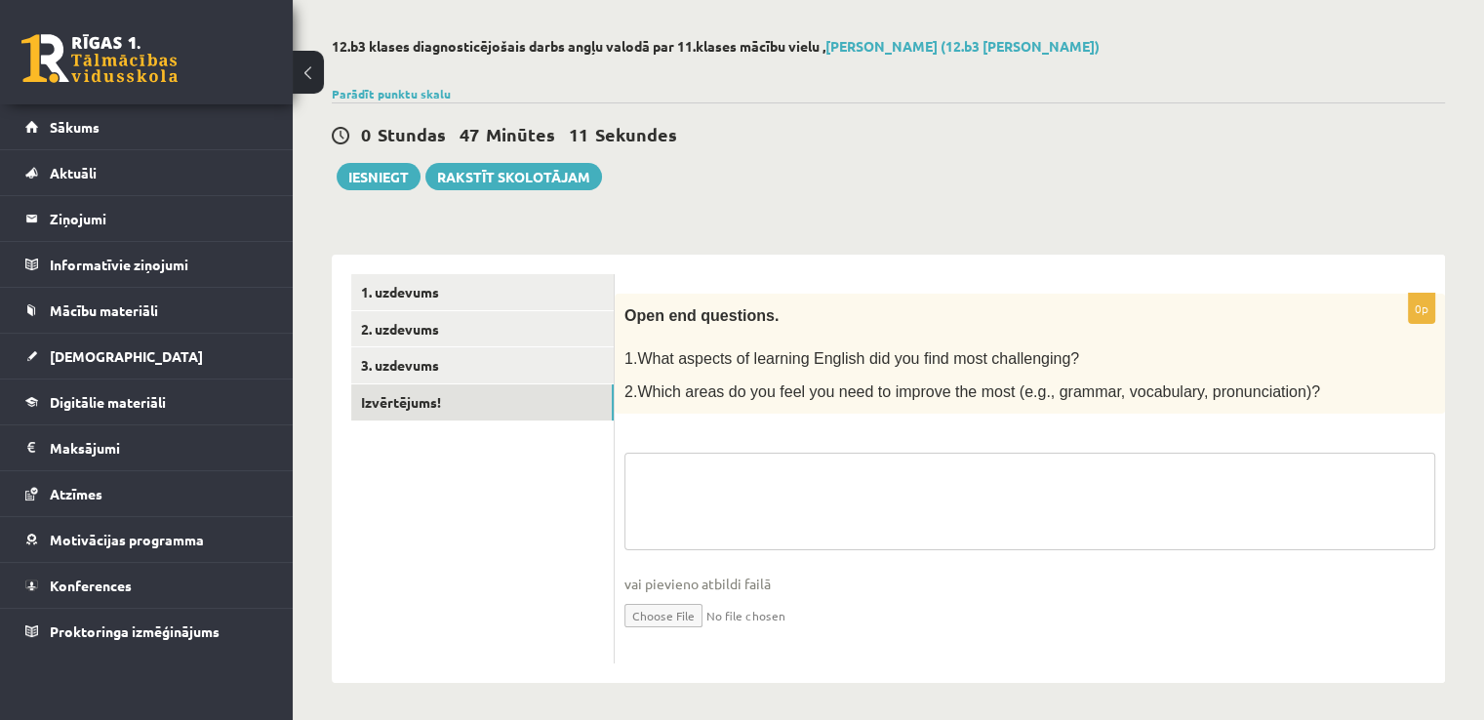
click at [710, 496] on textarea at bounding box center [1029, 502] width 811 height 98
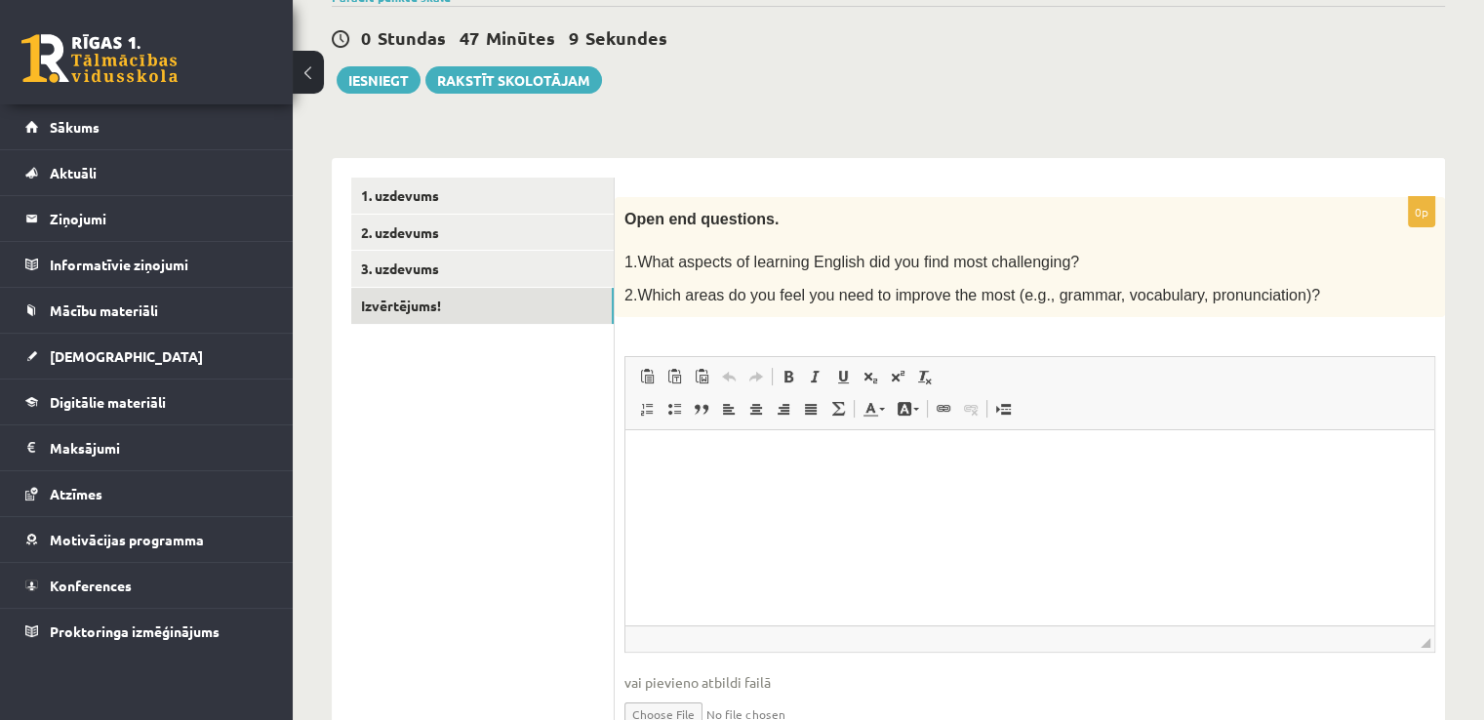
scroll to position [174, 0]
drag, startPoint x: 821, startPoint y: 529, endPoint x: 808, endPoint y: 526, distance: 13.0
click at [821, 489] on html at bounding box center [1029, 459] width 809 height 60
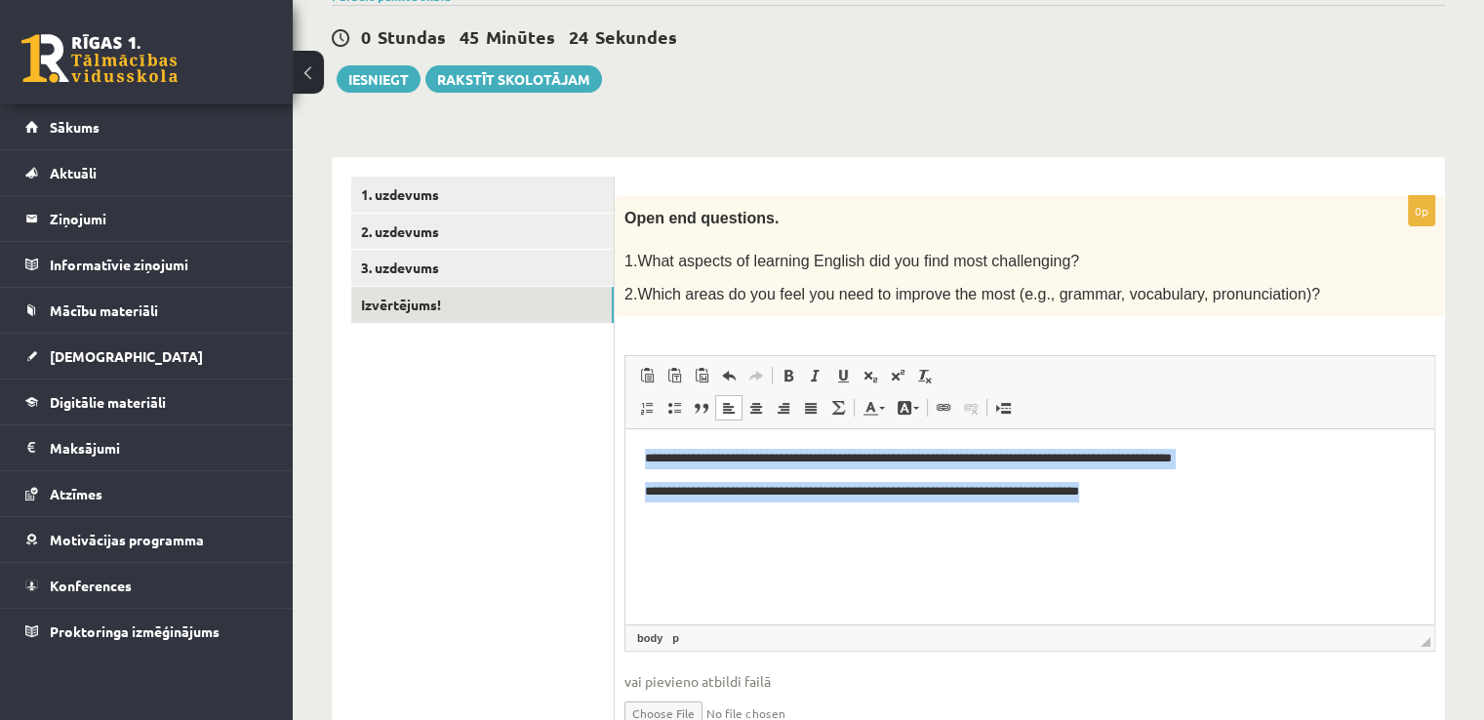
drag, startPoint x: 637, startPoint y: 456, endPoint x: 1221, endPoint y: 527, distance: 587.8
click at [1221, 522] on html "**********" at bounding box center [1029, 475] width 809 height 93
copy body "**********"
click at [1219, 522] on html "**********" at bounding box center [1029, 475] width 809 height 93
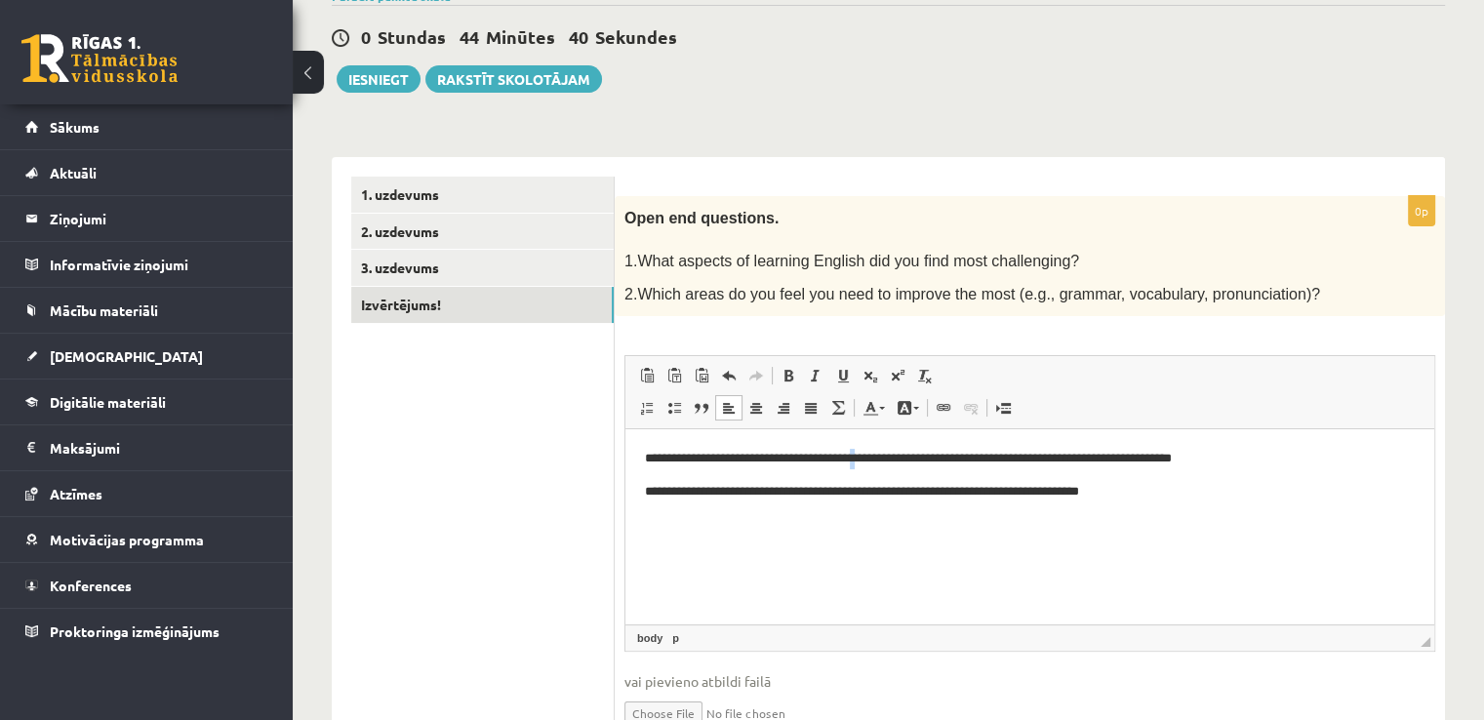
click at [851, 459] on p "**********" at bounding box center [1030, 459] width 771 height 20
click at [1041, 468] on p "**********" at bounding box center [1030, 459] width 771 height 20
click at [698, 497] on p "**********" at bounding box center [1030, 492] width 771 height 20
click at [1001, 498] on p "**********" at bounding box center [1030, 492] width 771 height 20
click at [1101, 498] on p "**********" at bounding box center [1030, 492] width 771 height 20
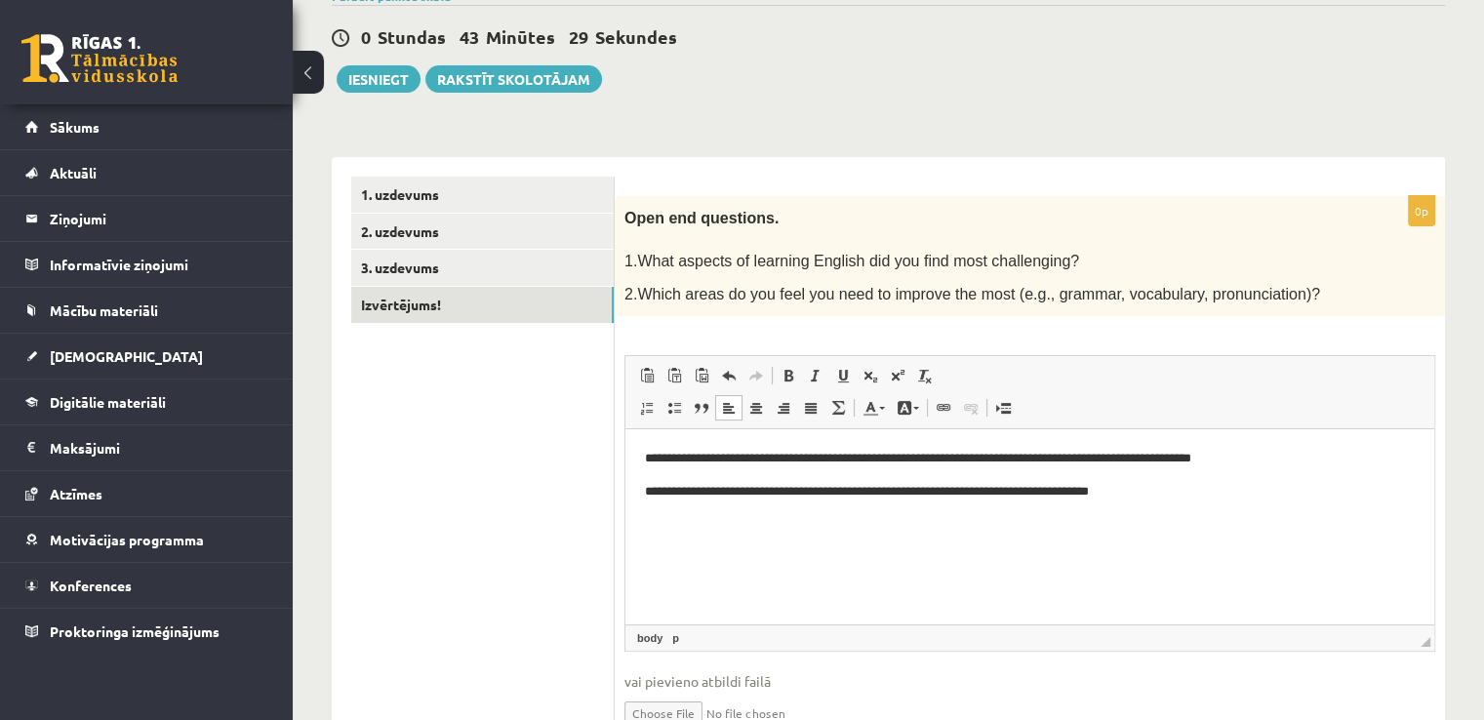
click at [1182, 511] on html "**********" at bounding box center [1029, 475] width 809 height 93
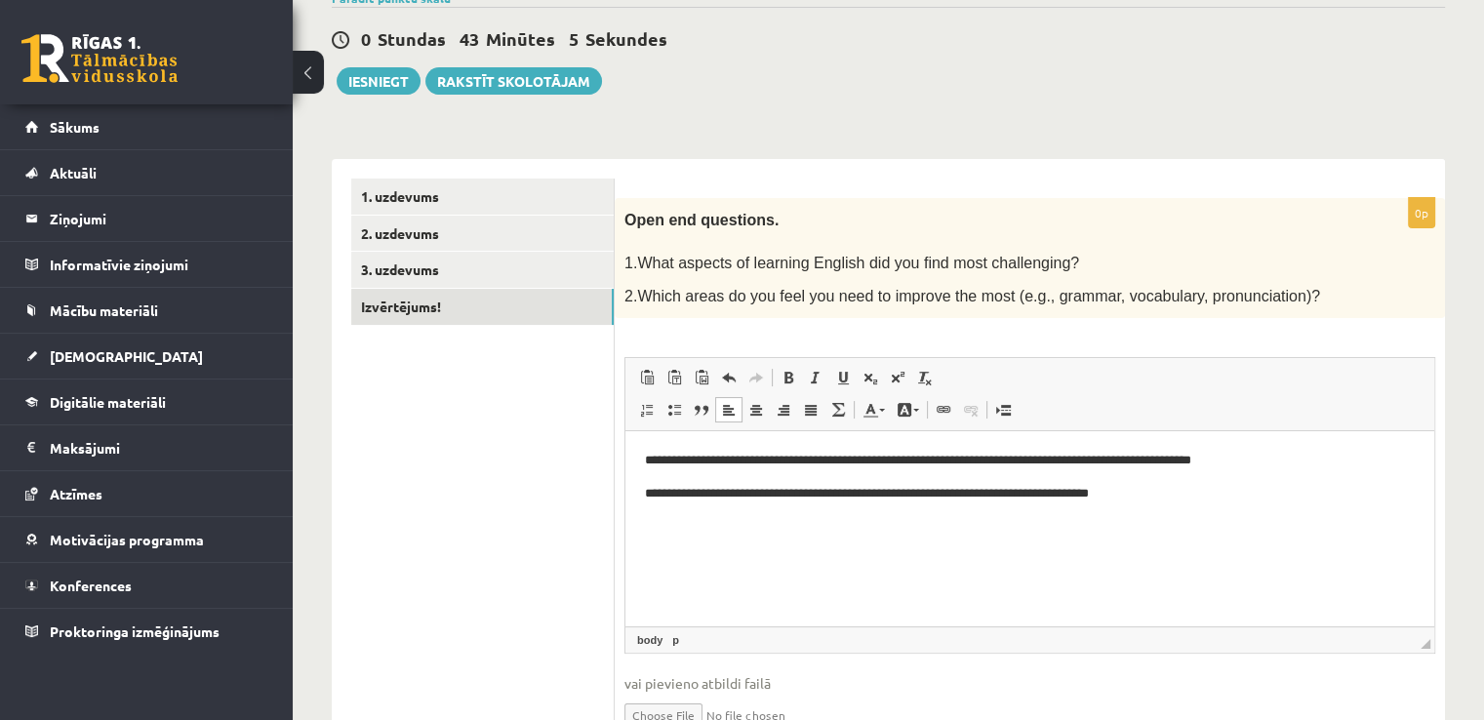
scroll to position [172, 0]
click at [417, 194] on link "1. uzdevums" at bounding box center [482, 197] width 262 height 36
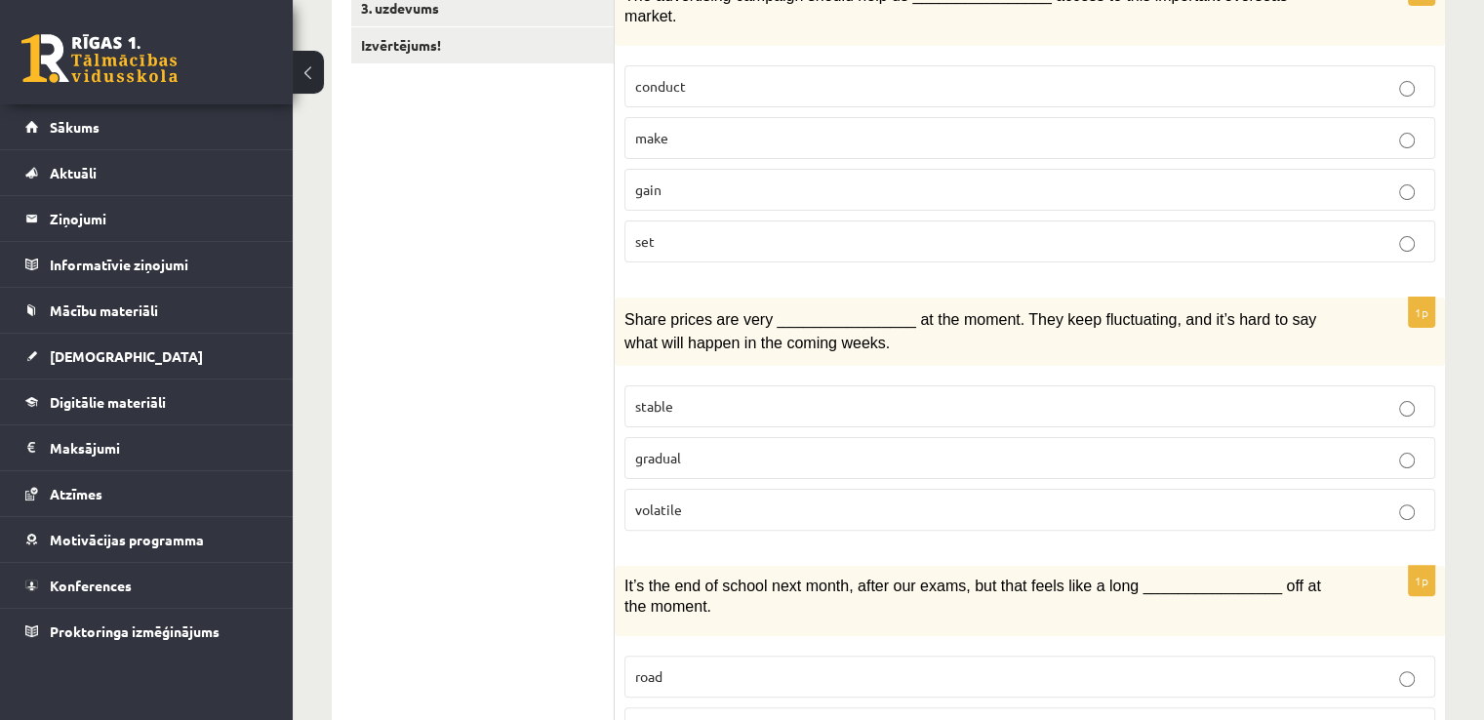
scroll to position [0, 0]
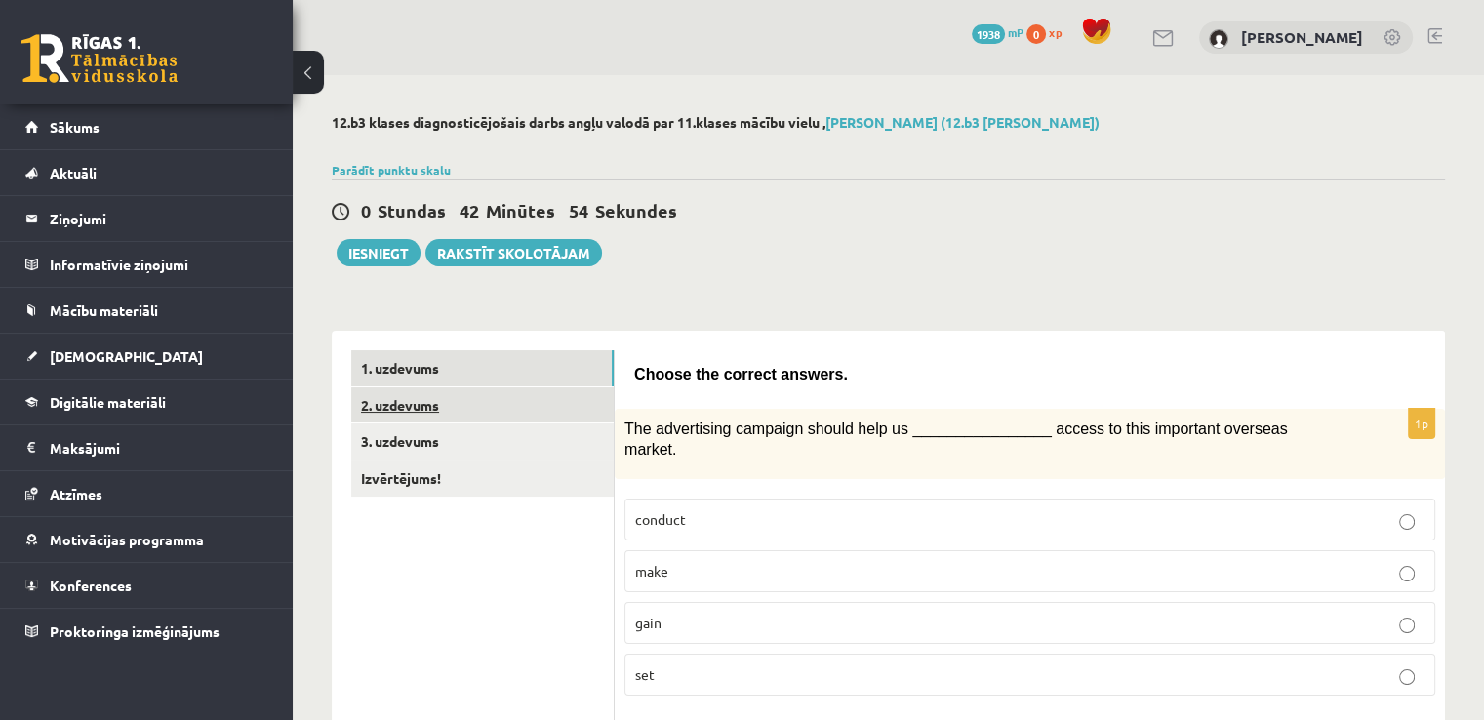
click at [502, 410] on link "2. uzdevums" at bounding box center [482, 405] width 262 height 36
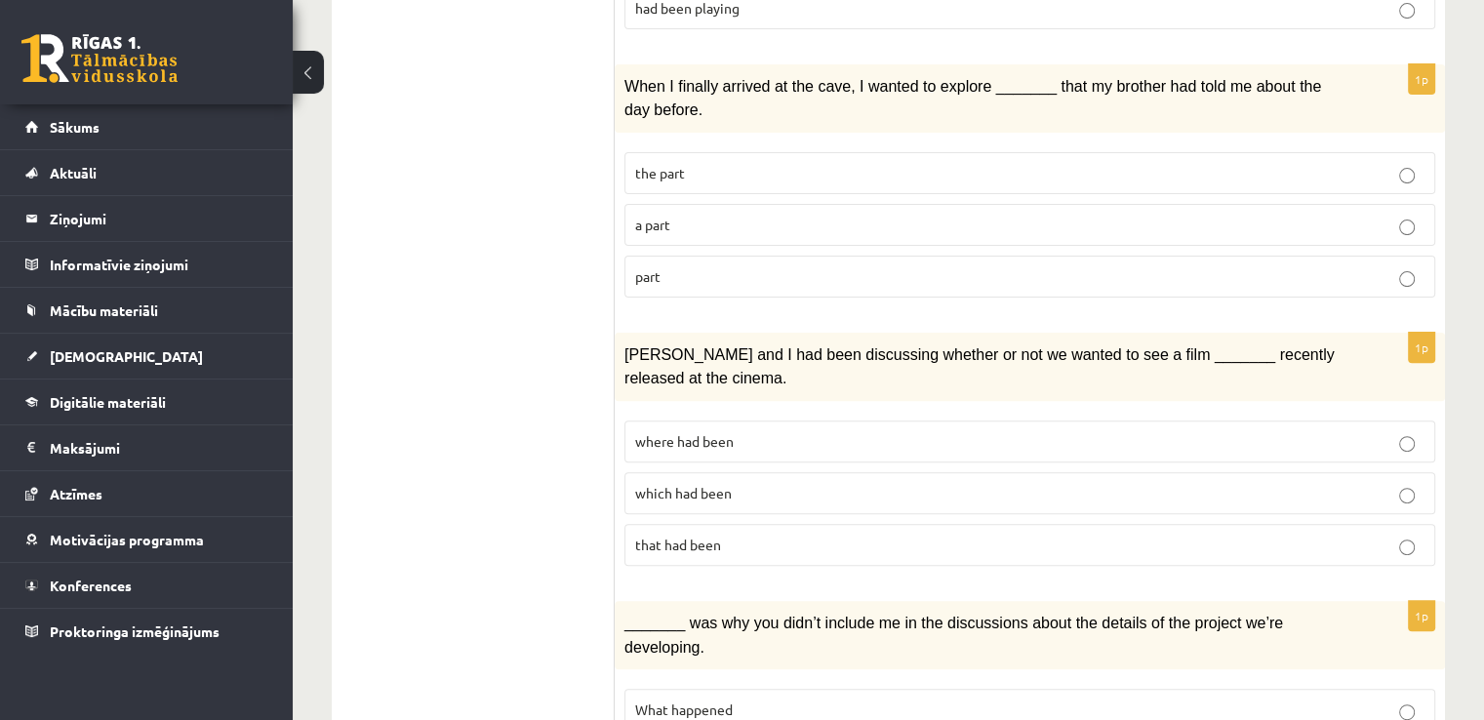
scroll to position [8, 0]
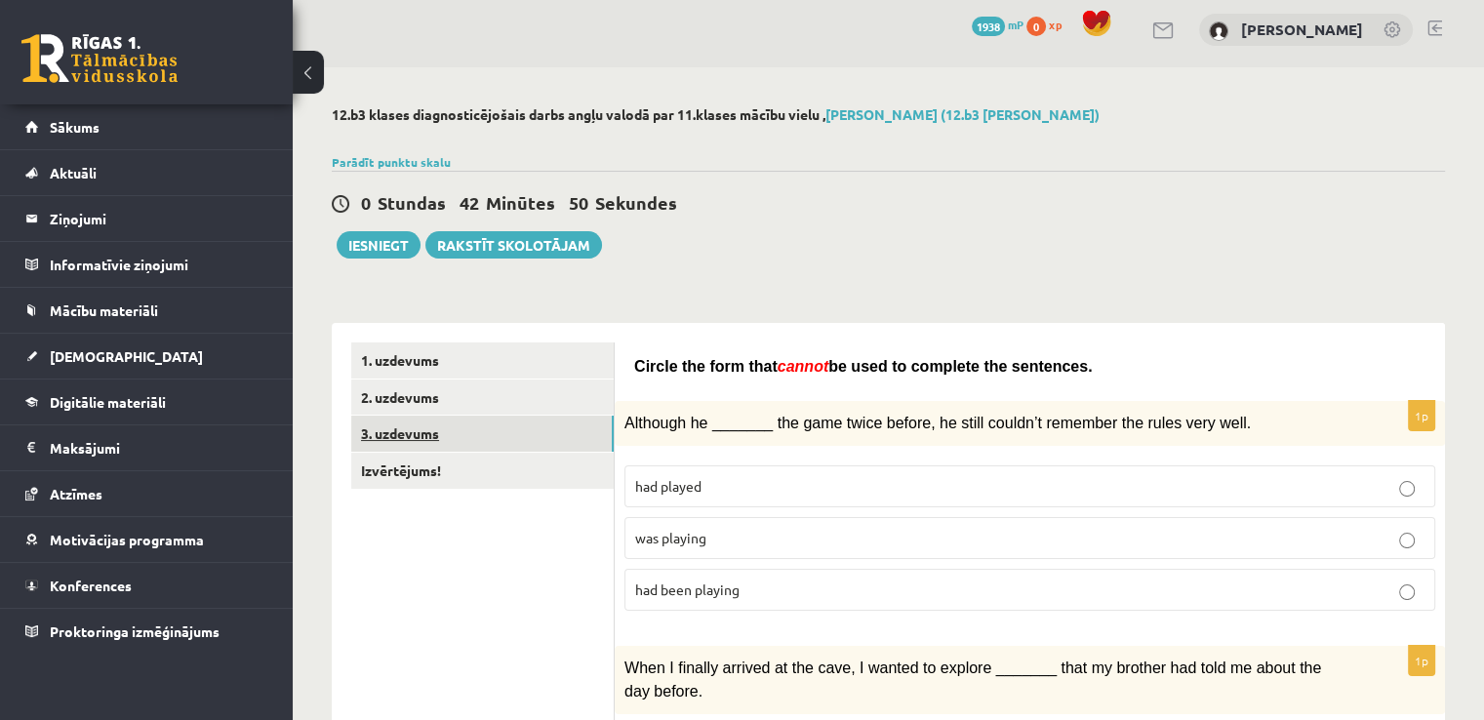
click at [457, 447] on link "3. uzdevums" at bounding box center [482, 434] width 262 height 36
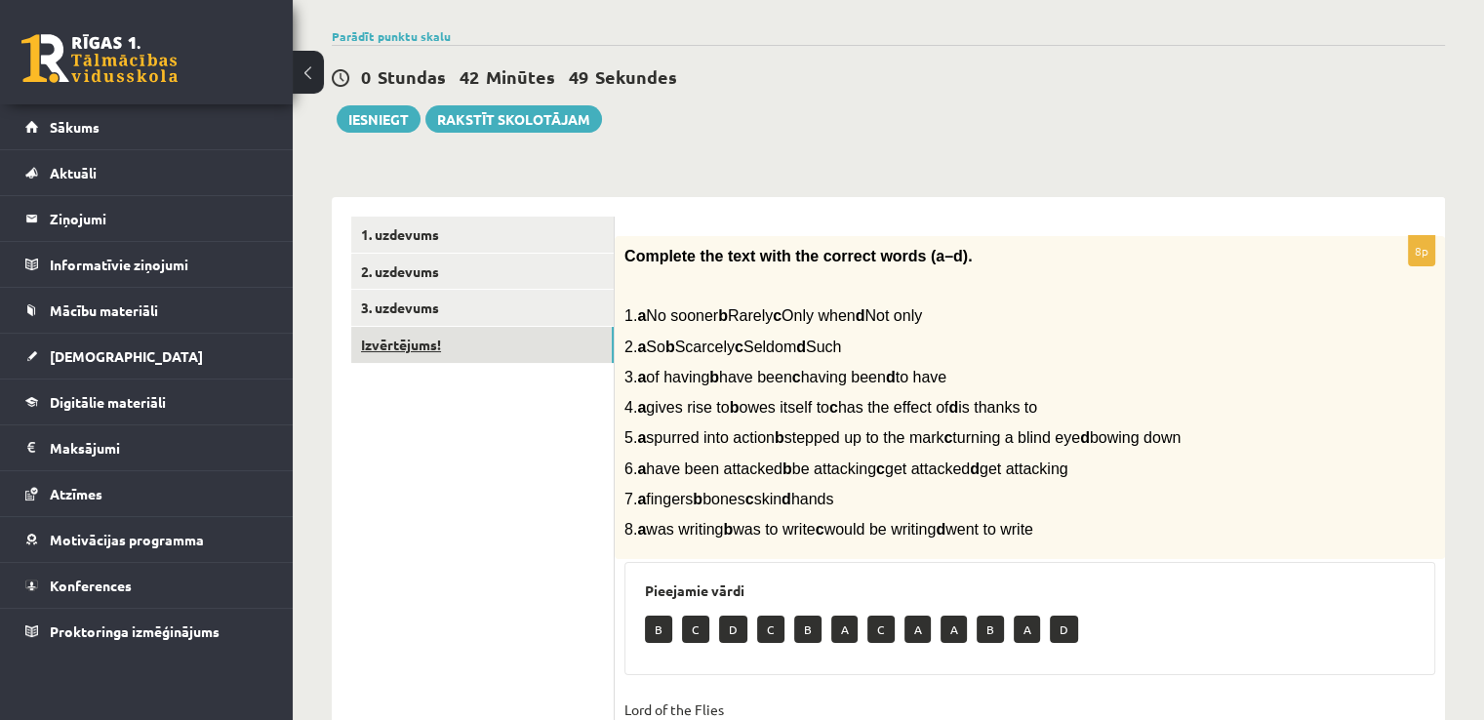
click at [494, 344] on link "Izvērtējums!" at bounding box center [482, 345] width 262 height 36
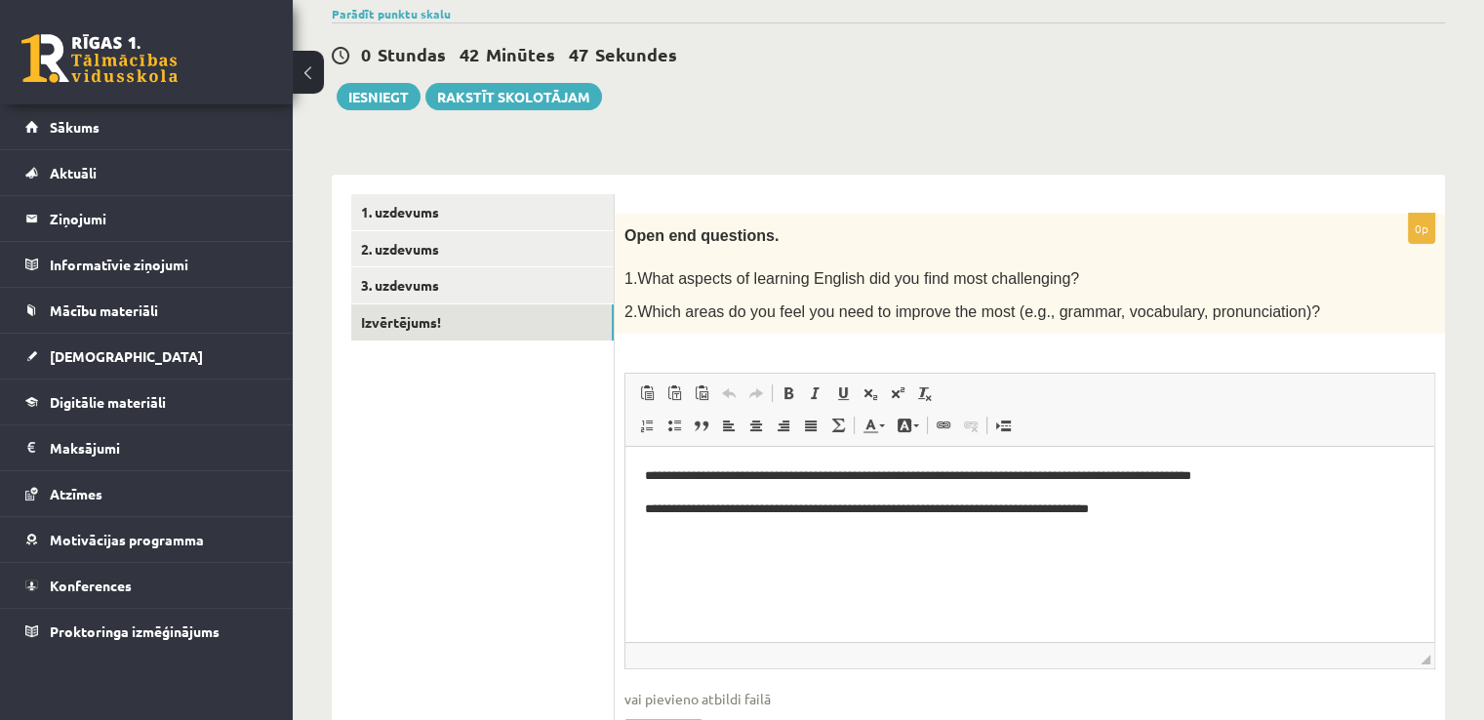
scroll to position [134, 0]
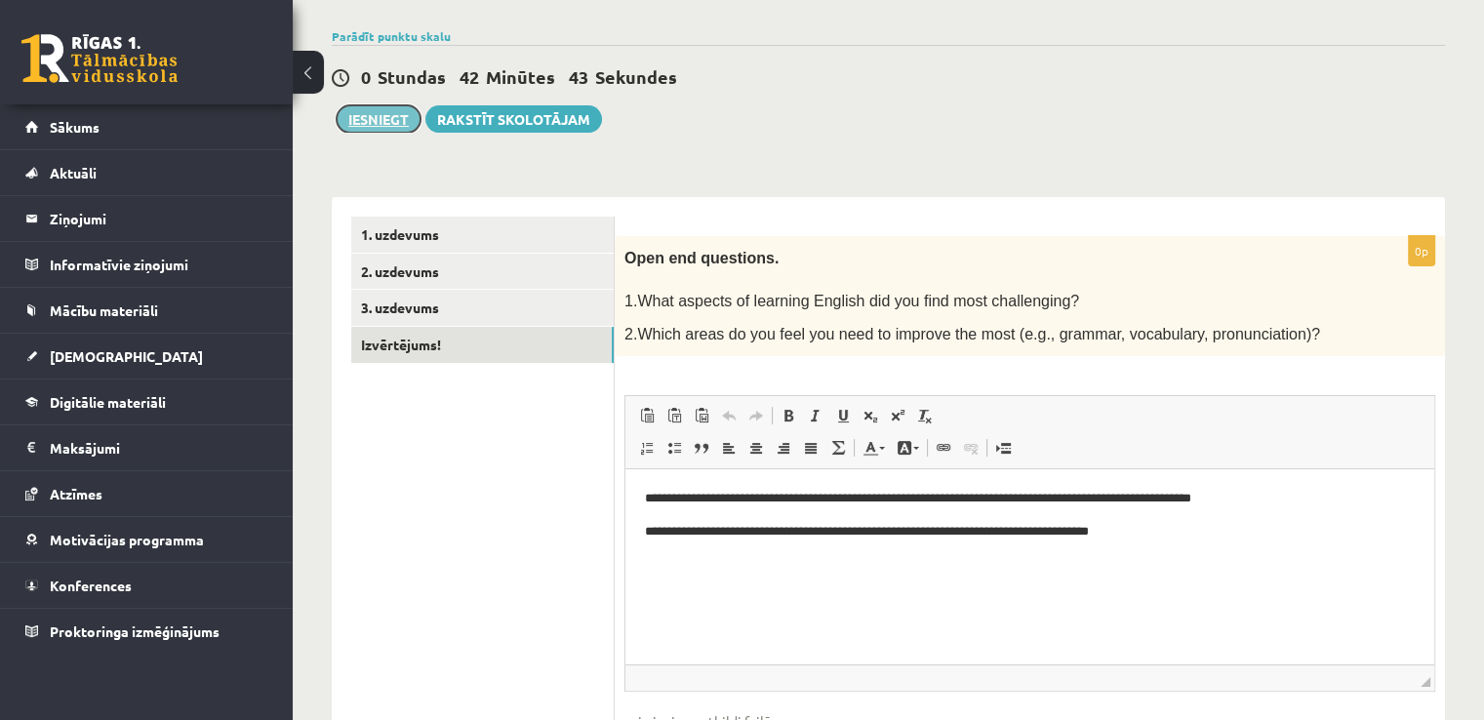
click at [363, 123] on button "Iesniegt" at bounding box center [379, 118] width 84 height 27
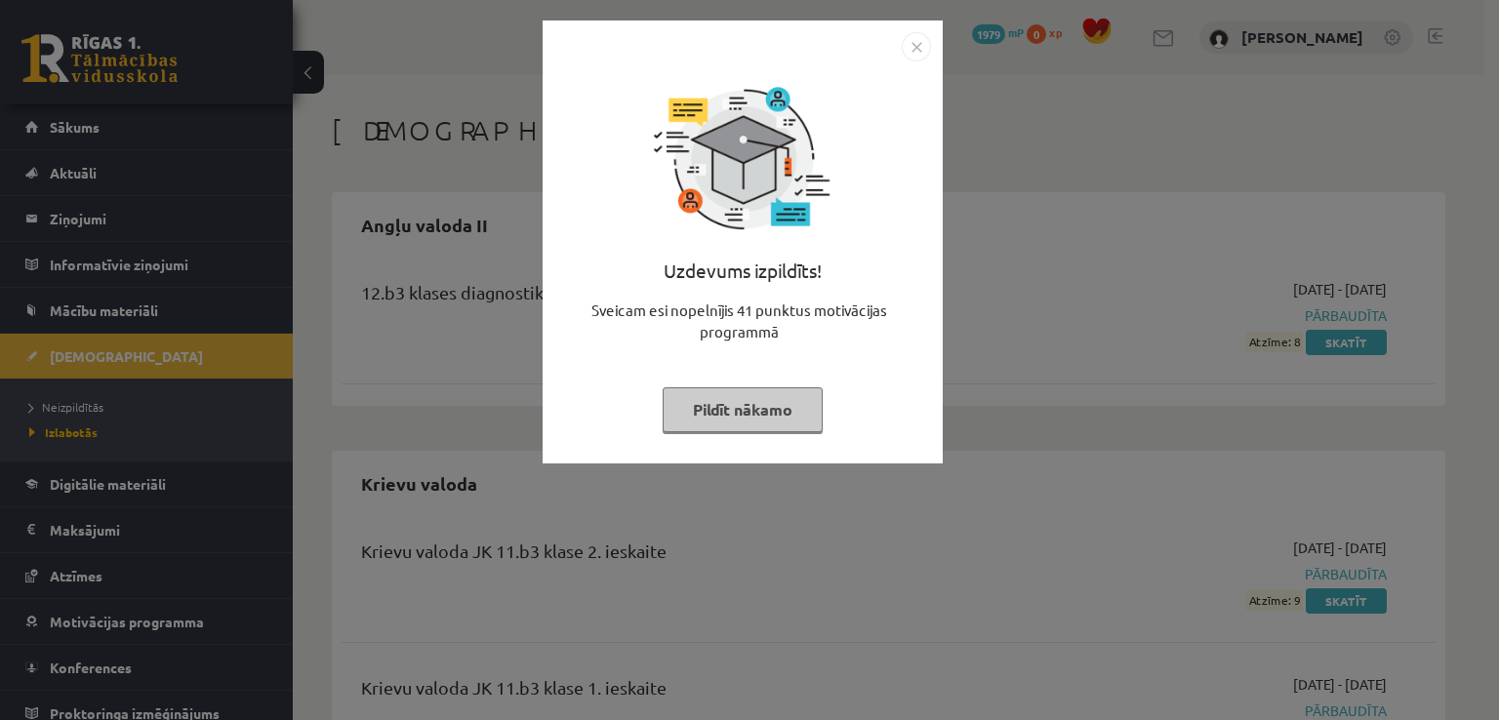
click at [909, 53] on img "Close" at bounding box center [916, 46] width 29 height 29
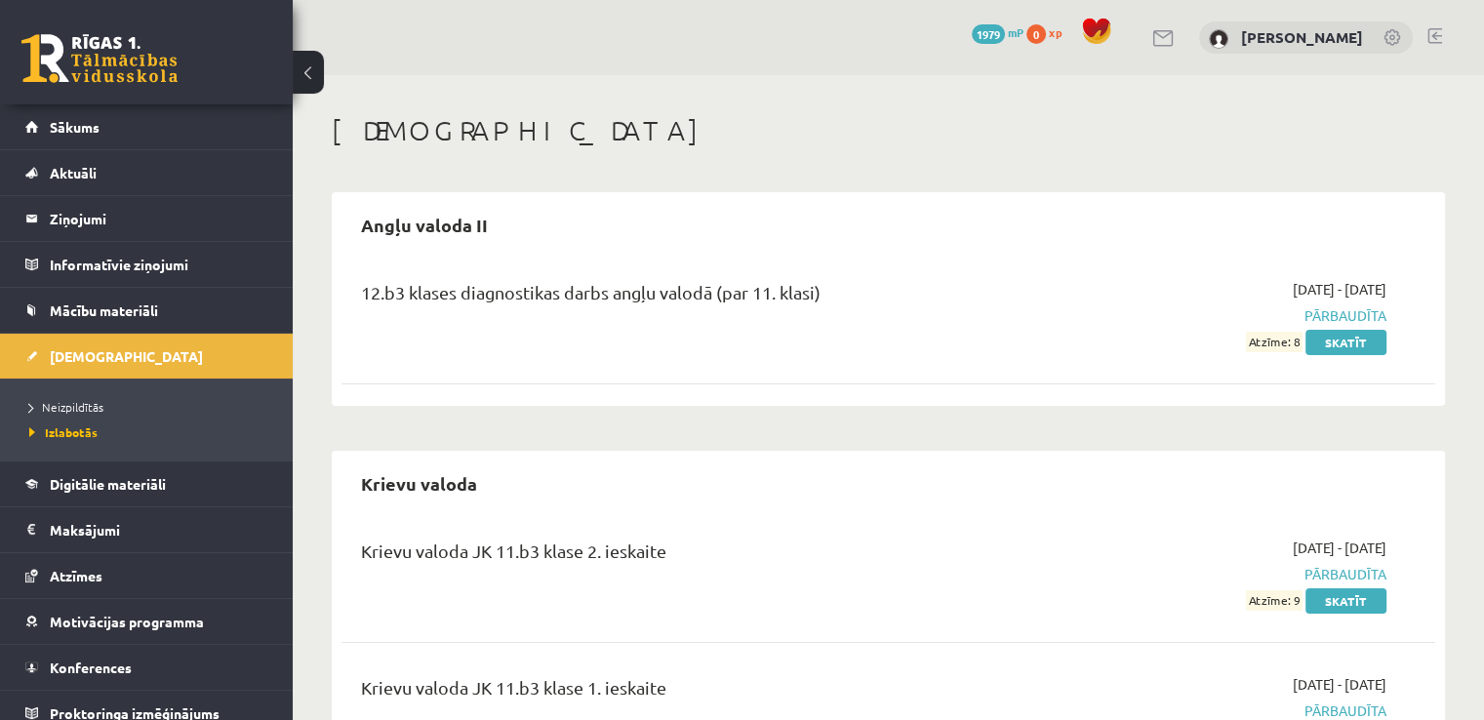
click at [1005, 32] on span "1979" at bounding box center [988, 34] width 33 height 20
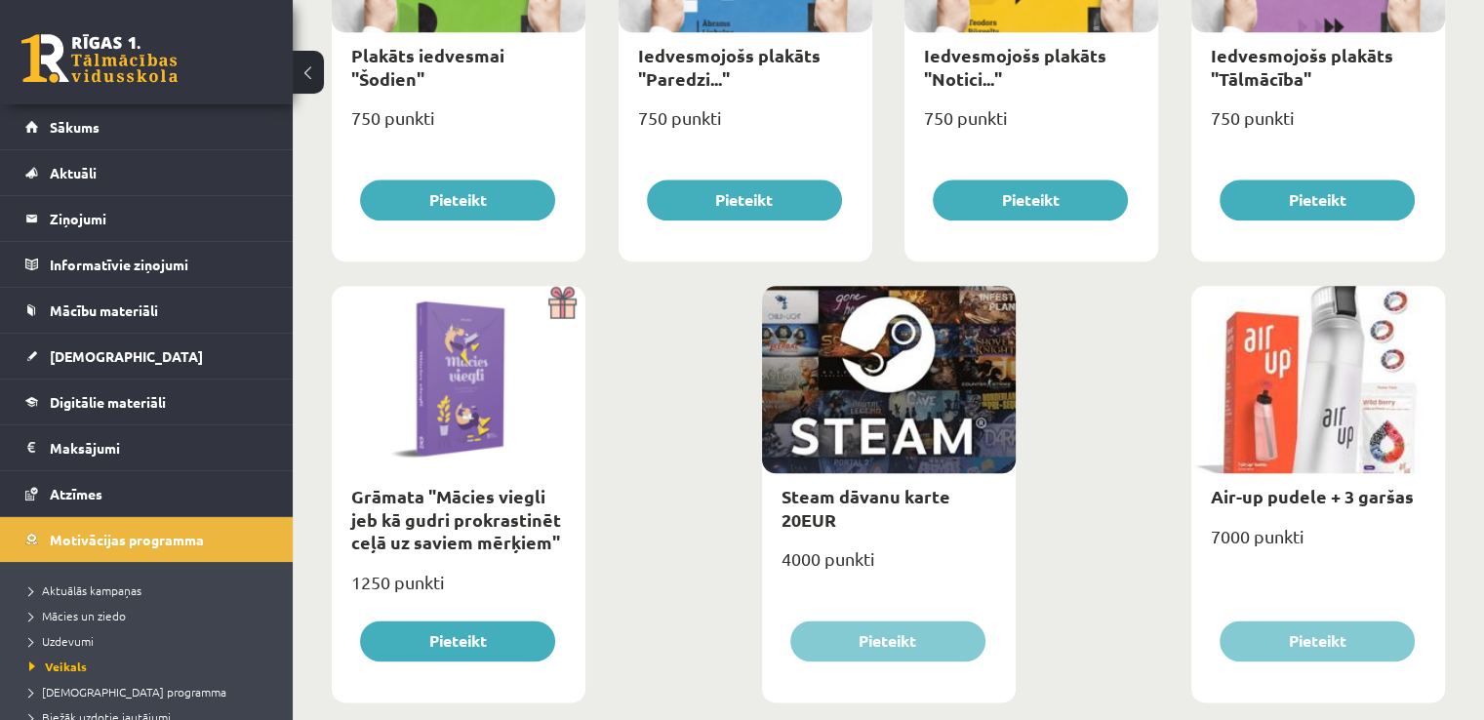
scroll to position [2244, 0]
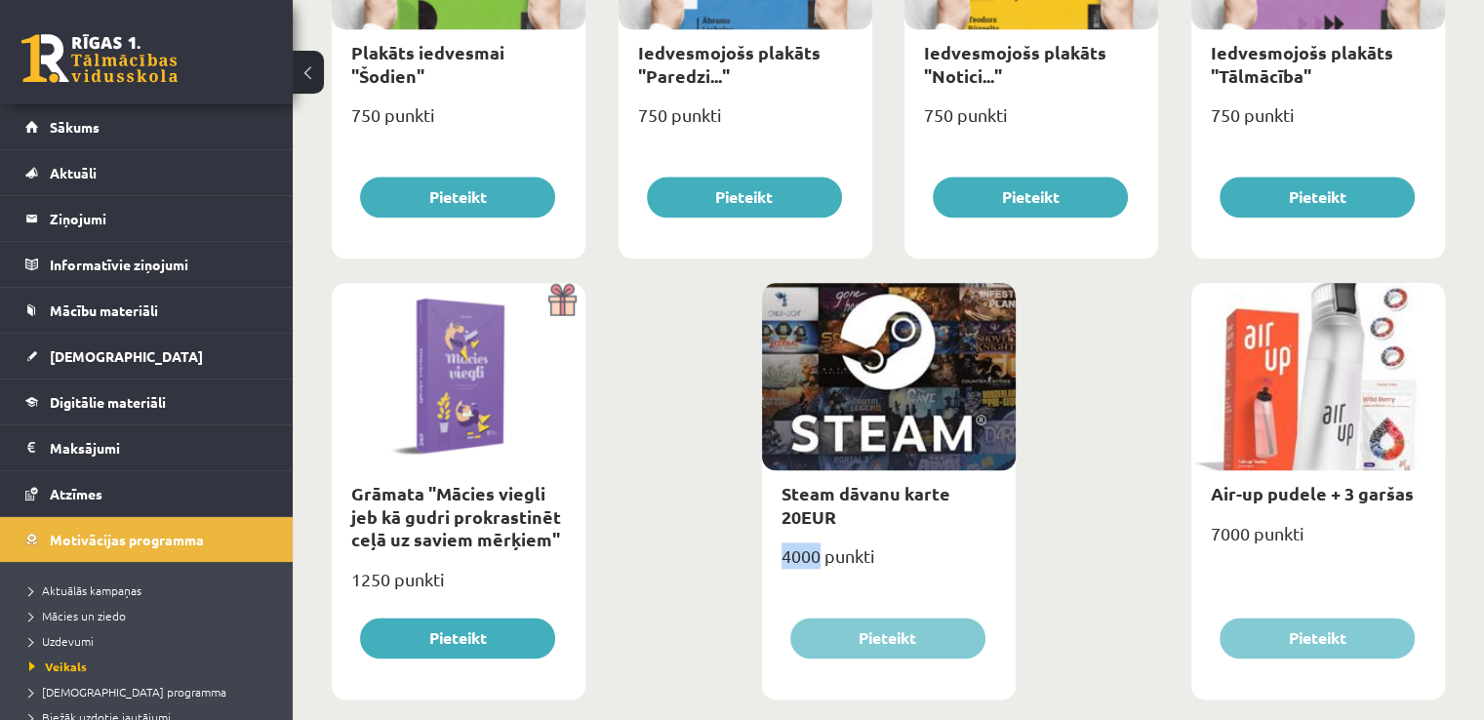
drag, startPoint x: 790, startPoint y: 555, endPoint x: 823, endPoint y: 556, distance: 33.2
click at [822, 556] on div "4000 punkti" at bounding box center [889, 564] width 254 height 49
click at [833, 556] on div "4000 punkti" at bounding box center [889, 564] width 254 height 49
